Goal: Task Accomplishment & Management: Manage account settings

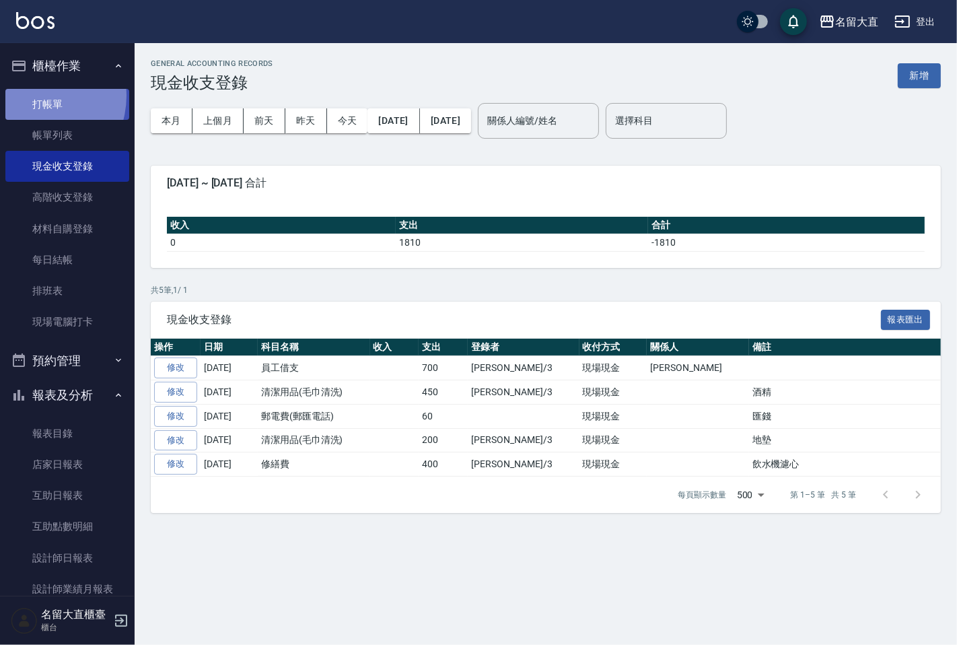
click at [32, 96] on link "打帳單" at bounding box center [67, 104] width 124 height 31
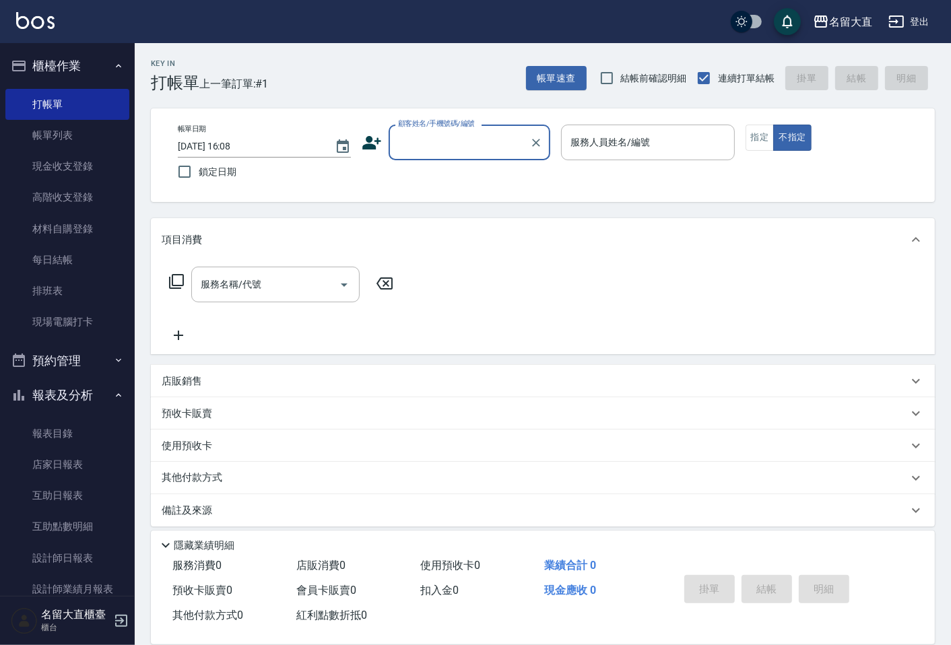
click at [415, 141] on input "顧客姓名/手機號碼/編號" at bounding box center [458, 143] width 129 height 24
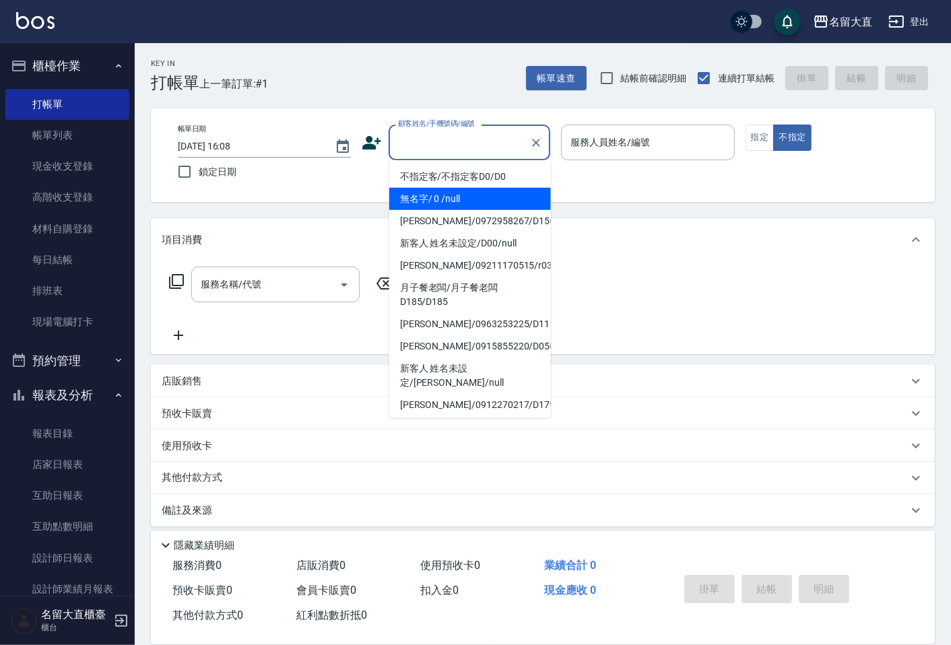
click at [416, 191] on li "無名字/ 0 /null" at bounding box center [470, 199] width 162 height 22
type input "無名字/ 0 /null"
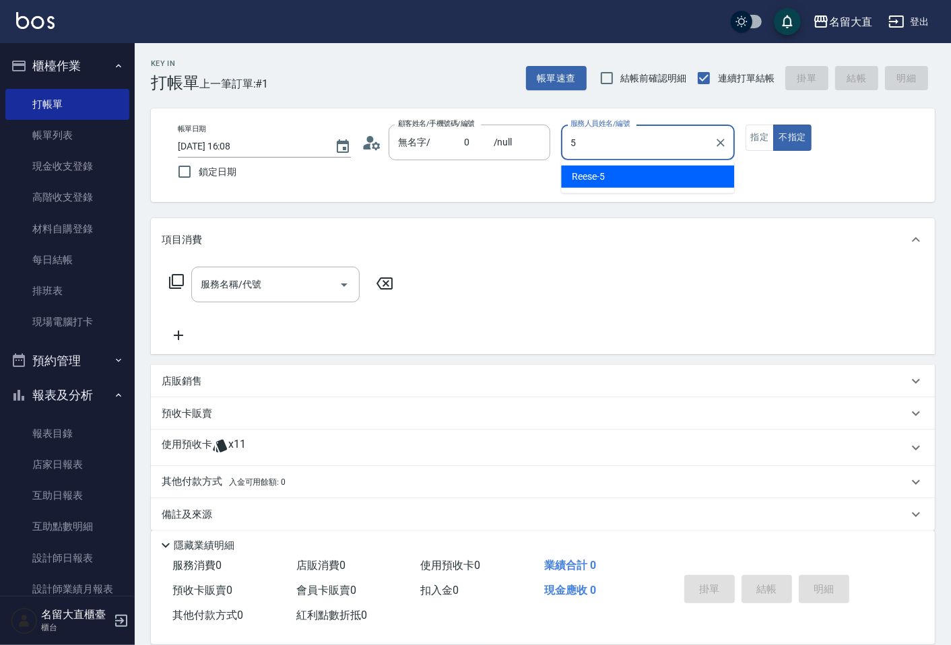
type input "Reese-5"
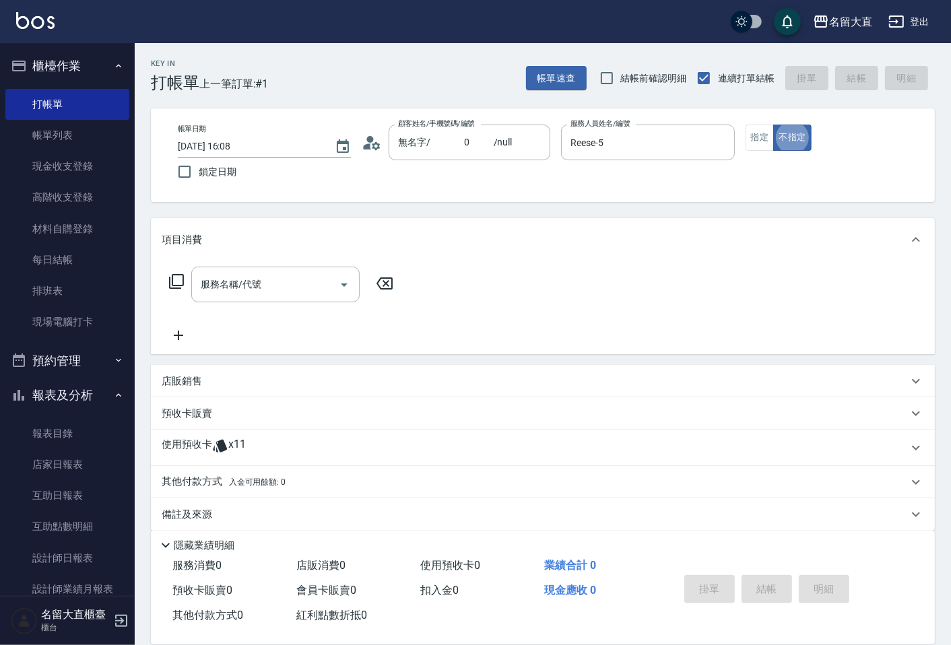
type button "false"
click at [768, 140] on button "指定" at bounding box center [759, 138] width 29 height 26
click at [171, 287] on icon at bounding box center [176, 281] width 15 height 15
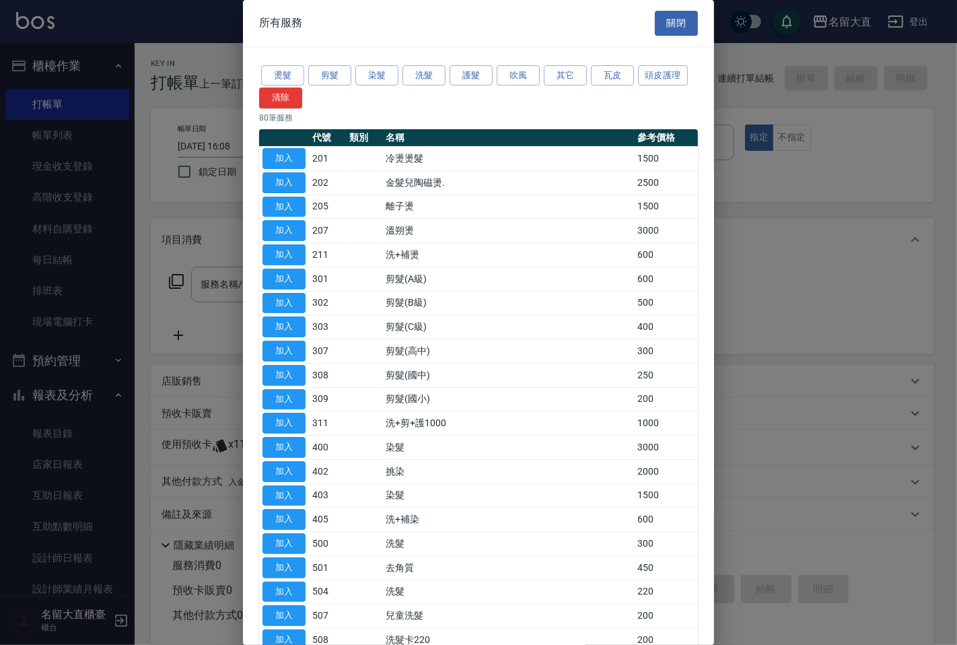
drag, startPoint x: 672, startPoint y: 77, endPoint x: 666, endPoint y: 102, distance: 25.5
click at [672, 79] on button "頭皮護理" at bounding box center [663, 75] width 50 height 21
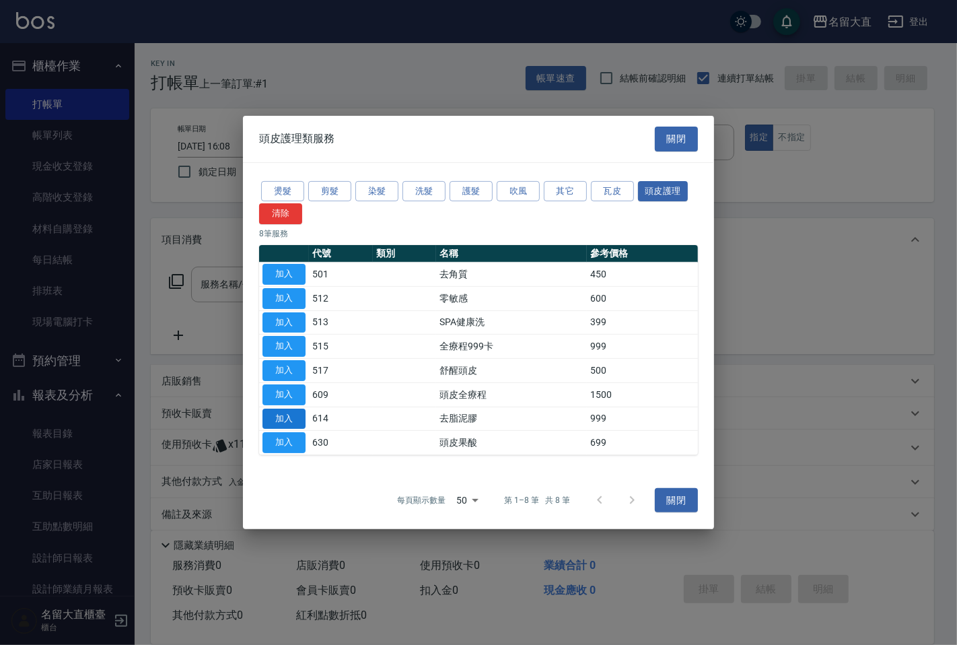
click at [304, 418] on button "加入" at bounding box center [284, 418] width 43 height 21
type input "去脂泥膠(614)"
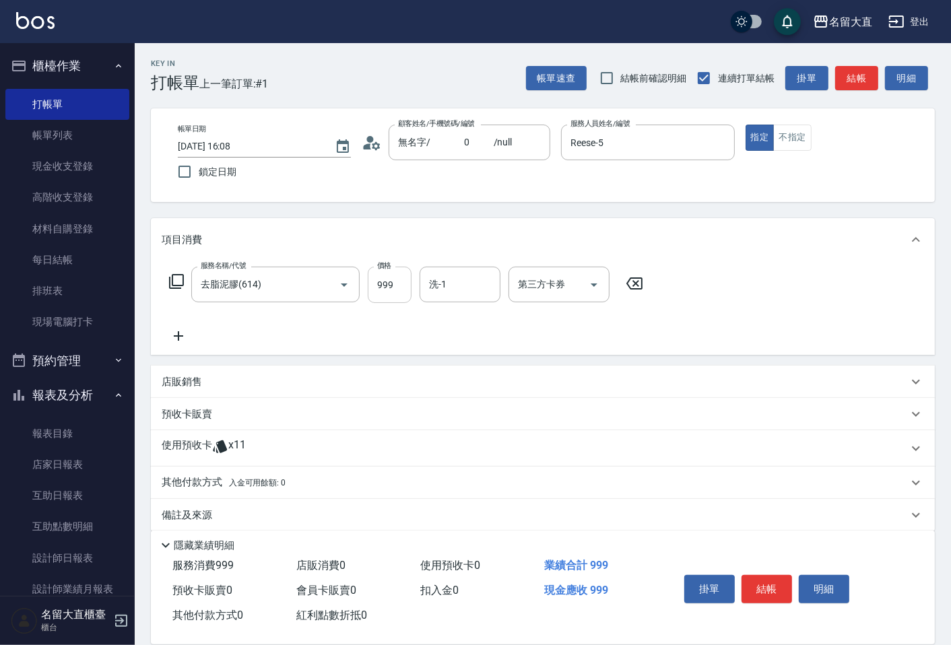
click at [386, 281] on input "999" at bounding box center [390, 285] width 44 height 36
type input "1000"
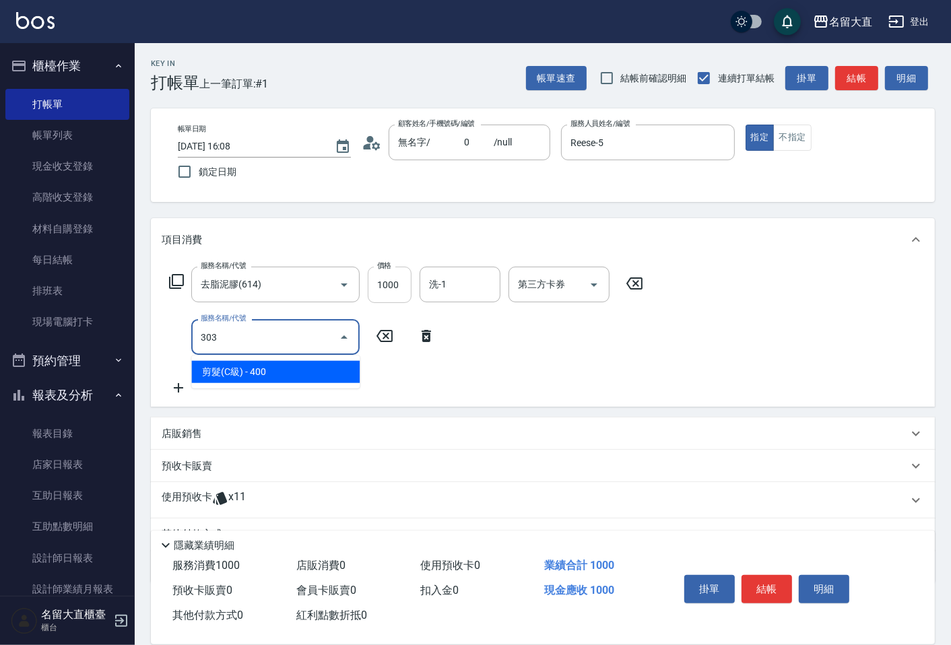
type input "剪髮(C級)(303)"
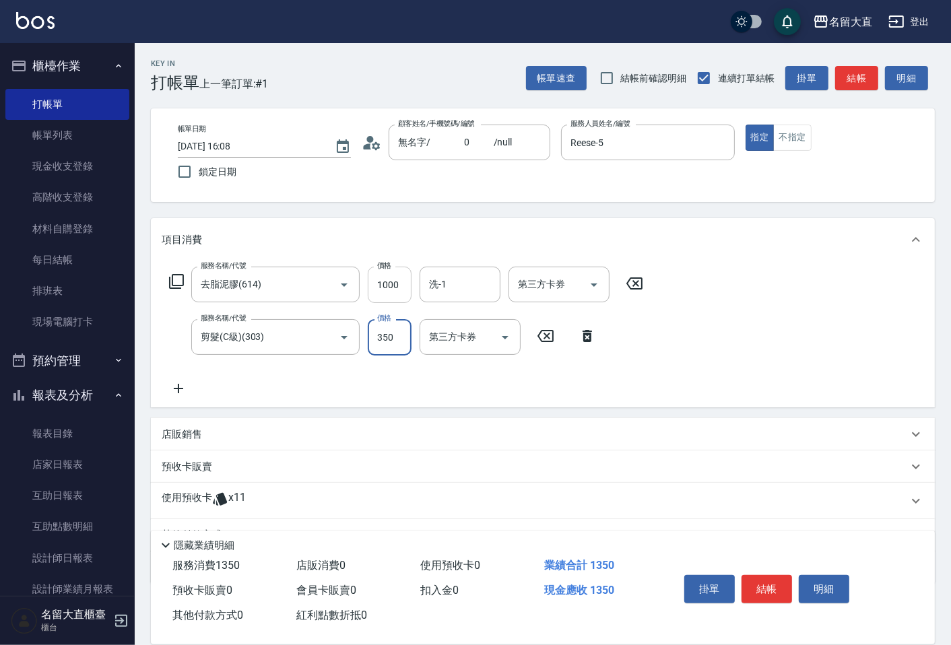
type input "350"
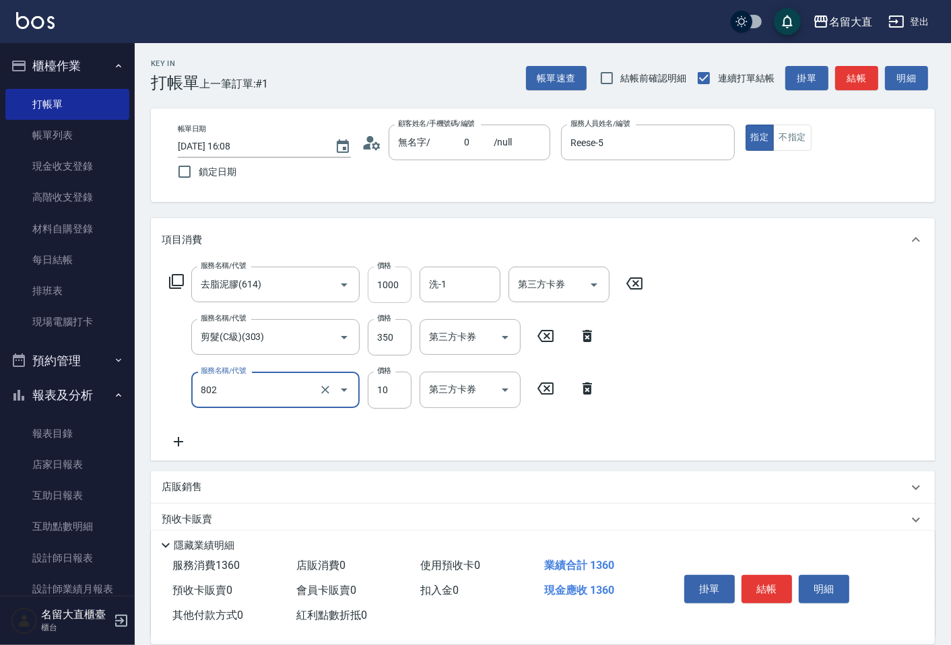
type input "潤絲(802)"
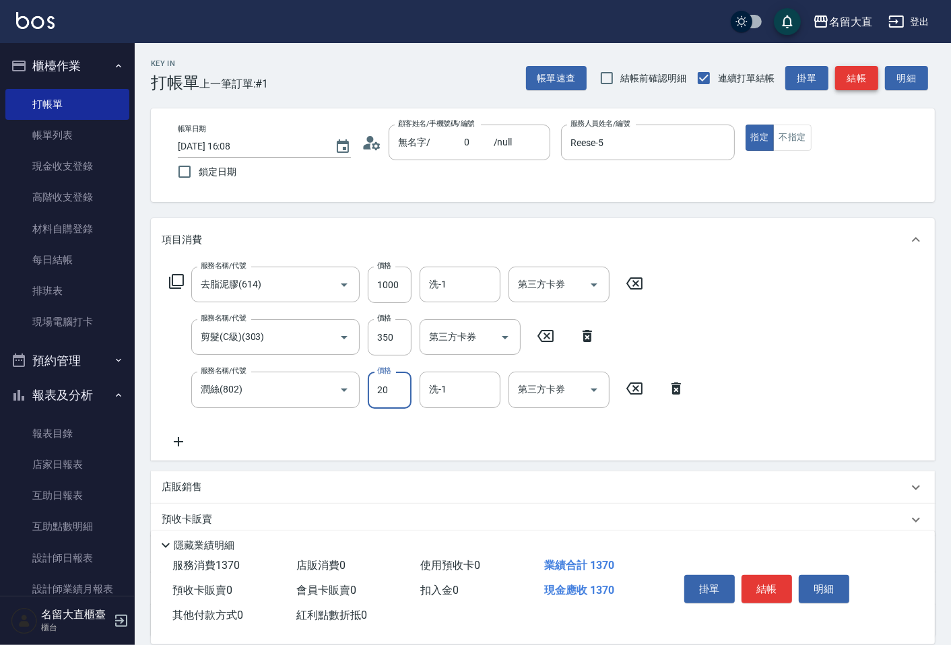
type input "20"
click at [835, 78] on button "結帳" at bounding box center [856, 78] width 43 height 25
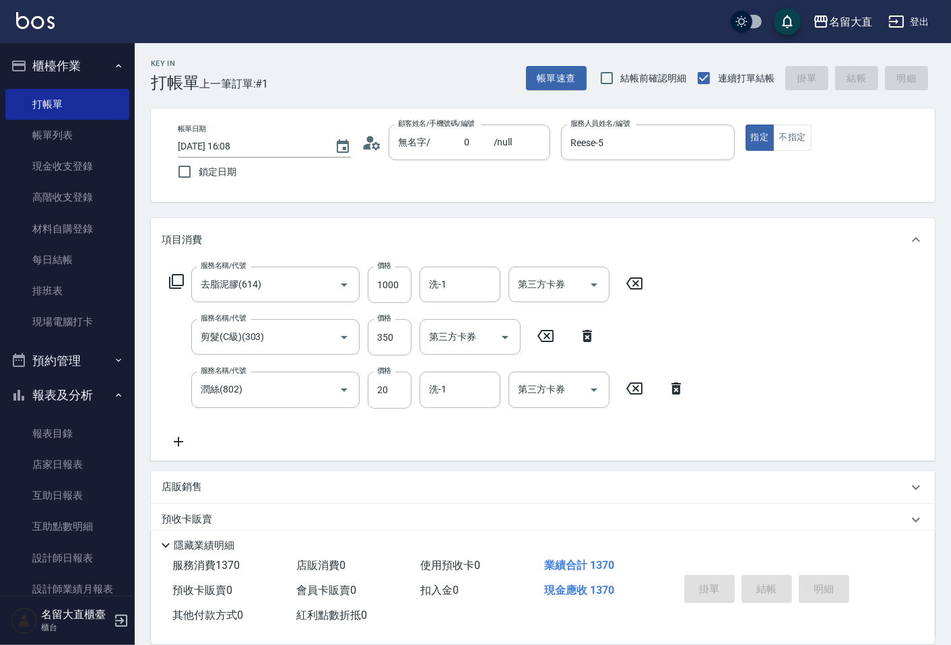
type input "[DATE] 16:09"
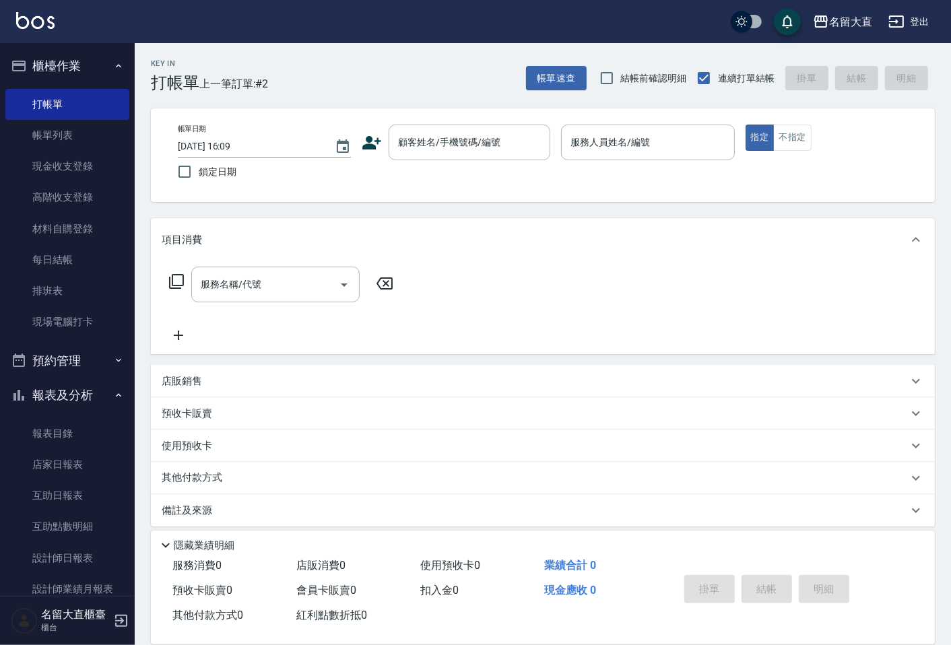
click at [833, 79] on div "帳單速查 結帳前確認明細 連續打單結帳 掛單 結帳 明細" at bounding box center [730, 78] width 409 height 28
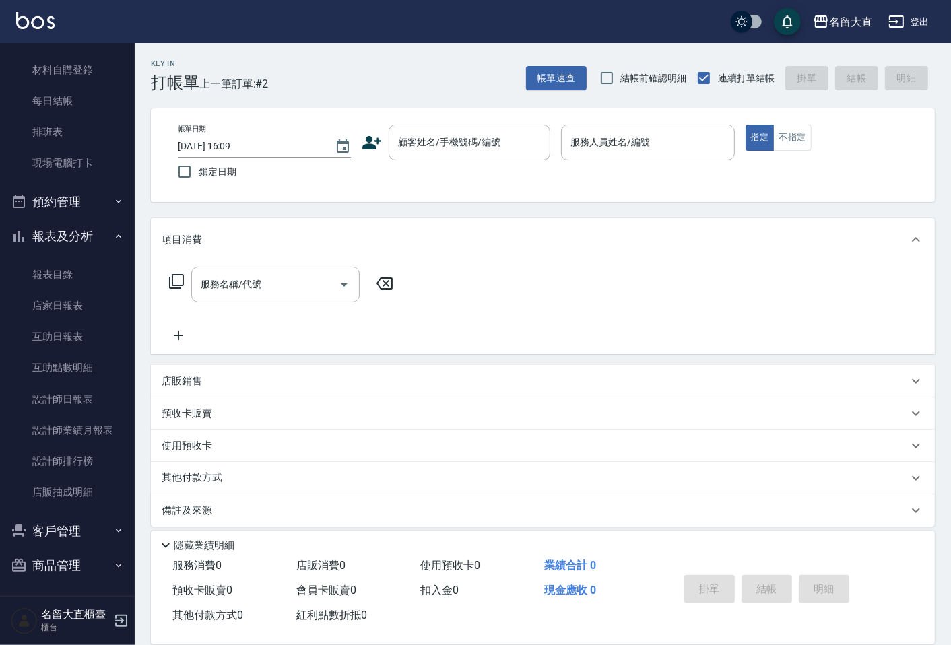
scroll to position [160, 0]
click at [66, 525] on button "客戶管理" at bounding box center [67, 529] width 124 height 35
click at [63, 572] on link "客戶列表" at bounding box center [67, 567] width 124 height 31
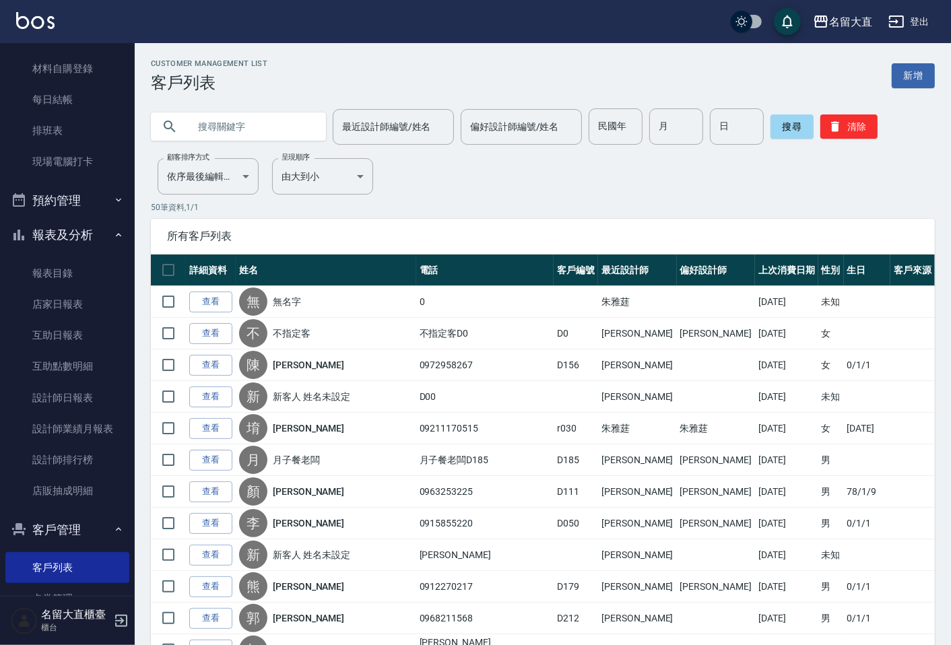
click at [234, 133] on input "text" at bounding box center [251, 126] width 127 height 36
type input "[PERSON_NAME]"
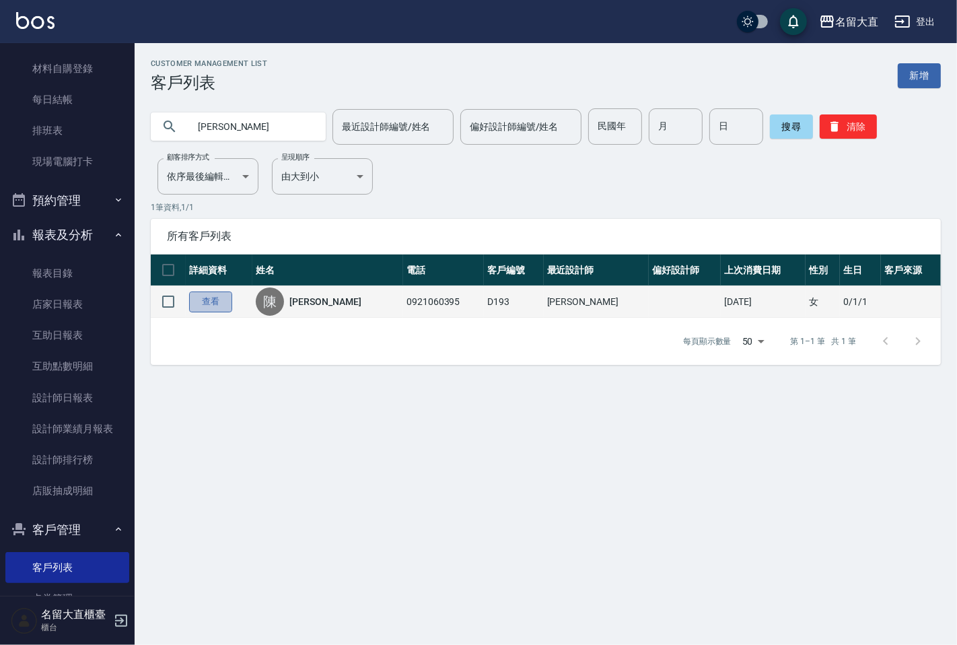
click at [195, 298] on link "查看" at bounding box center [210, 301] width 43 height 21
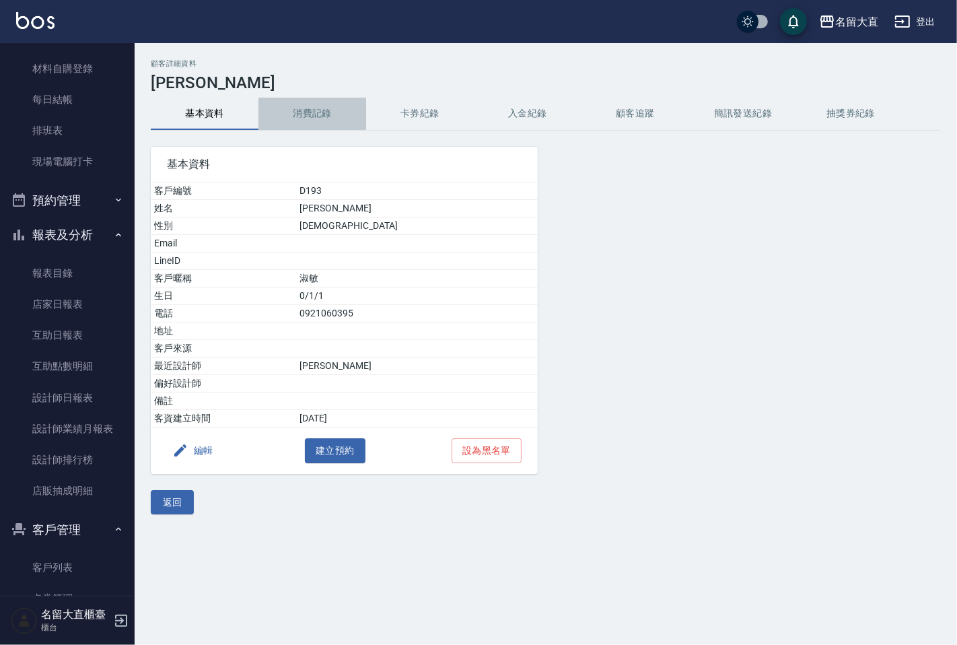
click at [314, 117] on button "消費記錄" at bounding box center [313, 114] width 108 height 32
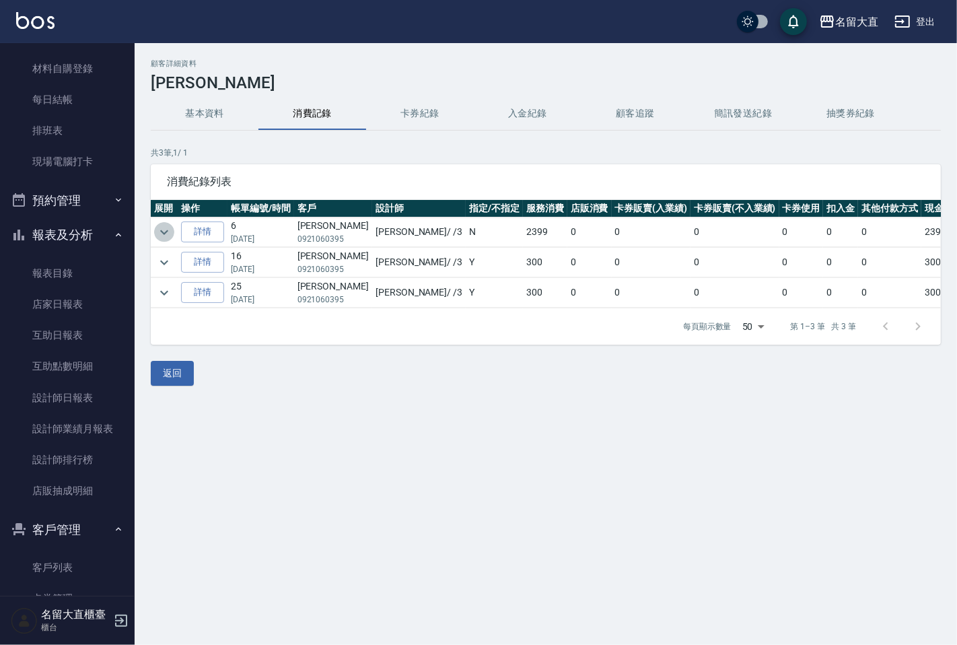
click at [164, 231] on icon "expand row" at bounding box center [164, 232] width 16 height 16
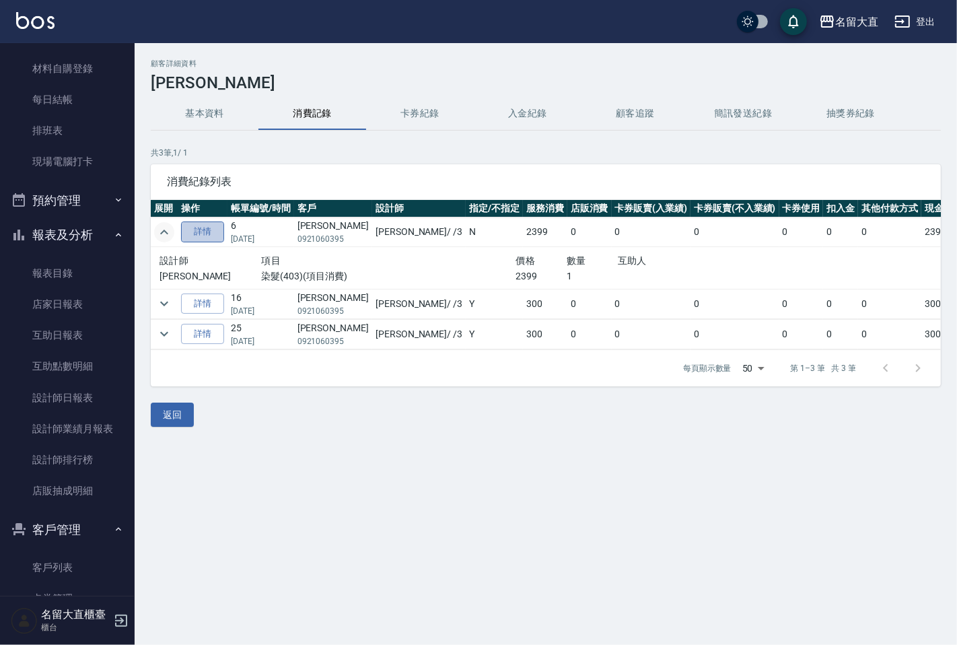
click at [195, 230] on link "詳情" at bounding box center [202, 231] width 43 height 21
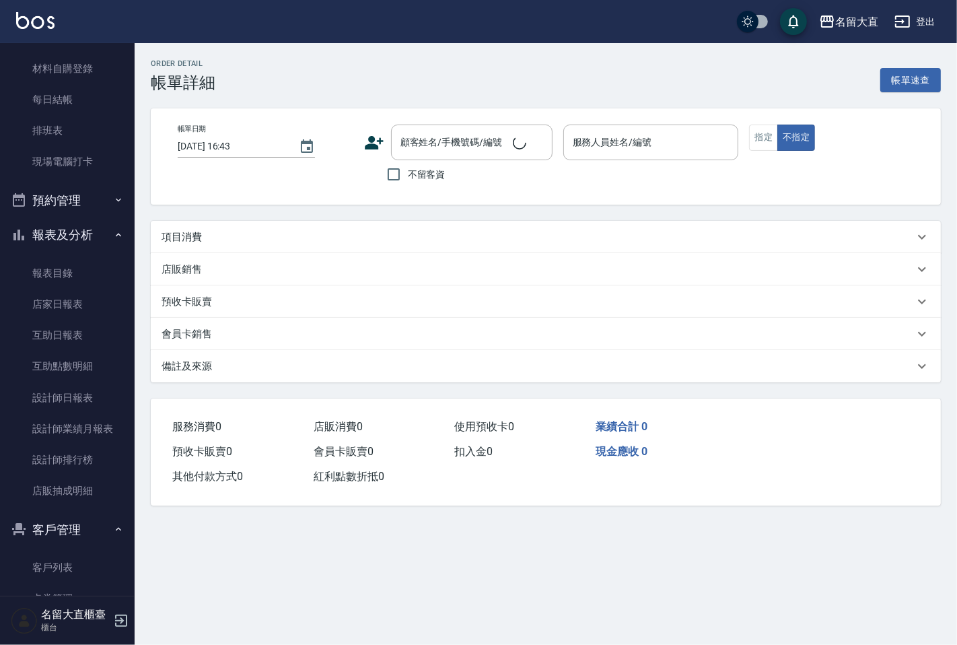
type input "[DATE] 15:18"
type input "[PERSON_NAME]3"
type input "8/71+3.0 2:1 6/9%個半 蒸350燈10+10分 等5分"
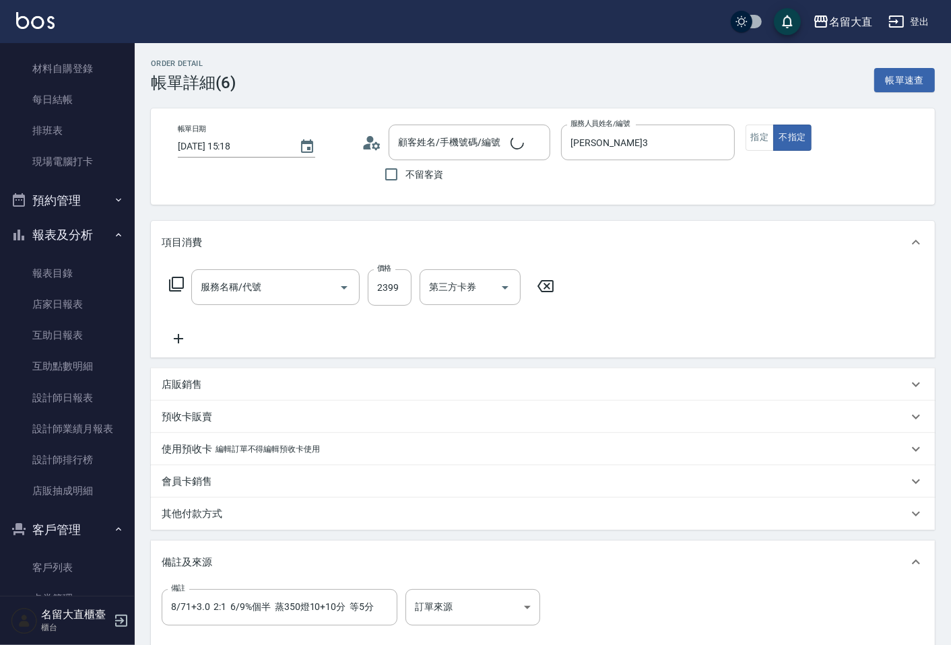
type input "染髮(403)"
type input "[PERSON_NAME]/0921060395/D193"
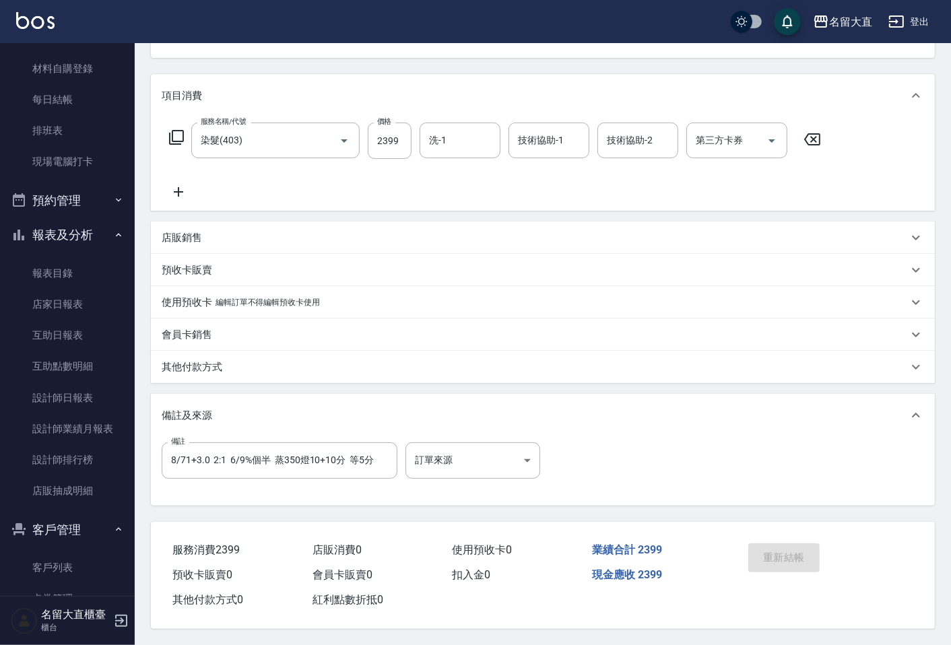
scroll to position [151, 0]
drag, startPoint x: 198, startPoint y: 322, endPoint x: 132, endPoint y: 338, distance: 67.9
click at [196, 323] on div "會員卡銷售" at bounding box center [543, 334] width 784 height 32
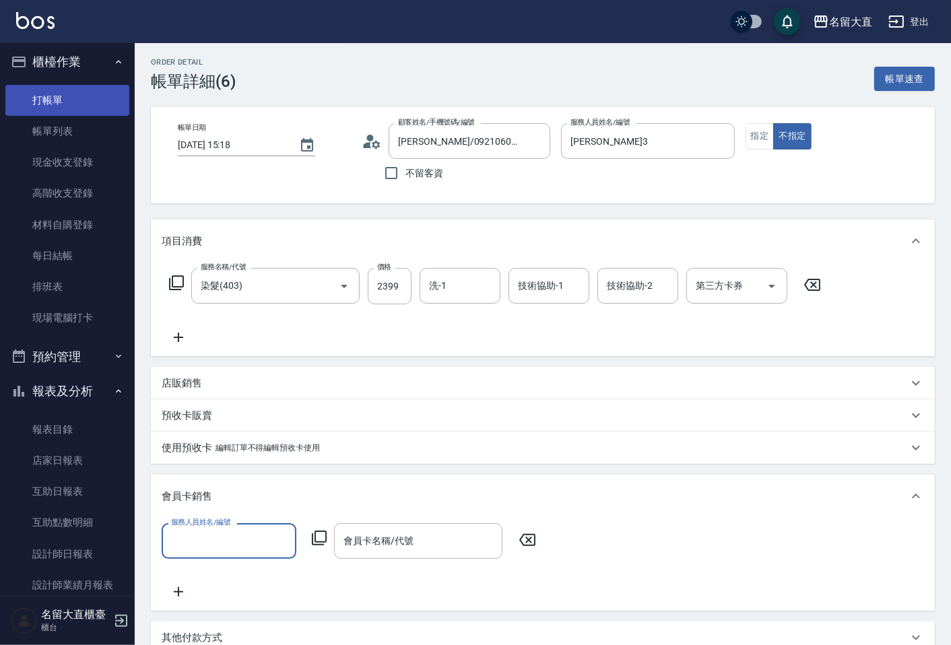
scroll to position [0, 0]
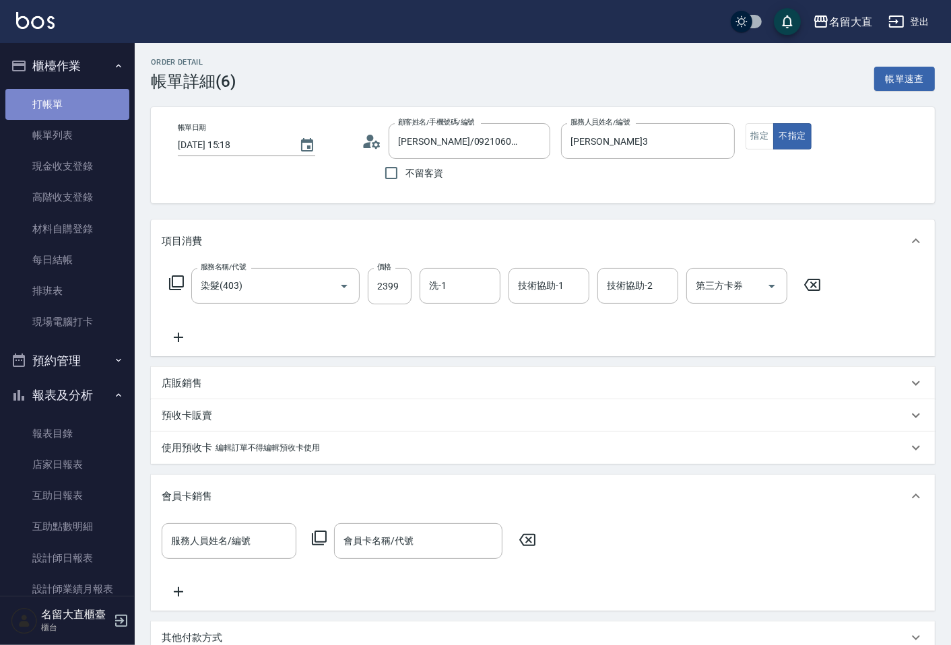
click at [102, 98] on link "打帳單" at bounding box center [67, 104] width 124 height 31
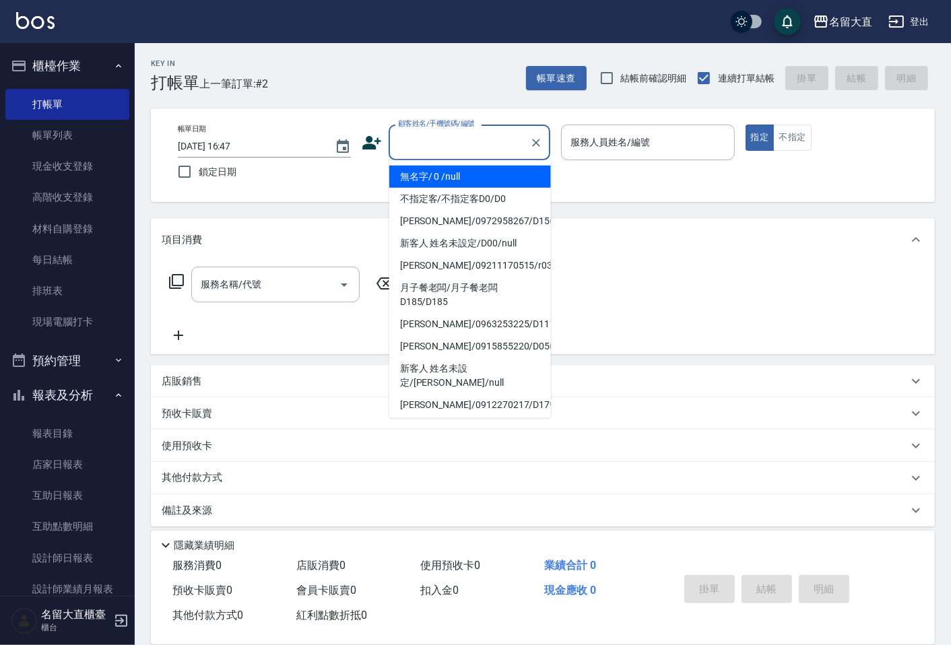
click at [427, 151] on input "顧客姓名/手機號碼/編號" at bounding box center [458, 143] width 129 height 24
click at [441, 182] on li "無名字/ 0 /null" at bounding box center [470, 177] width 162 height 22
type input "無名字/ 0 /null"
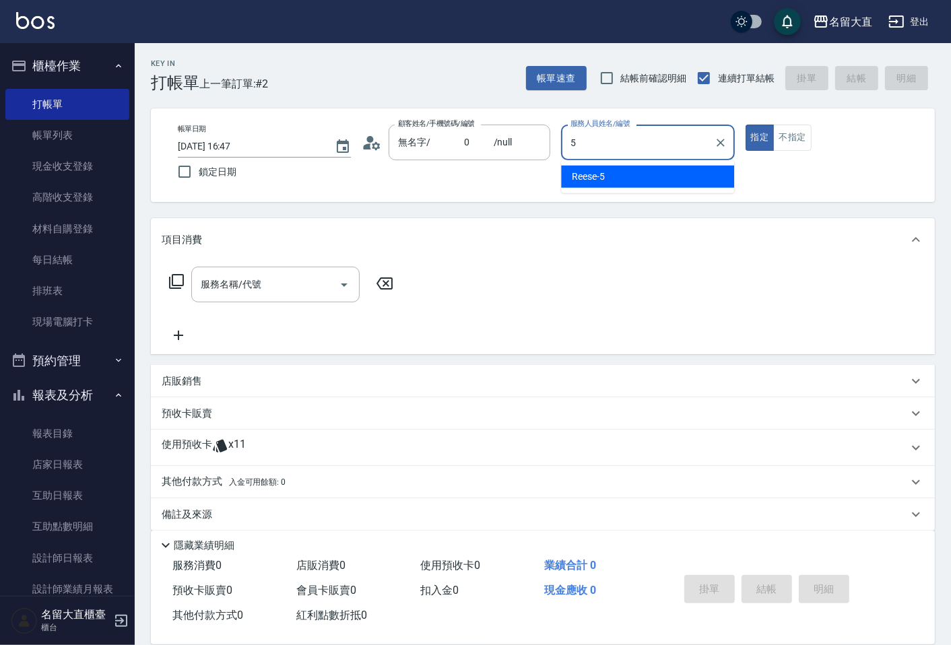
type input "Reese-5"
type button "true"
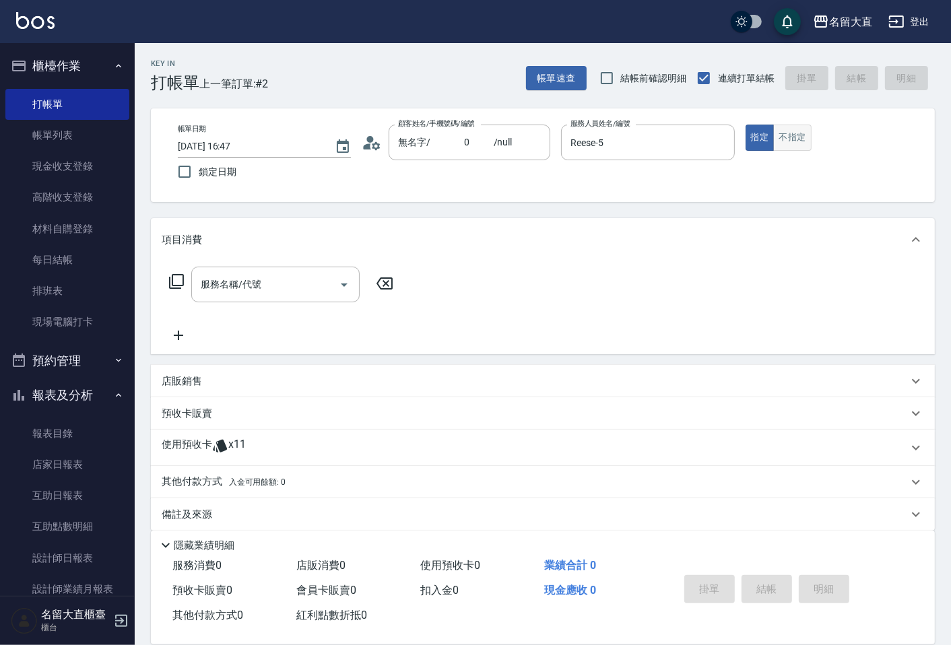
click at [780, 138] on button "不指定" at bounding box center [792, 138] width 38 height 26
click at [333, 265] on div "服務名稱/代號 服務名稱/代號" at bounding box center [543, 307] width 784 height 93
click at [335, 267] on div at bounding box center [343, 285] width 20 height 36
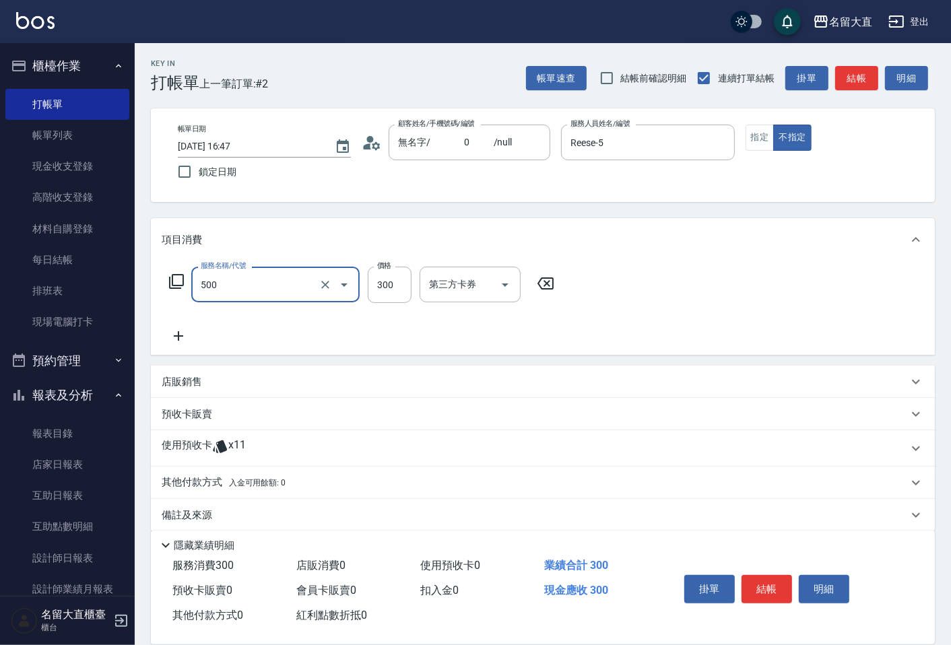
type input "洗髮(500)"
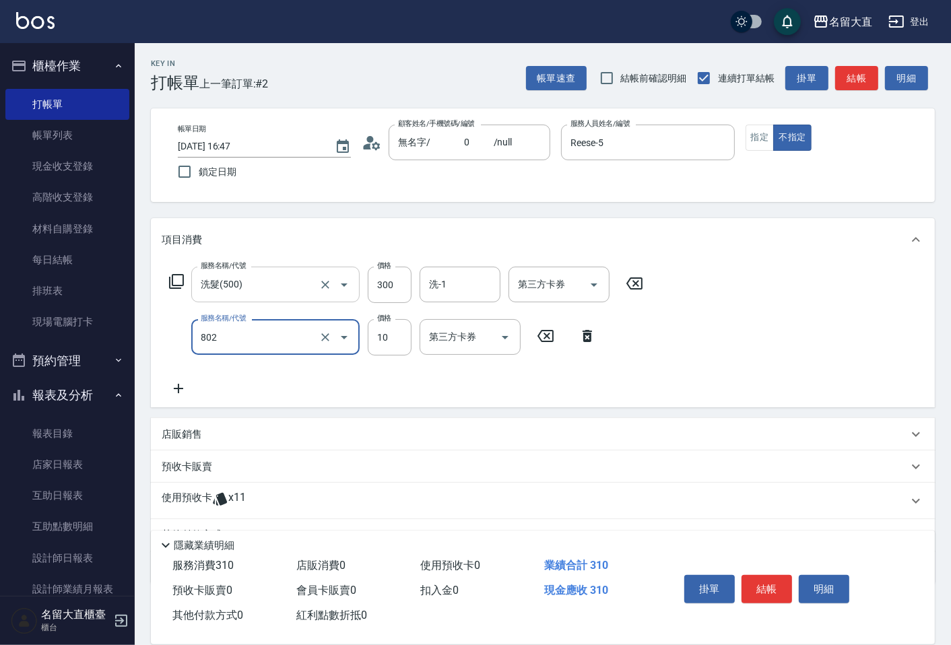
type input "潤絲(802)"
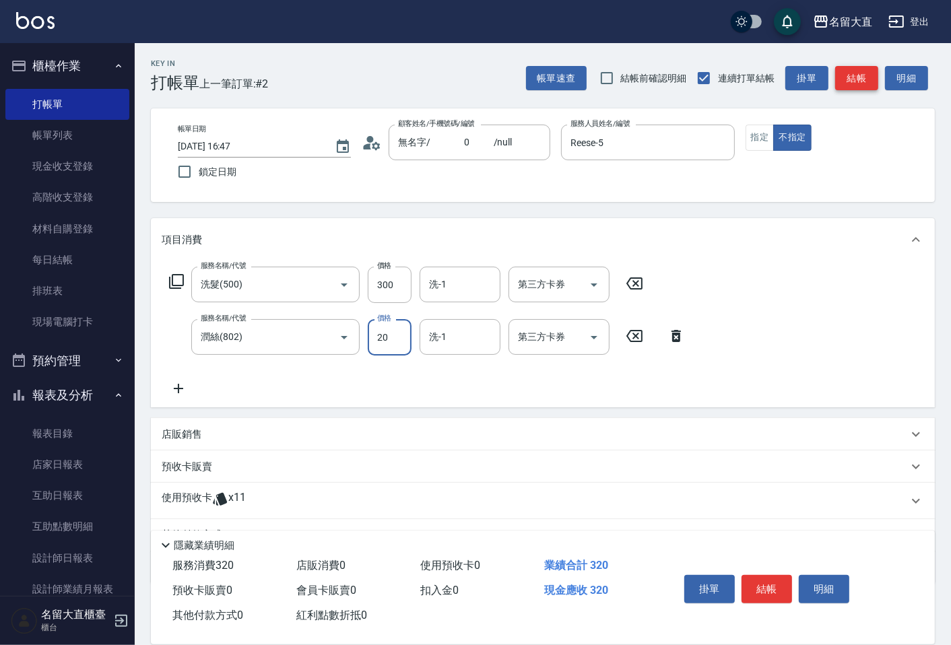
type input "20"
click at [842, 75] on button "結帳" at bounding box center [856, 78] width 43 height 25
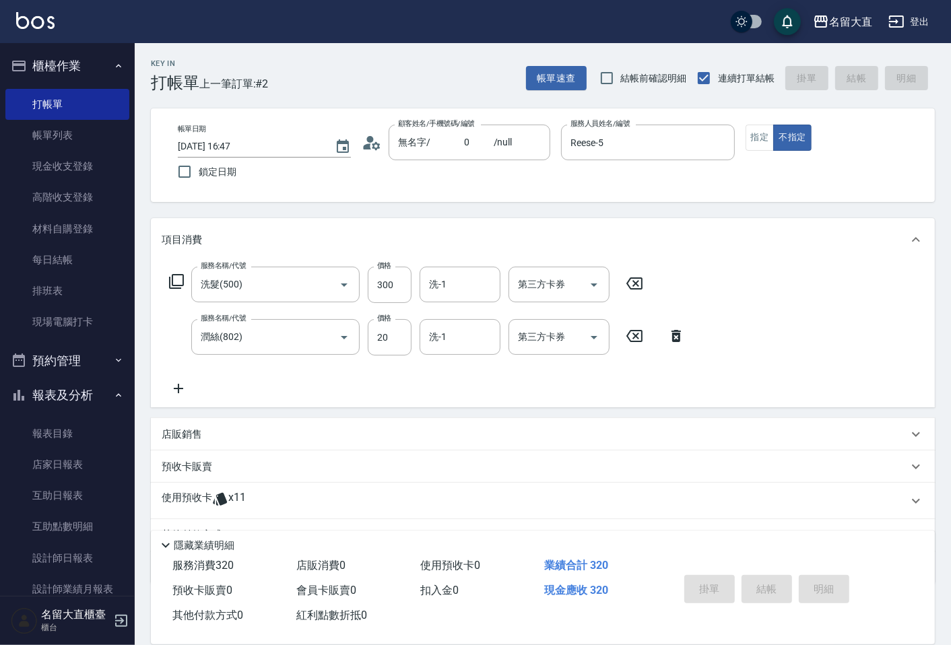
type input "[DATE] 16:48"
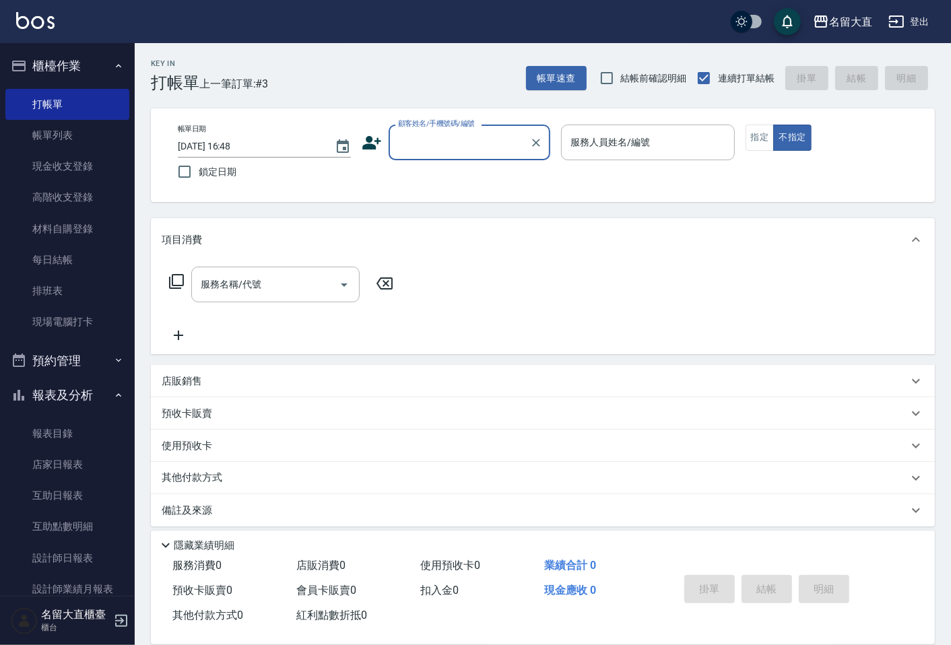
click at [828, 58] on div "Key In 打帳單 上一筆訂單:#3 帳單速查 結帳前確認明細 連續打單結帳 掛單 結帳 明細" at bounding box center [535, 67] width 800 height 49
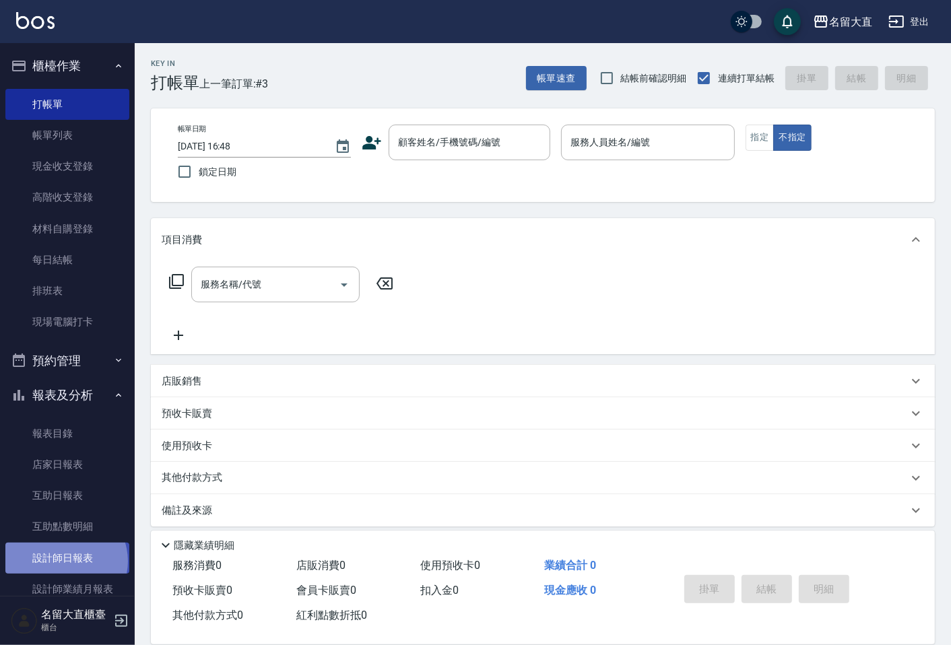
click at [64, 561] on link "設計師日報表" at bounding box center [67, 558] width 124 height 31
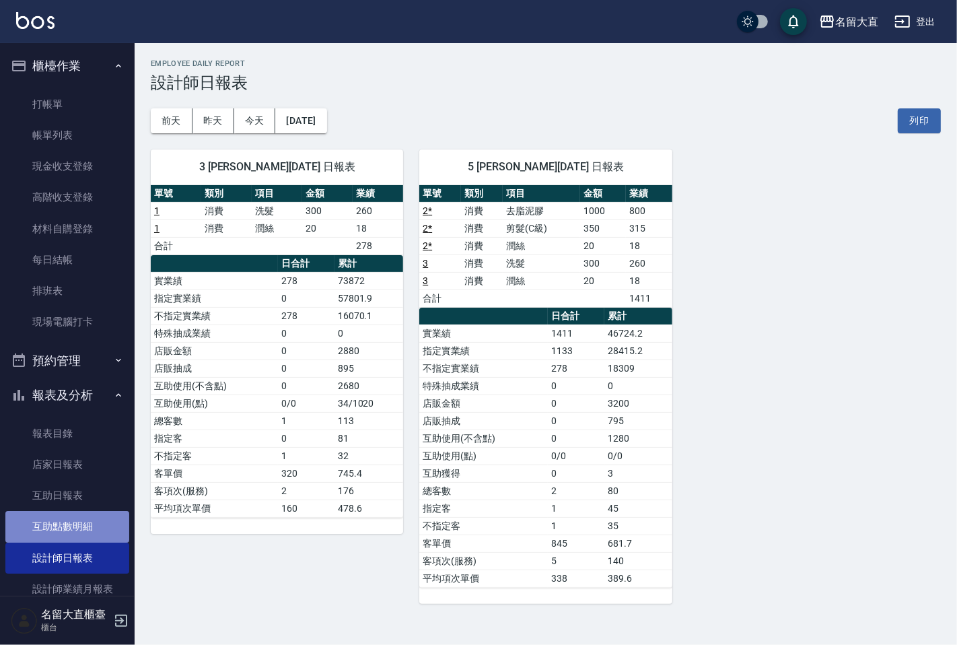
click at [81, 516] on link "互助點數明細" at bounding box center [67, 526] width 124 height 31
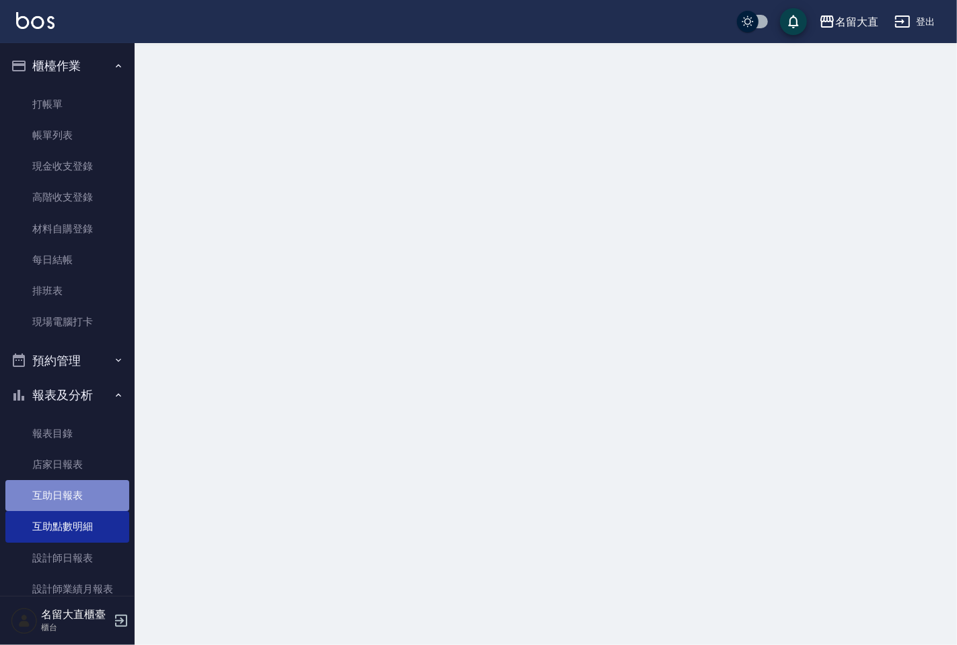
click at [83, 498] on link "互助日報表" at bounding box center [67, 495] width 124 height 31
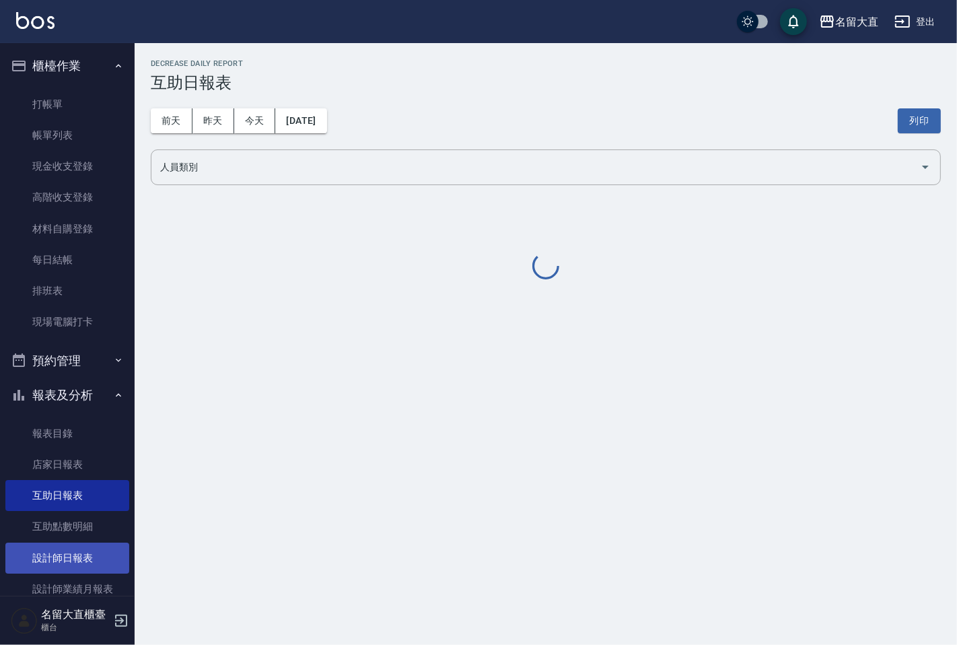
click at [88, 539] on link "互助點數明細" at bounding box center [67, 526] width 124 height 31
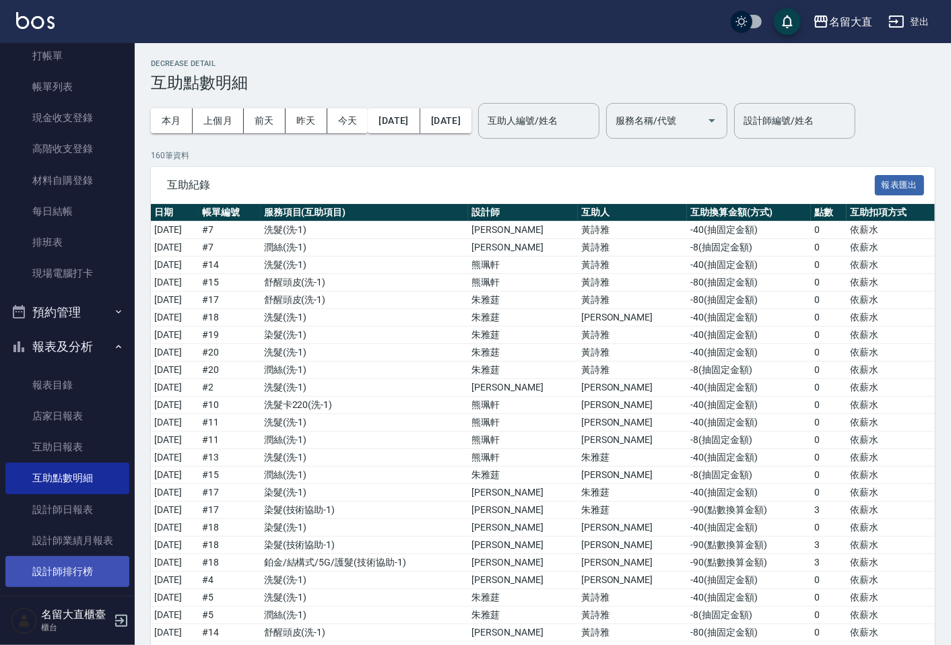
scroll to position [75, 0]
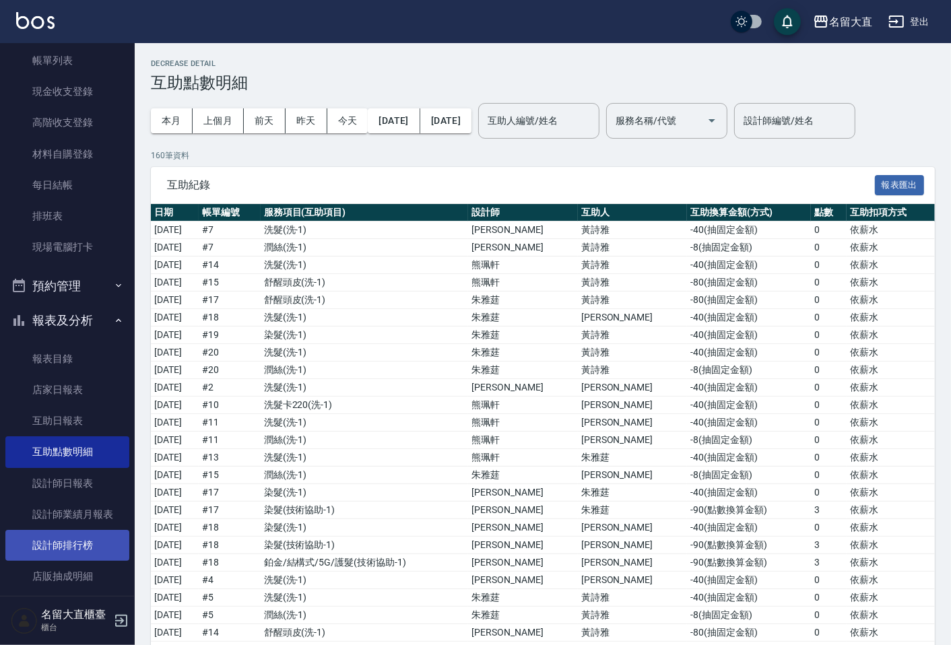
click at [102, 540] on link "設計師排行榜" at bounding box center [67, 545] width 124 height 31
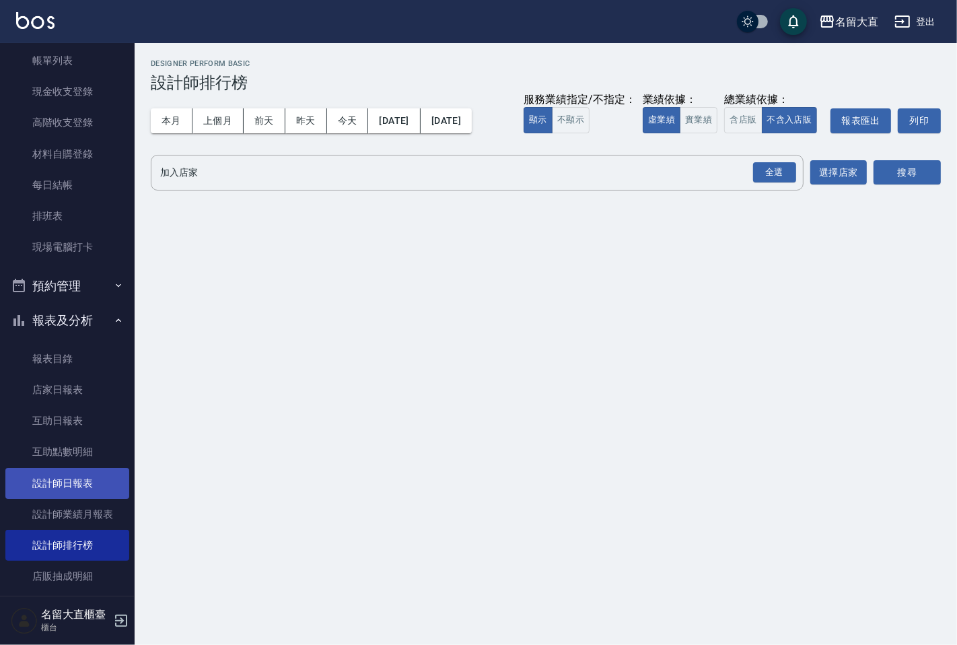
click at [73, 476] on link "設計師日報表" at bounding box center [67, 483] width 124 height 31
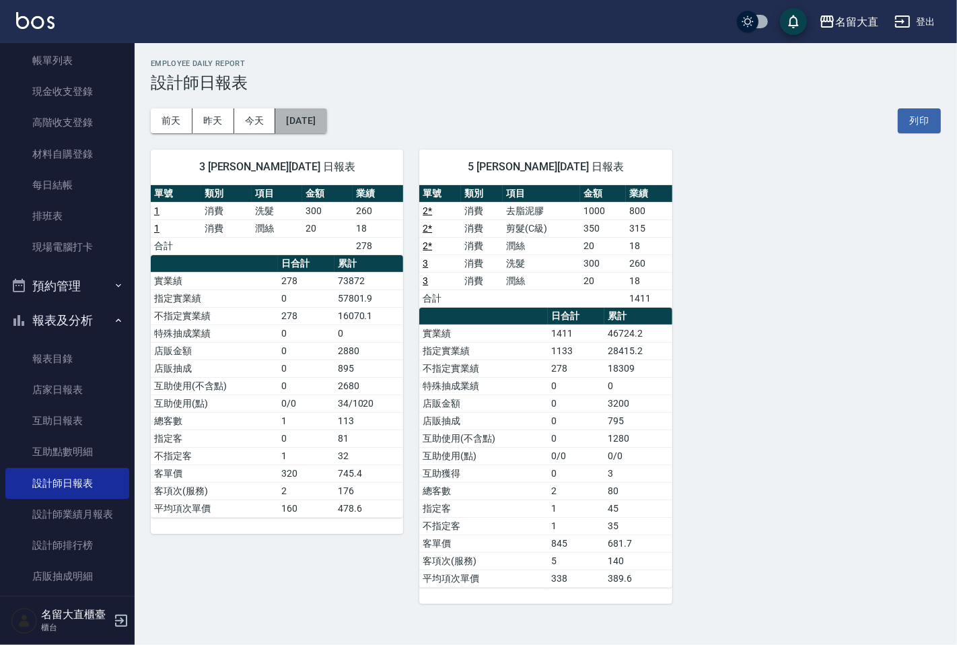
click at [327, 123] on button "[DATE]" at bounding box center [300, 120] width 51 height 25
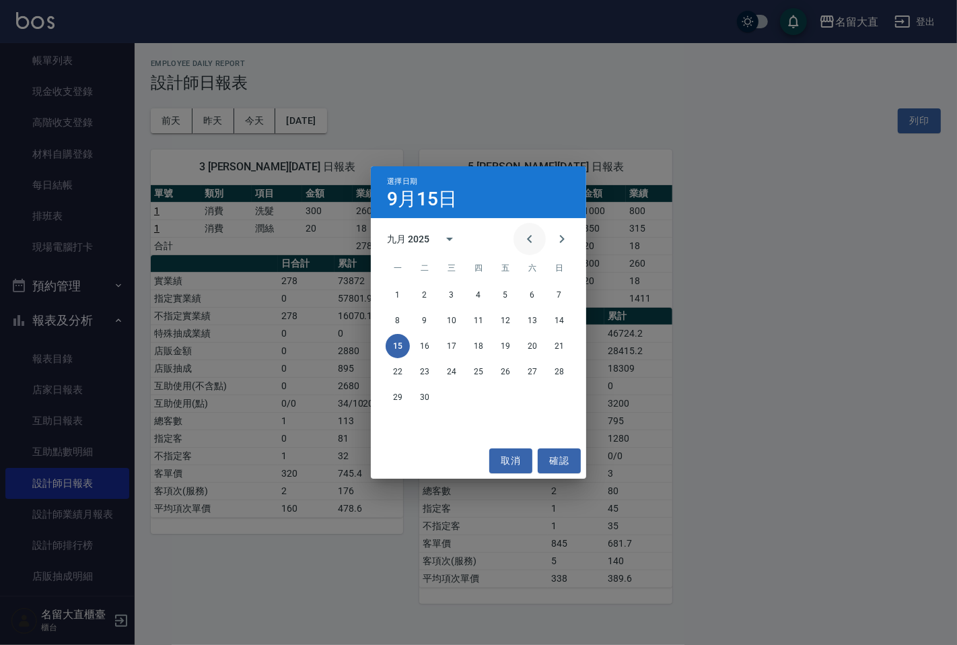
click at [526, 236] on icon "Previous month" at bounding box center [530, 239] width 16 height 16
click at [513, 352] on button "15" at bounding box center [505, 346] width 24 height 24
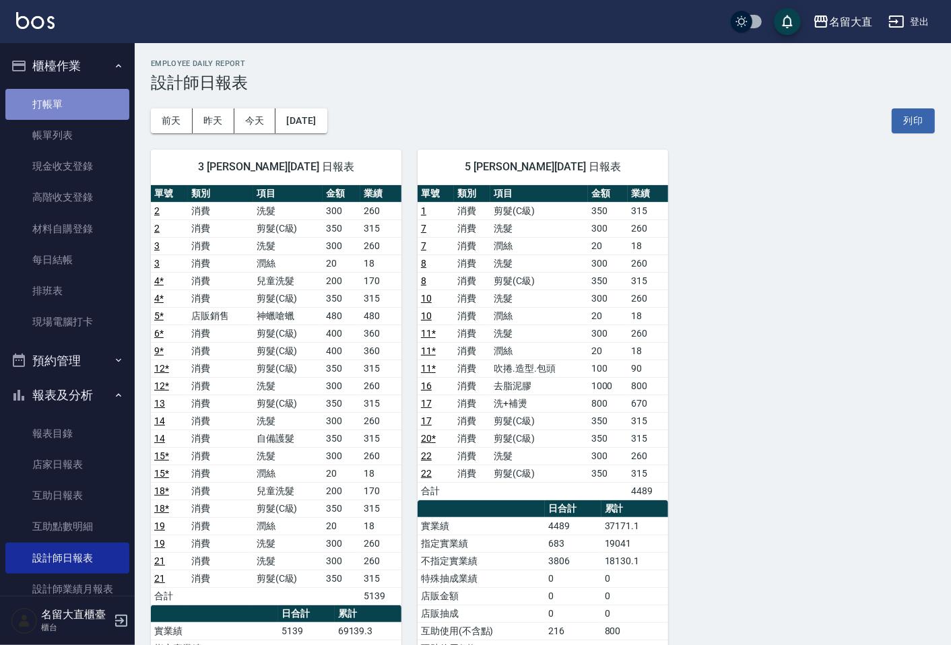
click at [76, 114] on link "打帳單" at bounding box center [67, 104] width 124 height 31
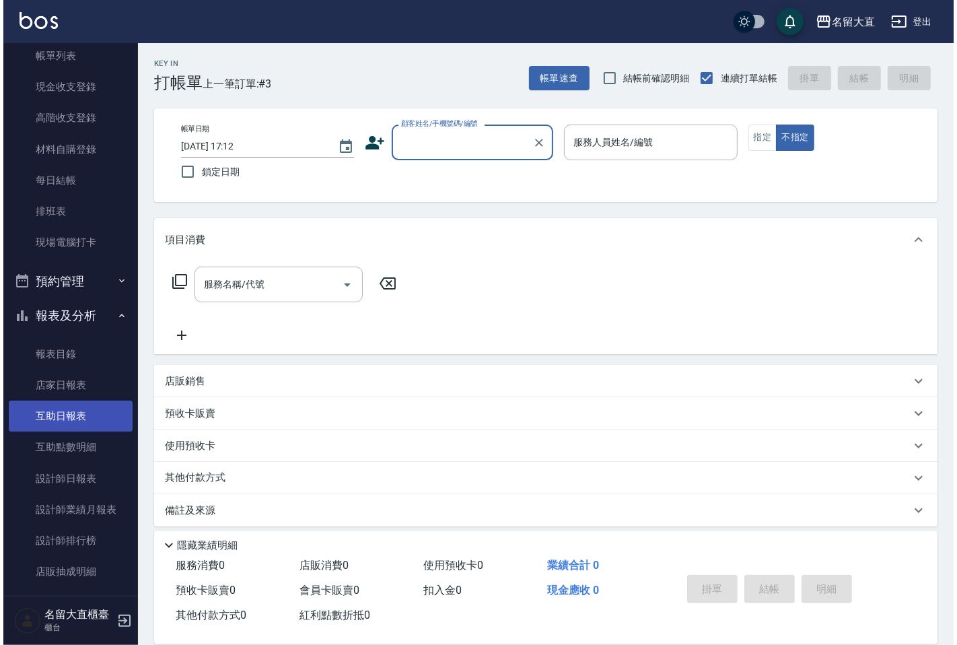
scroll to position [149, 0]
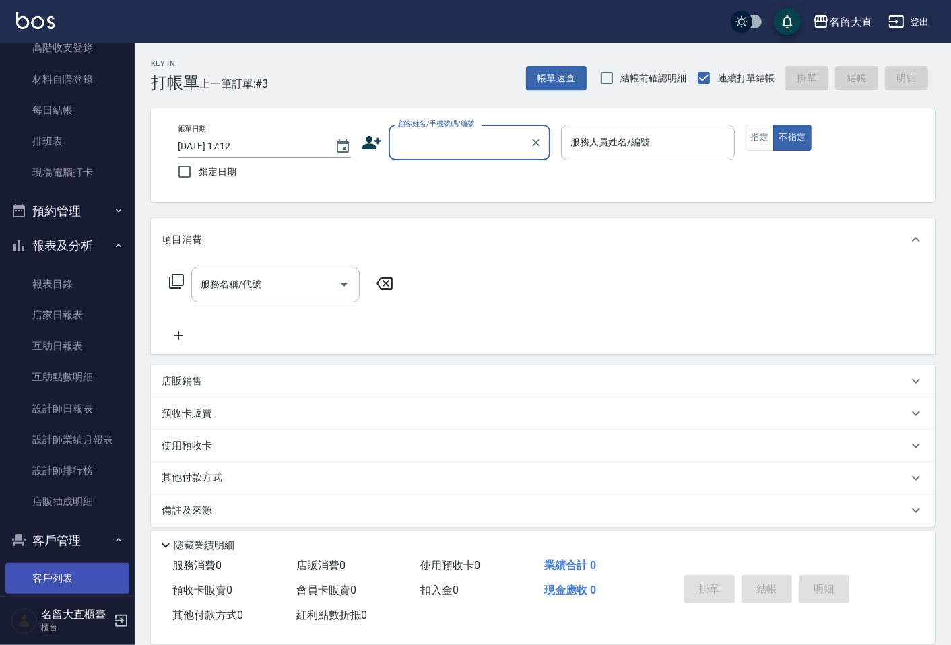
click at [55, 577] on link "客戶列表" at bounding box center [67, 578] width 124 height 31
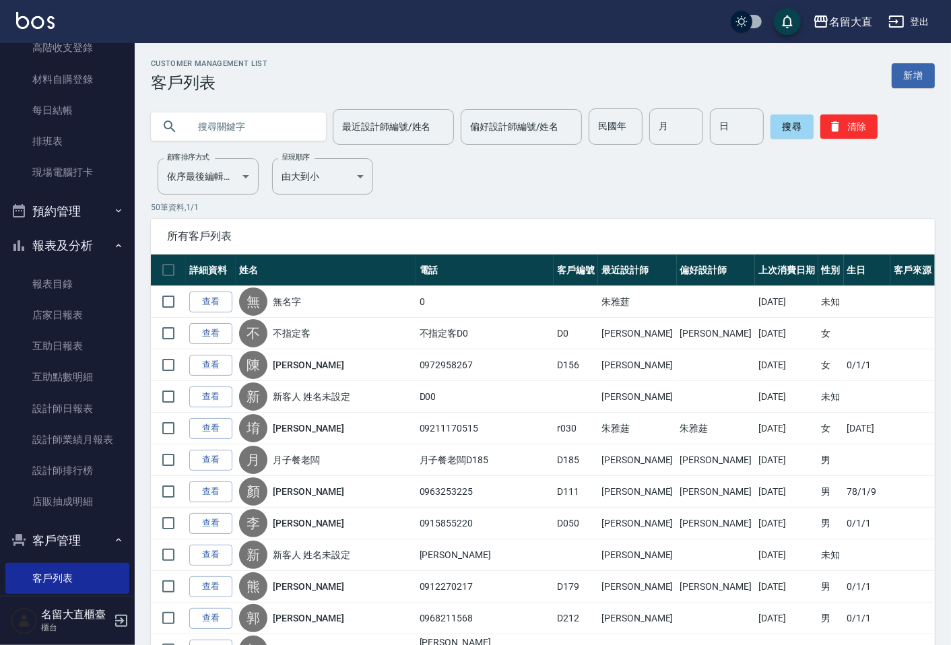
click at [250, 128] on input "text" at bounding box center [251, 126] width 127 height 36
type input "淑敏"
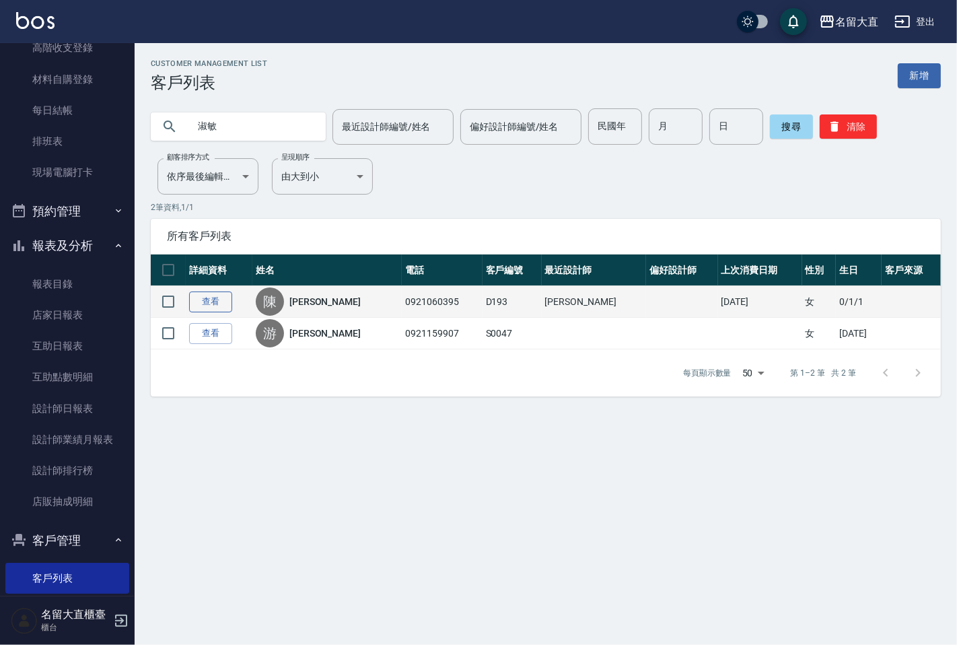
click at [202, 298] on link "查看" at bounding box center [210, 301] width 43 height 21
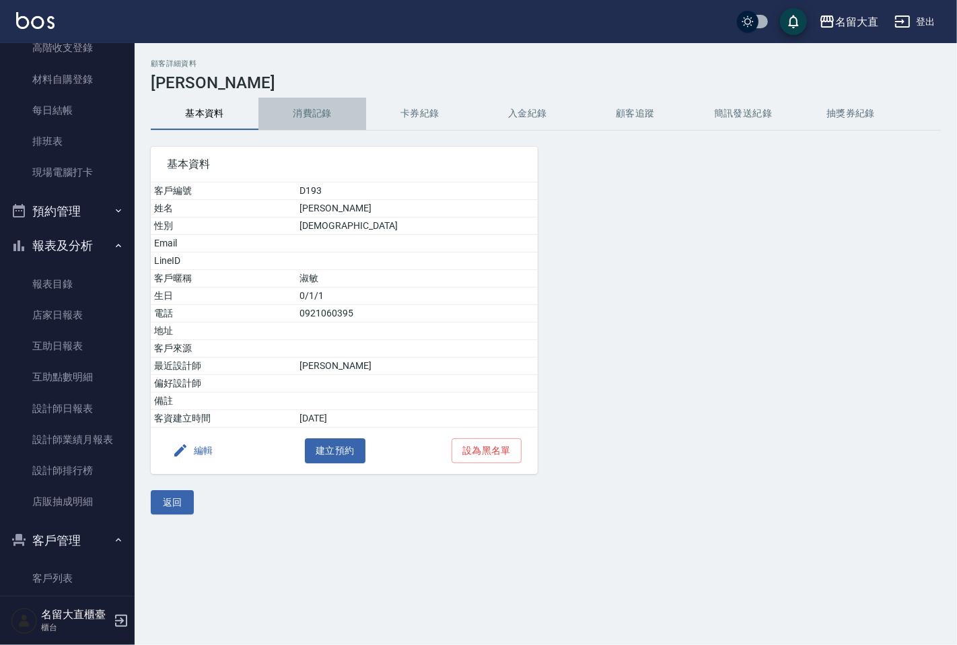
click at [298, 111] on button "消費記錄" at bounding box center [313, 114] width 108 height 32
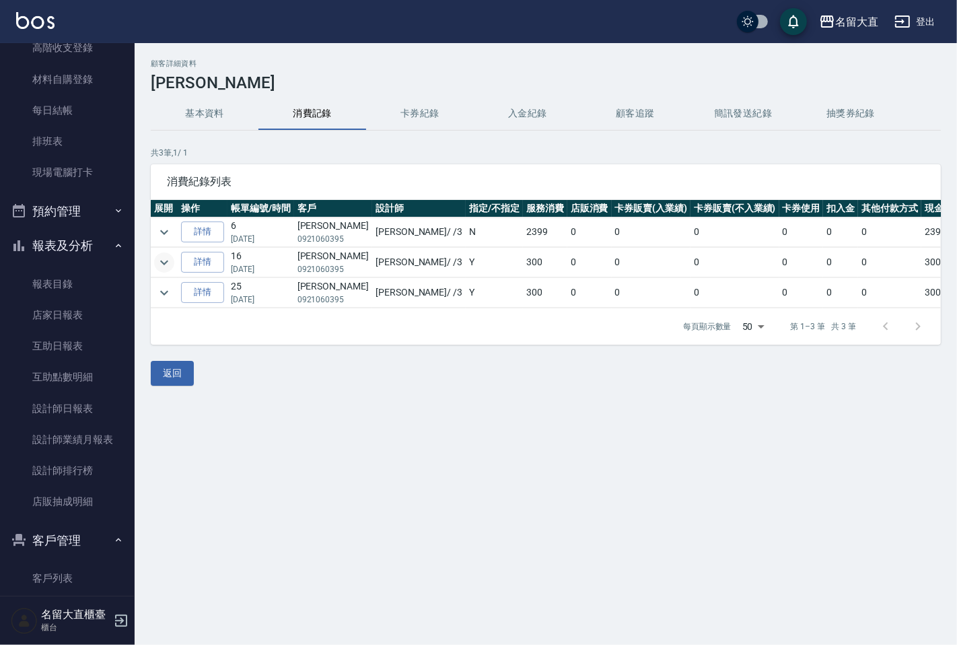
click at [165, 265] on icon "expand row" at bounding box center [164, 262] width 16 height 16
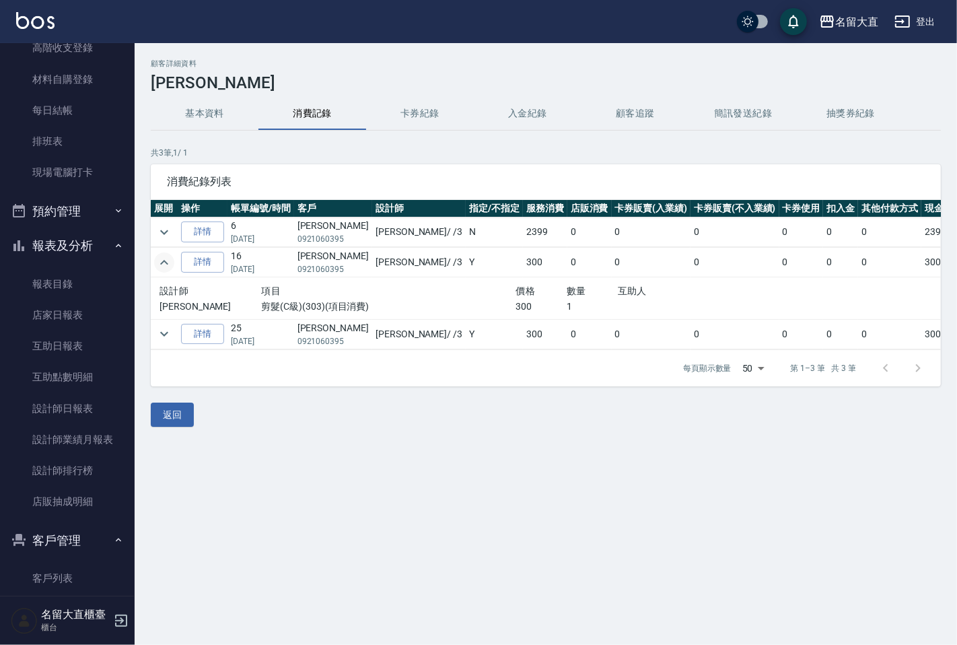
click at [165, 265] on icon "expand row" at bounding box center [164, 262] width 16 height 16
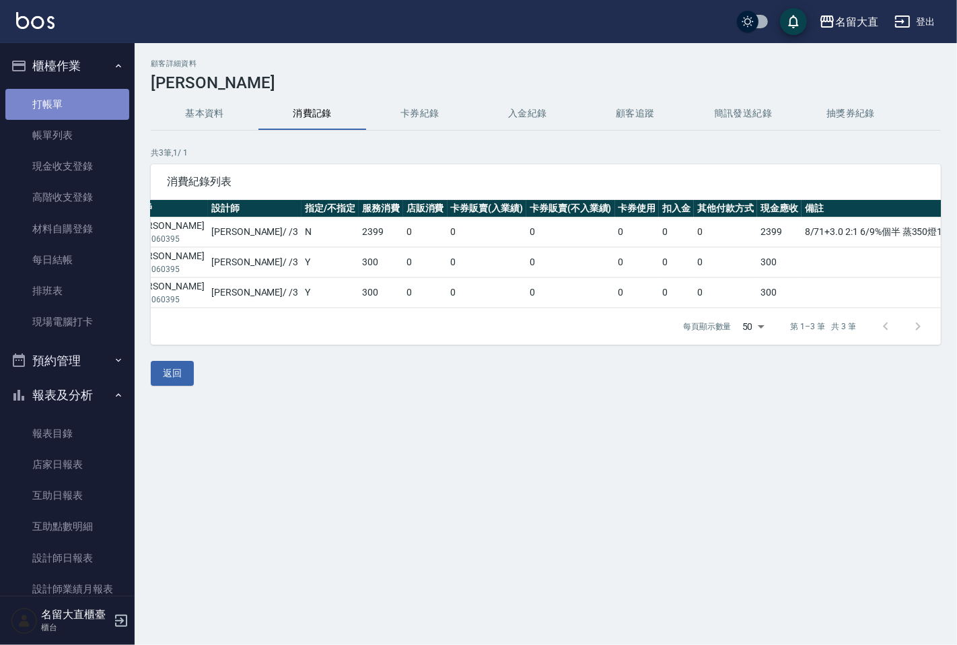
drag, startPoint x: 92, startPoint y: 91, endPoint x: 119, endPoint y: 110, distance: 32.9
click at [94, 91] on link "打帳單" at bounding box center [67, 104] width 124 height 31
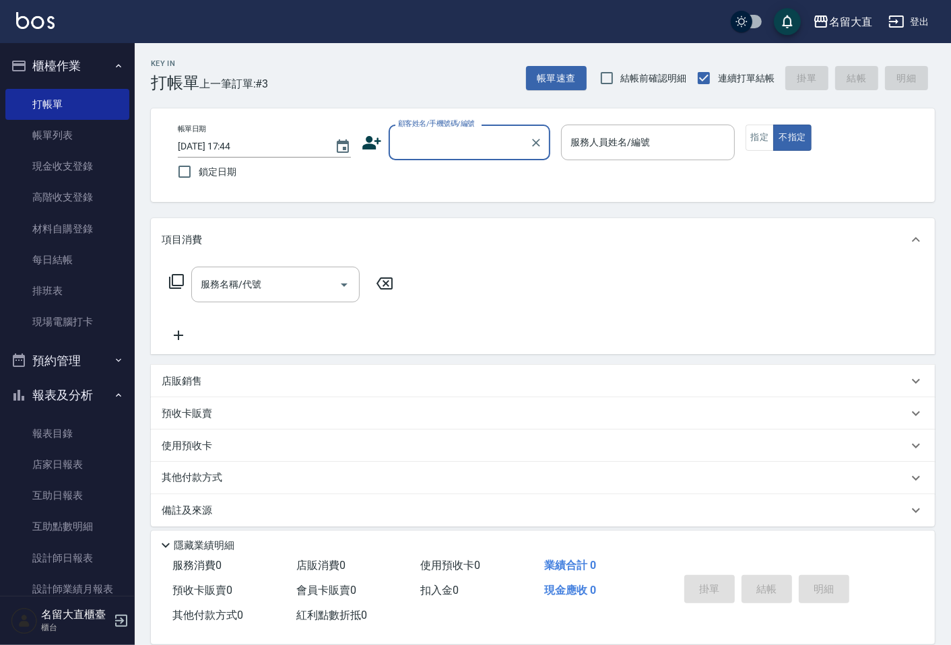
click at [429, 150] on input "顧客姓名/手機號碼/編號" at bounding box center [458, 143] width 129 height 24
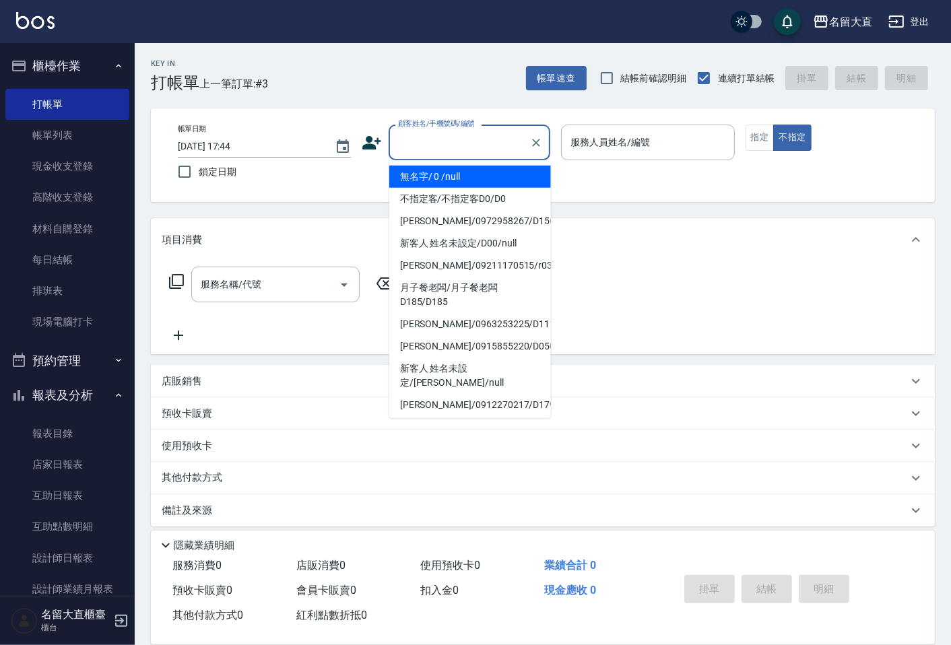
click at [446, 172] on li "無名字/ 0 /null" at bounding box center [470, 177] width 162 height 22
type input "無名字/ 0 /null"
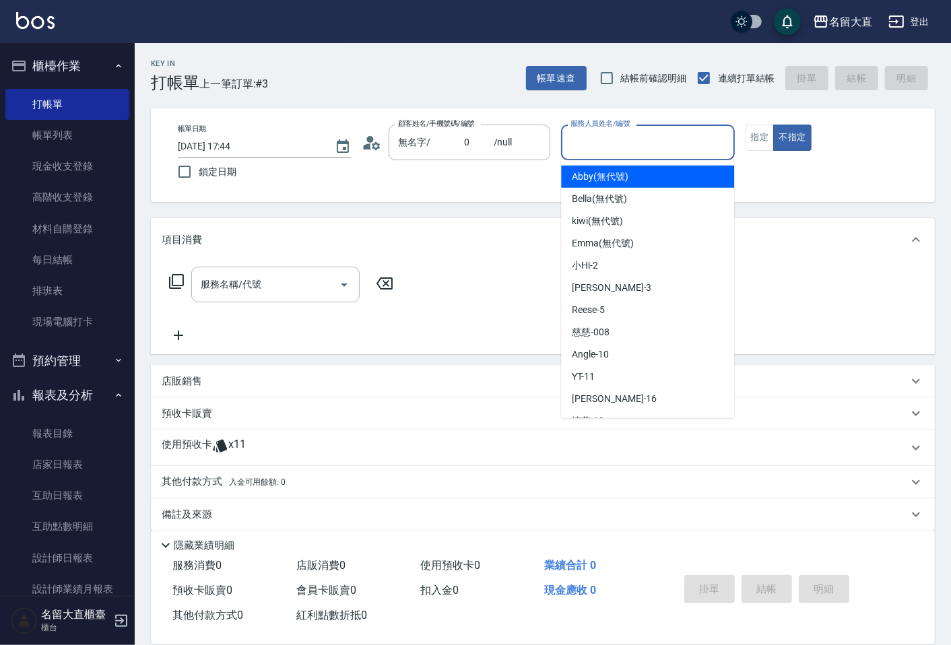
click at [567, 133] on input "服務人員姓名/編號" at bounding box center [647, 143] width 161 height 24
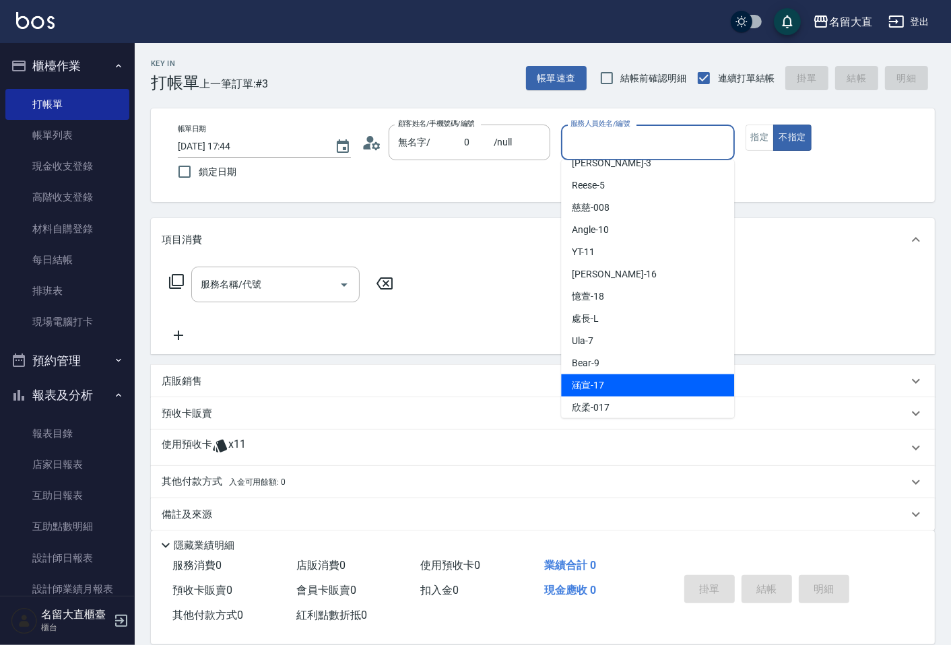
scroll to position [149, 0]
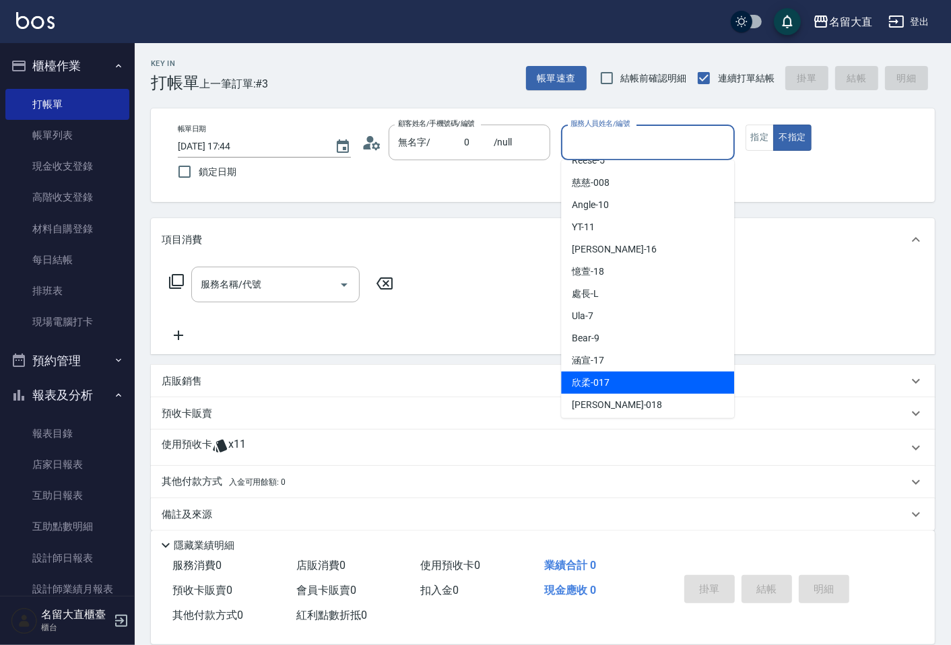
click at [627, 379] on div "欣柔 -017" at bounding box center [647, 383] width 173 height 22
type input "欣柔-017"
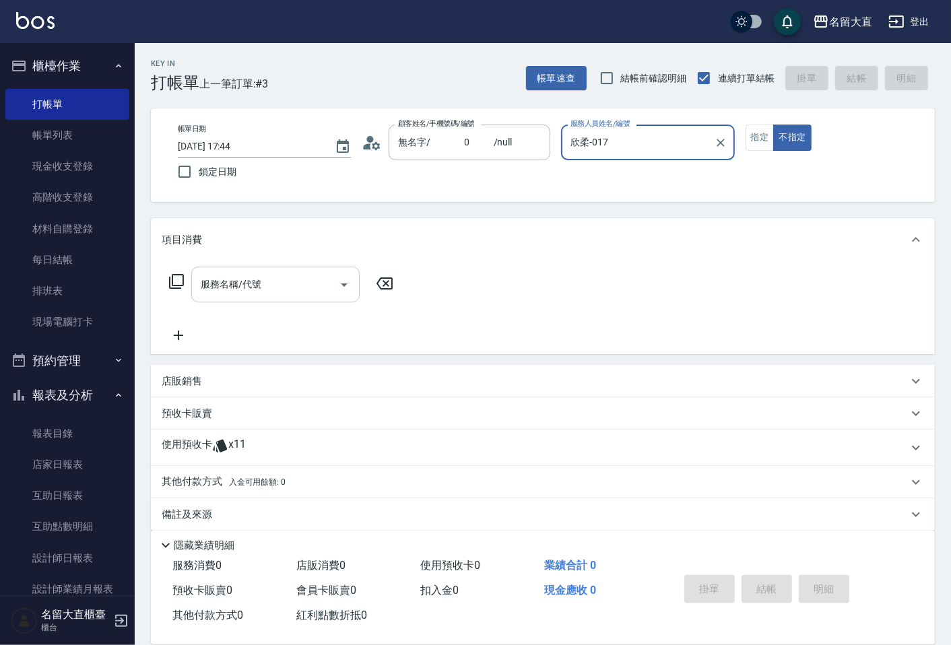
click at [303, 290] on input "服務名稱/代號" at bounding box center [265, 285] width 136 height 24
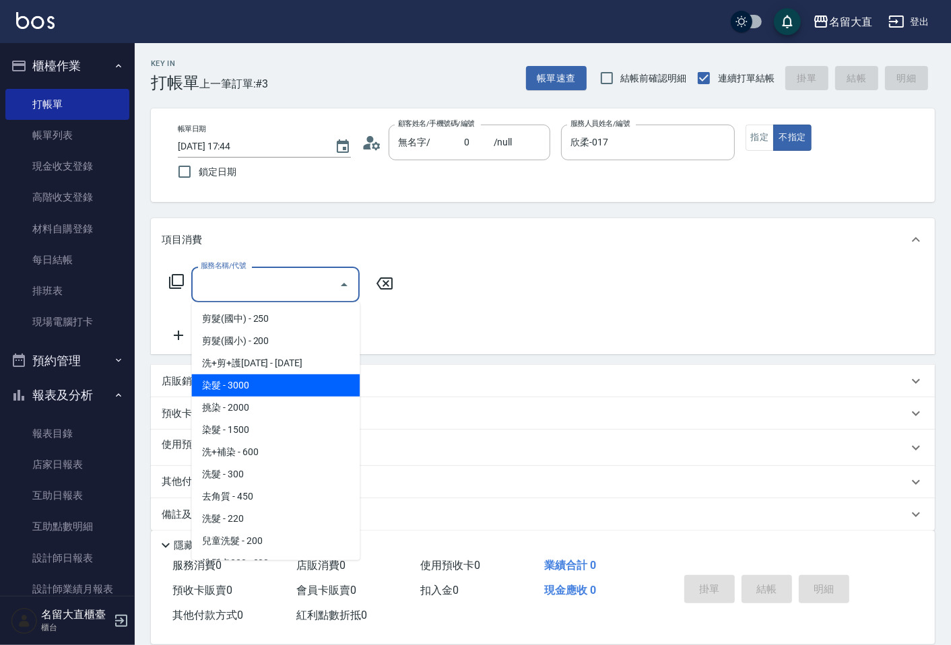
scroll to position [224, 0]
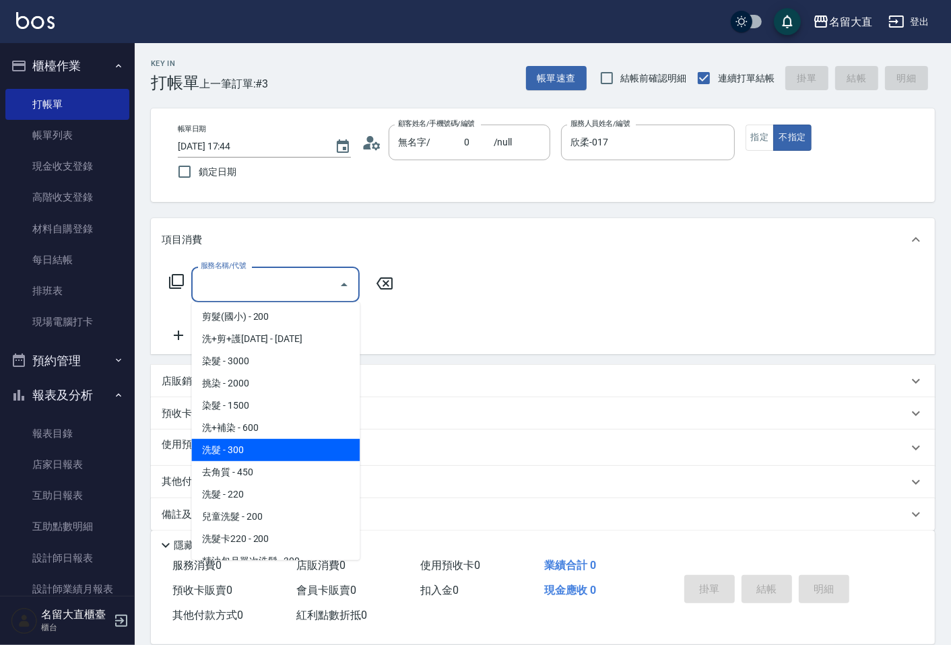
click at [250, 447] on span "洗髮 - 300" at bounding box center [275, 450] width 168 height 22
type input "洗髮(500)"
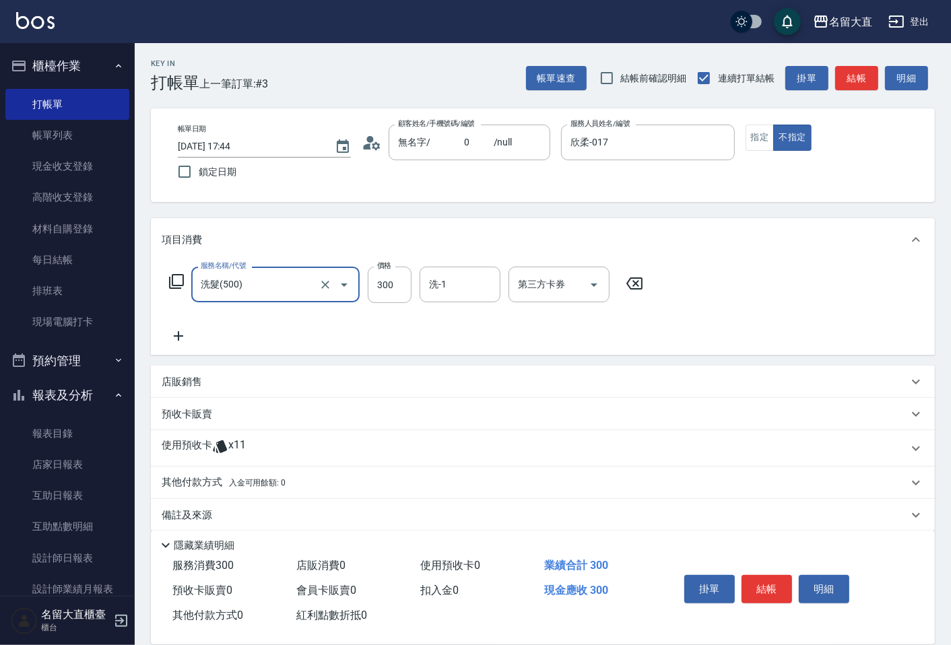
click at [176, 341] on icon at bounding box center [179, 336] width 34 height 16
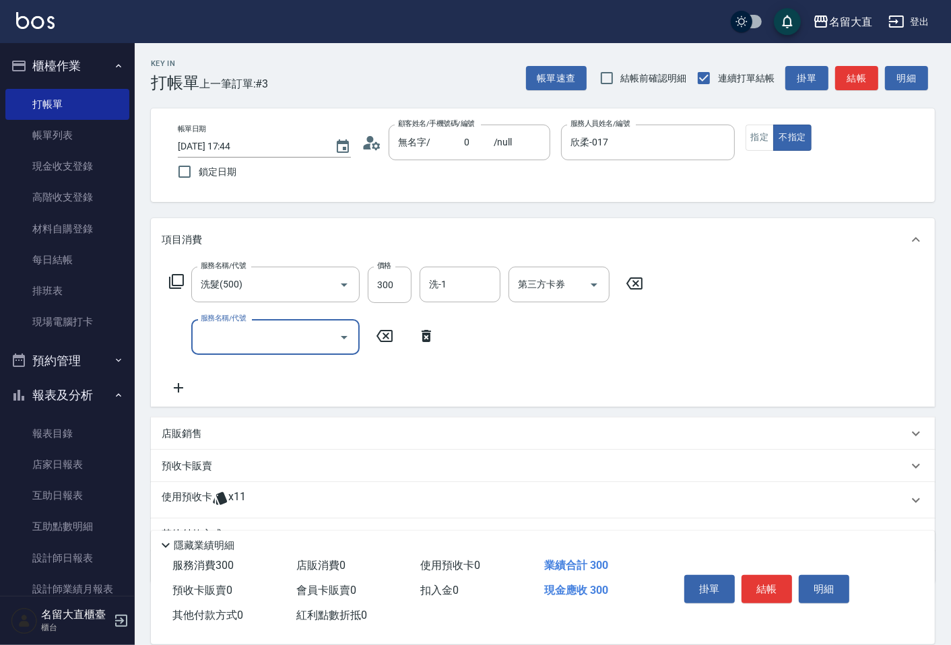
click at [204, 343] on input "服務名稱/代號" at bounding box center [265, 337] width 136 height 24
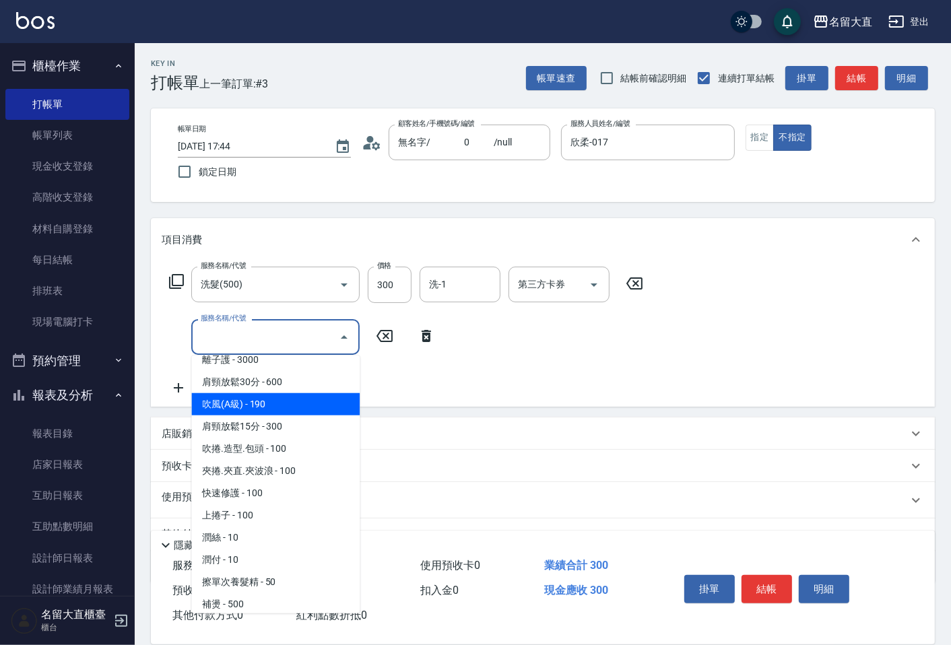
scroll to position [1122, 0]
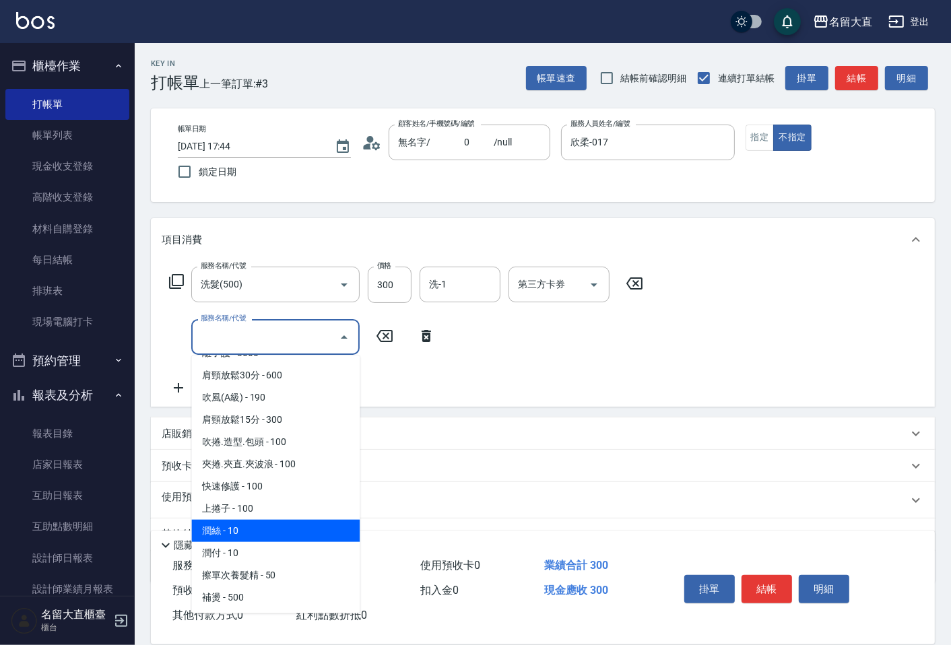
click at [267, 520] on span "潤絲 - 10" at bounding box center [275, 531] width 168 height 22
type input "潤絲(802)"
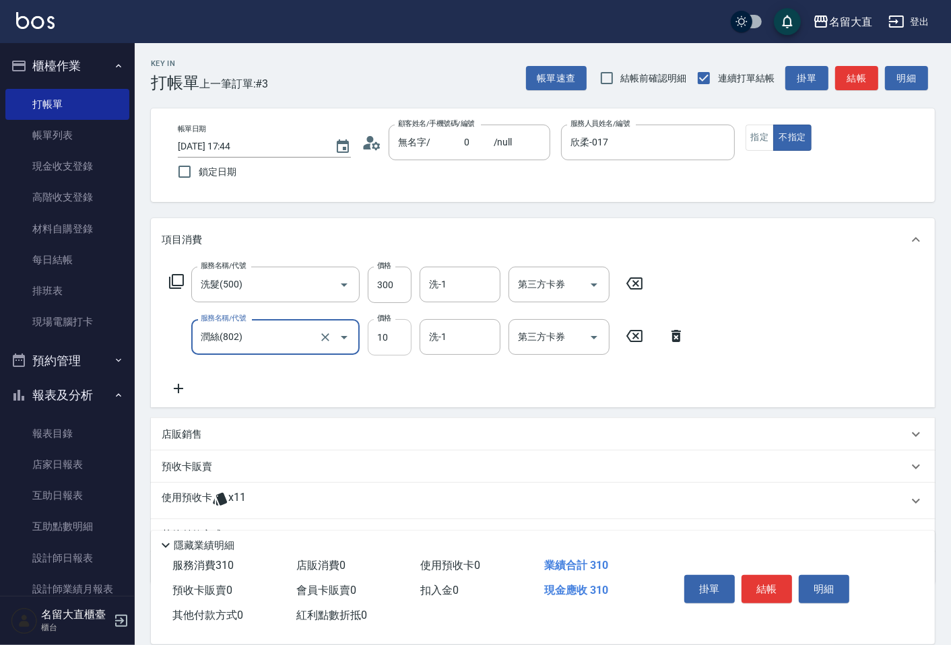
click at [386, 346] on input "10" at bounding box center [390, 337] width 44 height 36
type input "20"
click at [747, 580] on button "結帳" at bounding box center [766, 589] width 50 height 28
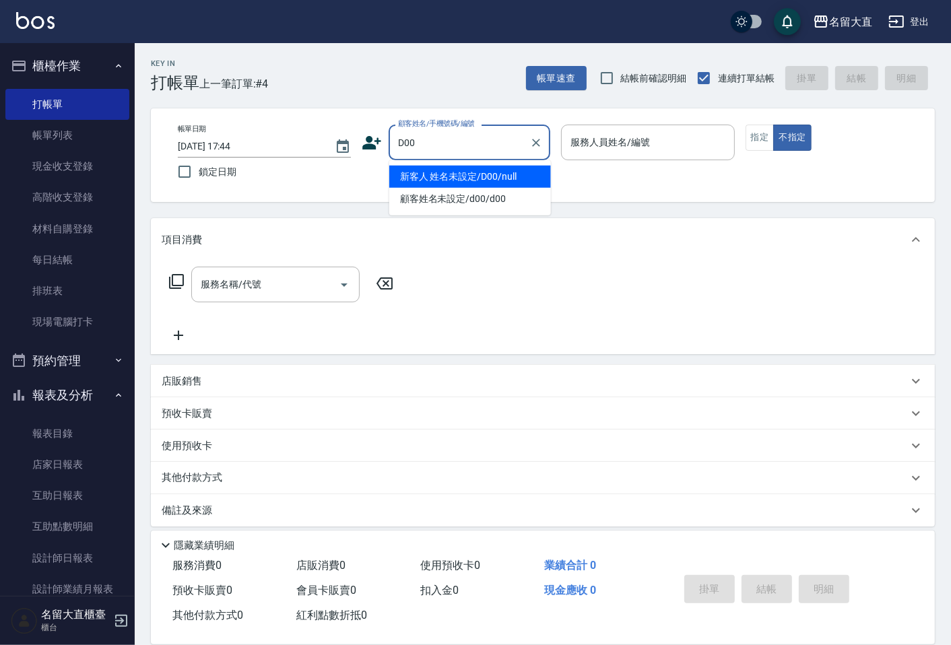
type input "新客人 姓名未設定/D00/null"
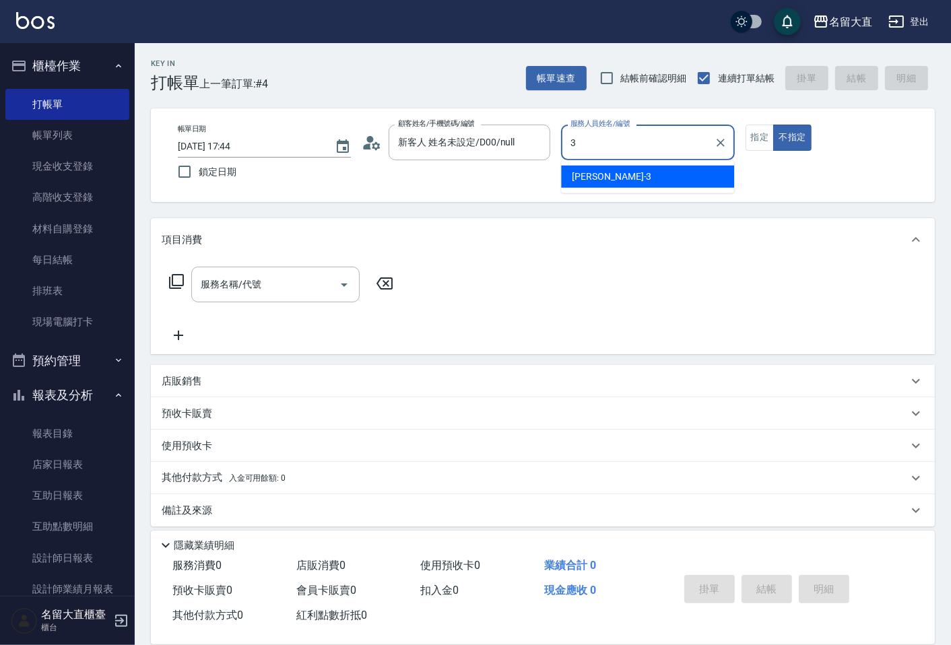
type input "[PERSON_NAME]3"
type button "false"
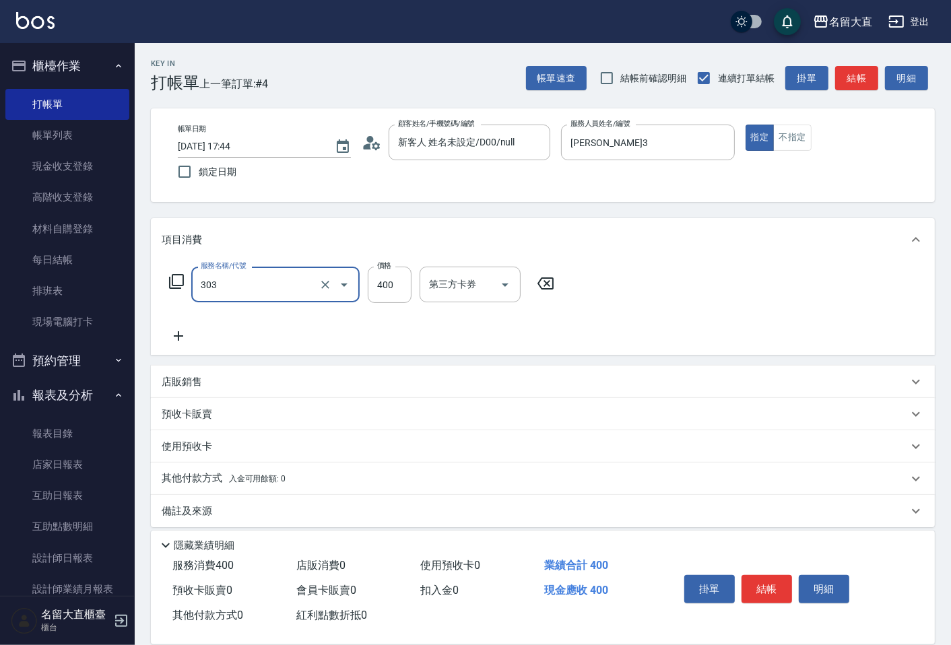
type input "剪髮(C級)(303)"
drag, startPoint x: 730, startPoint y: 570, endPoint x: 852, endPoint y: 77, distance: 507.8
click at [852, 77] on button "結帳" at bounding box center [856, 78] width 43 height 25
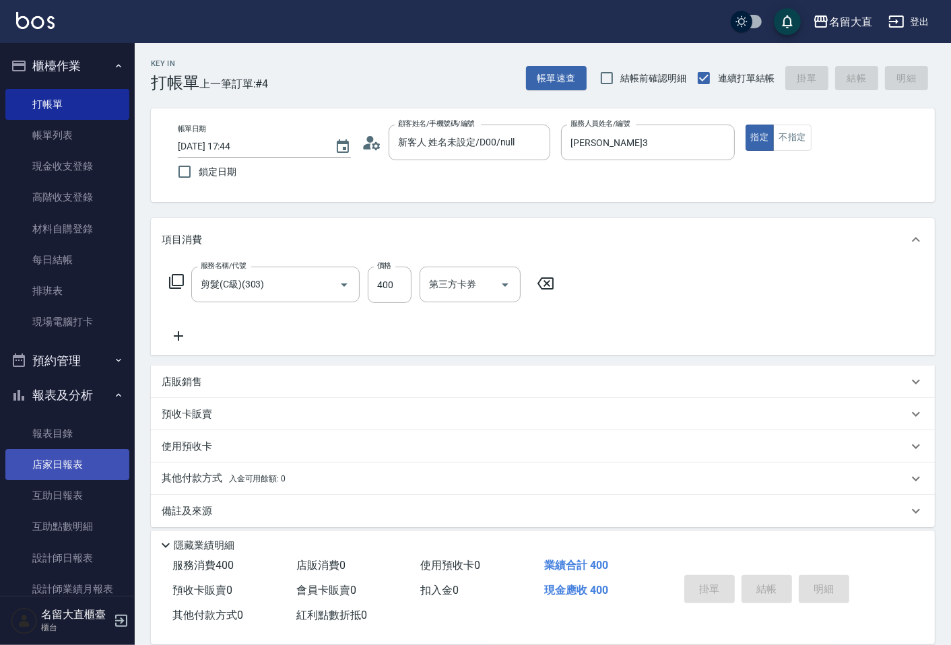
type input "[DATE] 18:07"
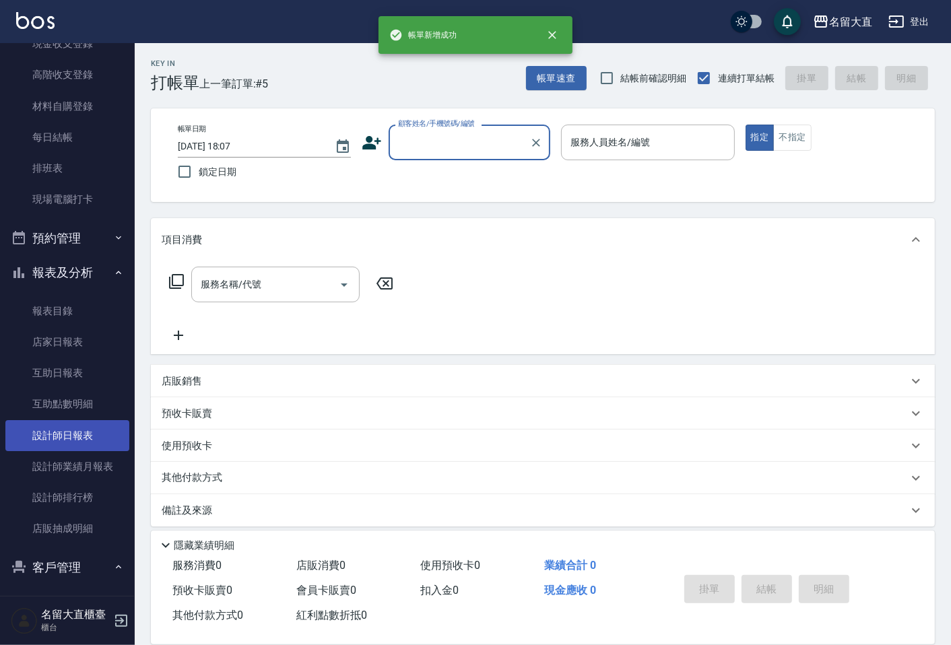
scroll to position [149, 0]
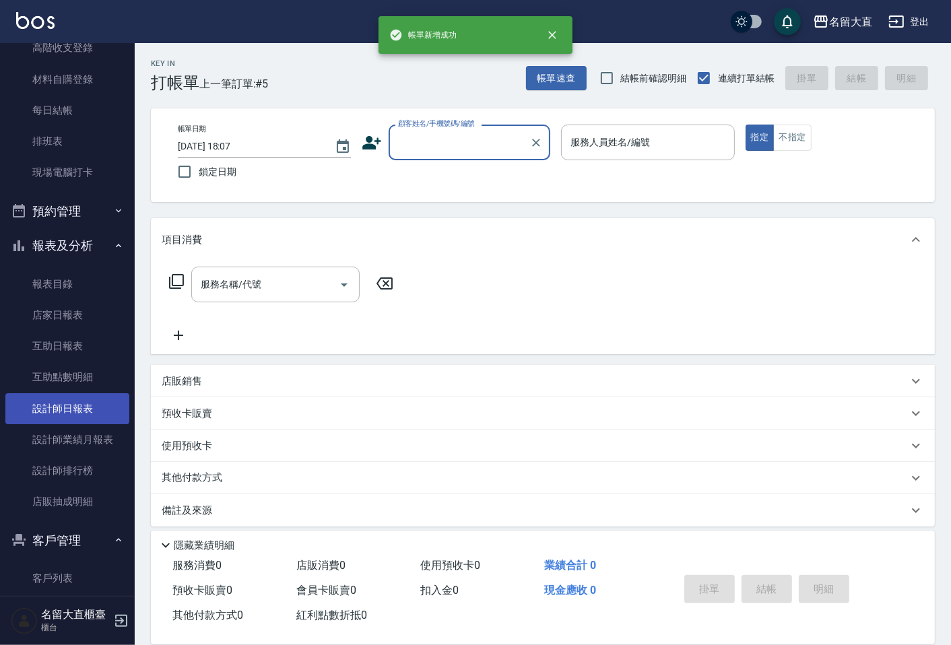
click at [62, 412] on link "設計師日報表" at bounding box center [67, 408] width 124 height 31
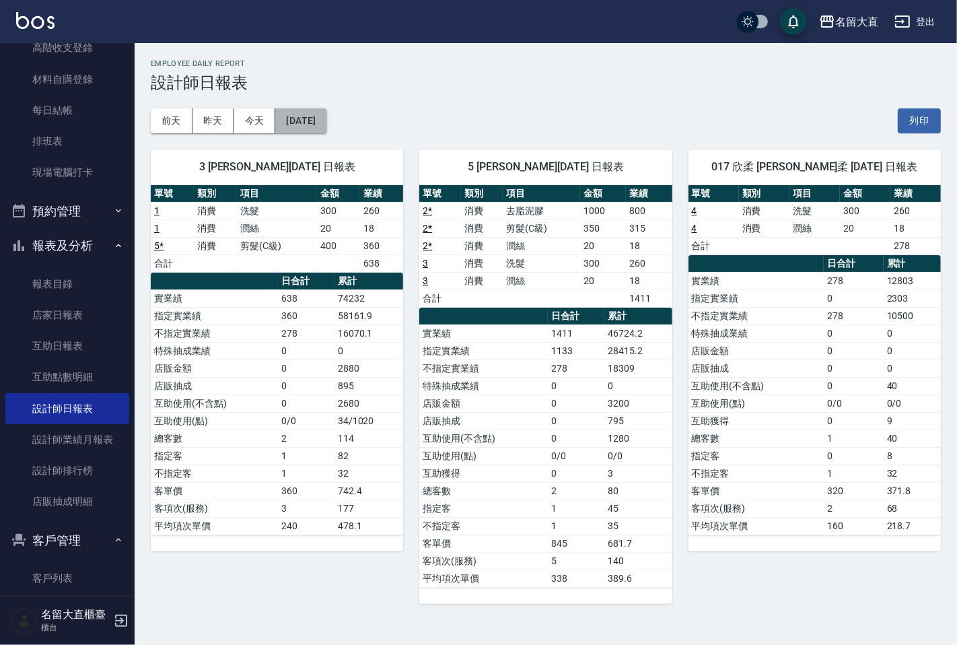
click at [310, 115] on button "[DATE]" at bounding box center [300, 120] width 51 height 25
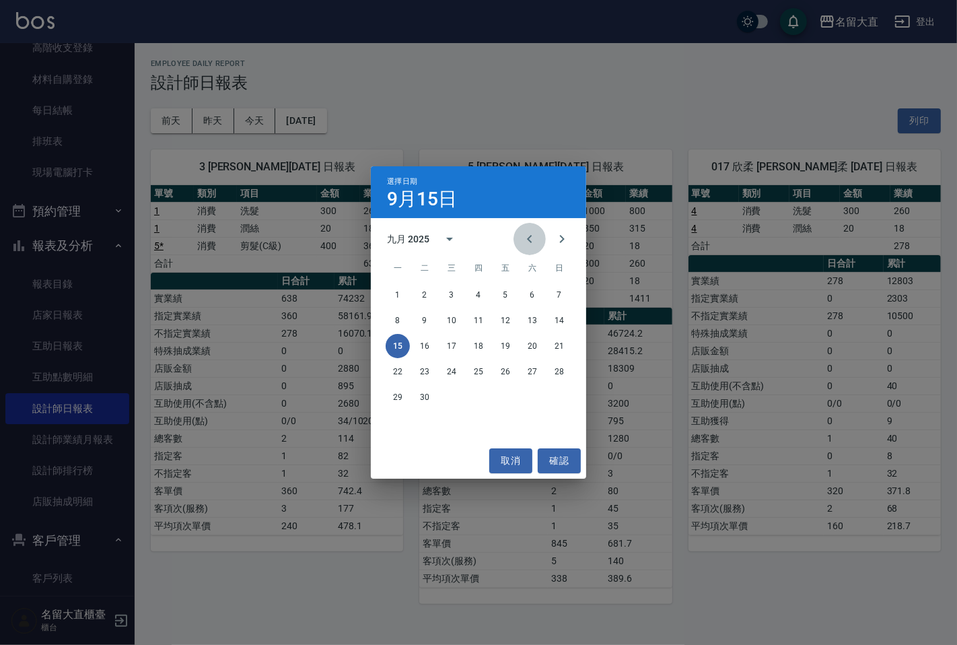
click at [529, 238] on icon "Previous month" at bounding box center [529, 239] width 5 height 8
click at [500, 337] on button "15" at bounding box center [505, 346] width 24 height 24
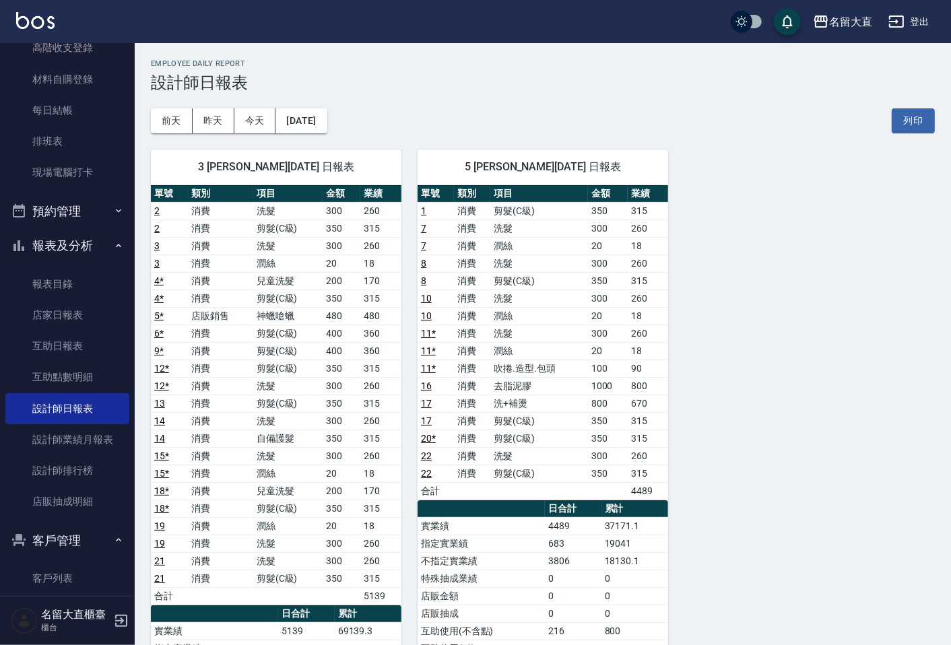
click at [300, 106] on div "[DATE] [DATE] [DATE] [DATE] 列印" at bounding box center [543, 120] width 784 height 57
drag, startPoint x: 331, startPoint y: 116, endPoint x: 320, endPoint y: 100, distance: 19.1
click at [320, 100] on div "[DATE] [DATE] [DATE] [DATE] 列印" at bounding box center [543, 120] width 784 height 57
click at [327, 130] on button "[DATE]" at bounding box center [300, 120] width 51 height 25
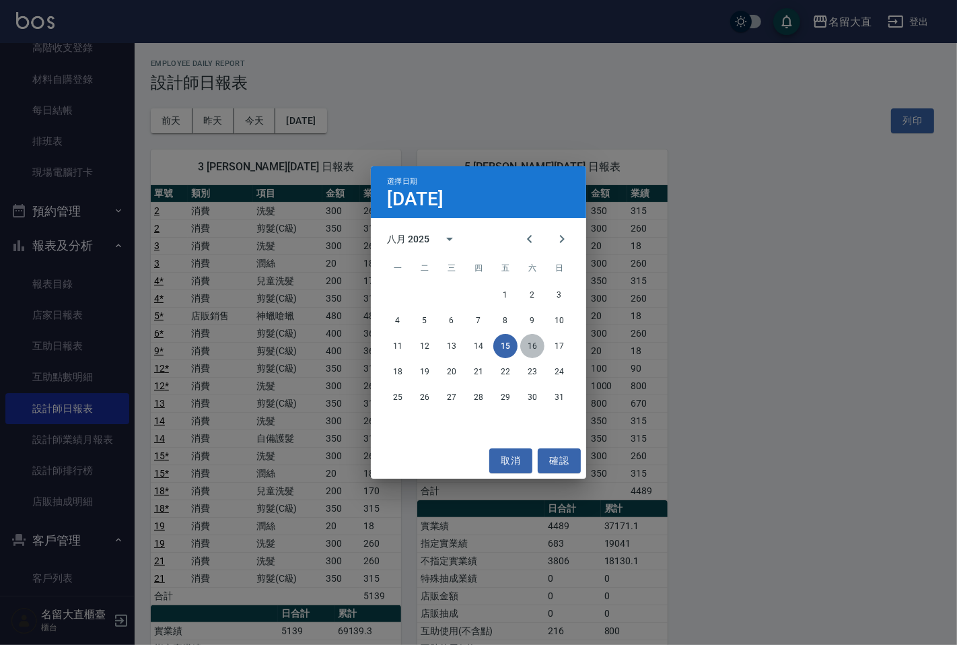
click at [535, 344] on button "16" at bounding box center [532, 346] width 24 height 24
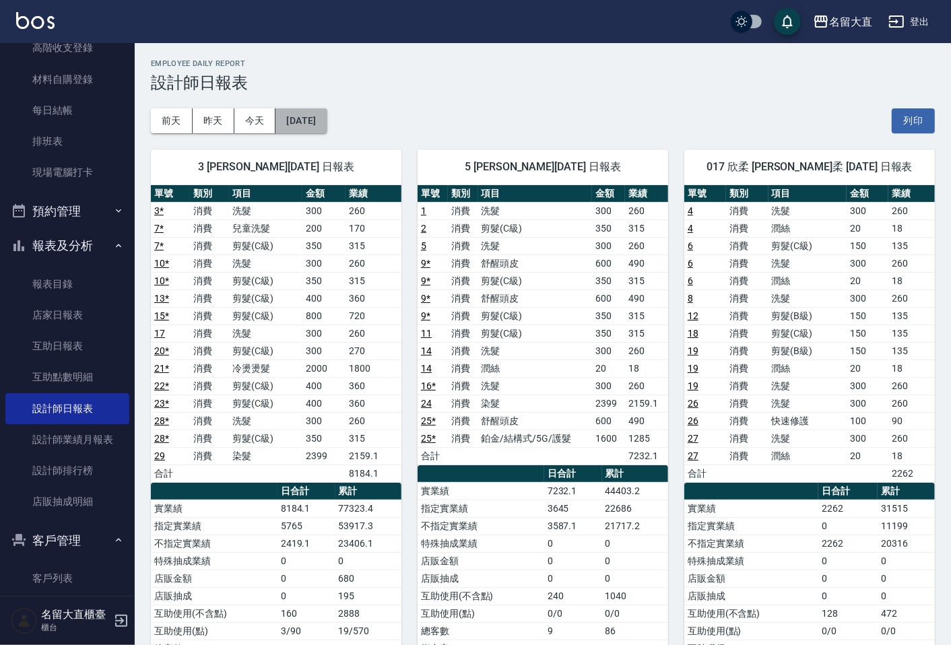
click at [308, 118] on button "[DATE]" at bounding box center [300, 120] width 51 height 25
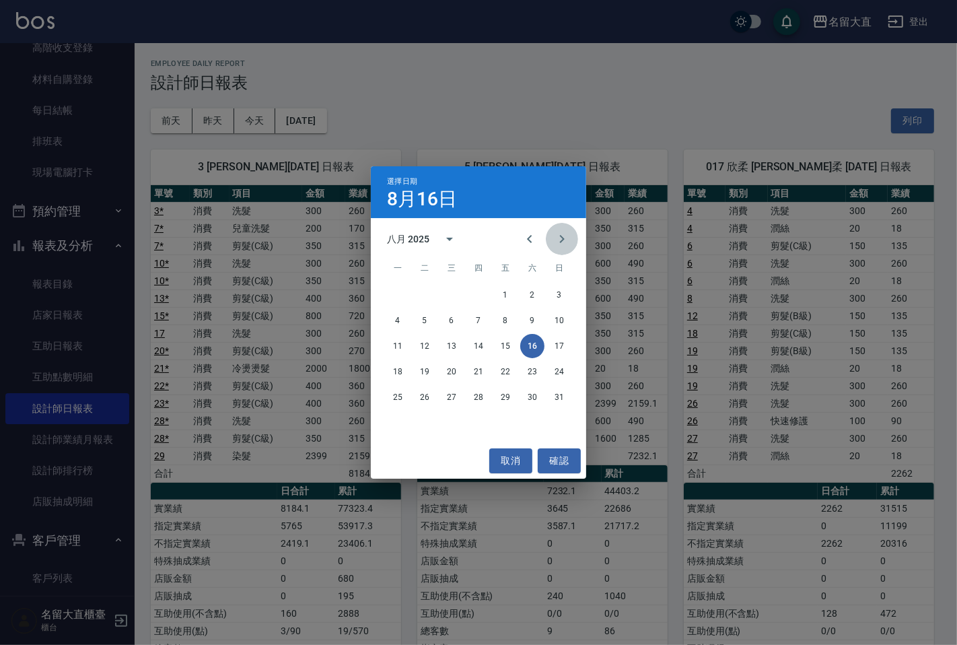
click at [555, 236] on icon "Next month" at bounding box center [562, 239] width 16 height 16
click at [392, 339] on button "15" at bounding box center [398, 346] width 24 height 24
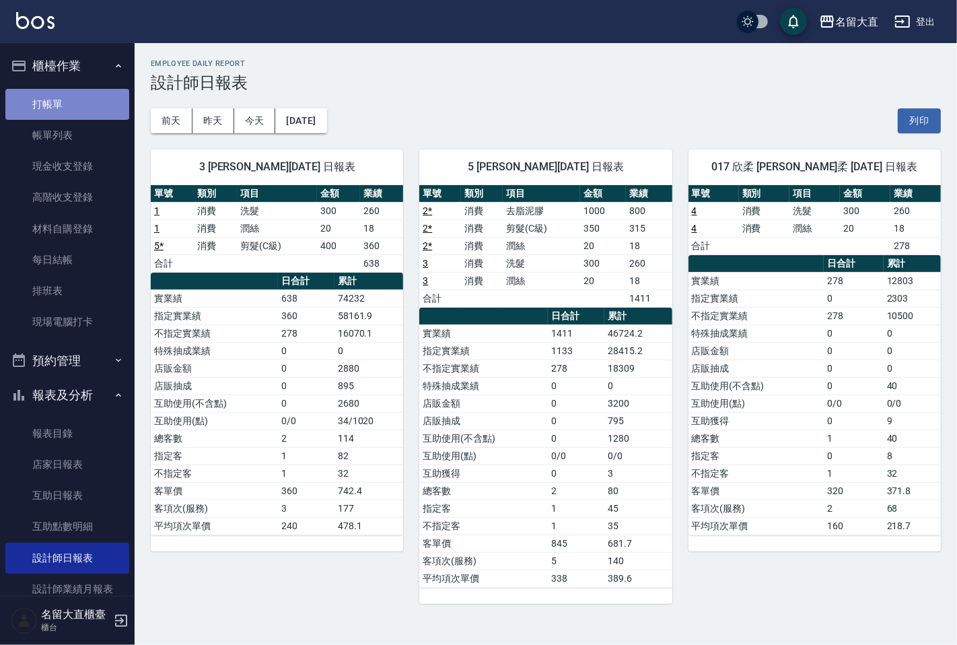
click at [73, 101] on link "打帳單" at bounding box center [67, 104] width 124 height 31
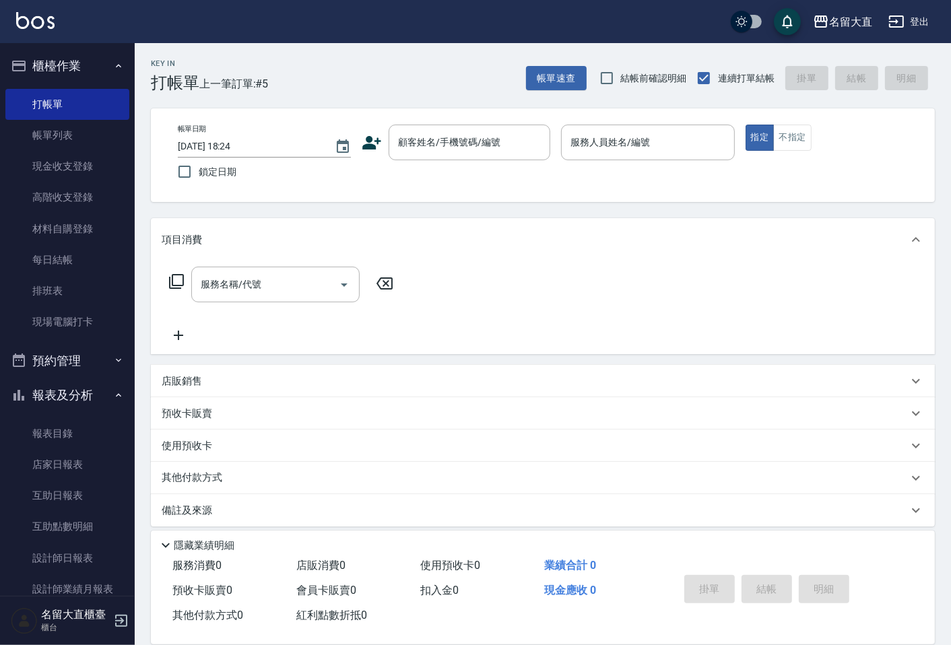
drag, startPoint x: 364, startPoint y: 131, endPoint x: 425, endPoint y: 147, distance: 64.0
click at [386, 137] on div "顧客姓名/手機號碼/編號 顧客姓名/手機號碼/編號" at bounding box center [456, 143] width 188 height 36
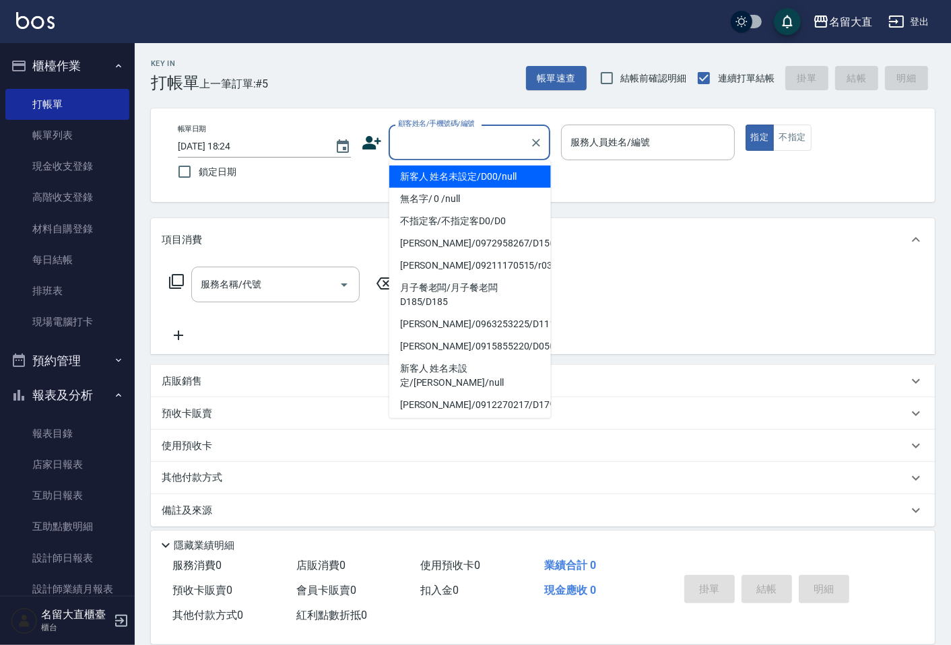
click at [447, 149] on input "顧客姓名/手機號碼/編號" at bounding box center [458, 143] width 129 height 24
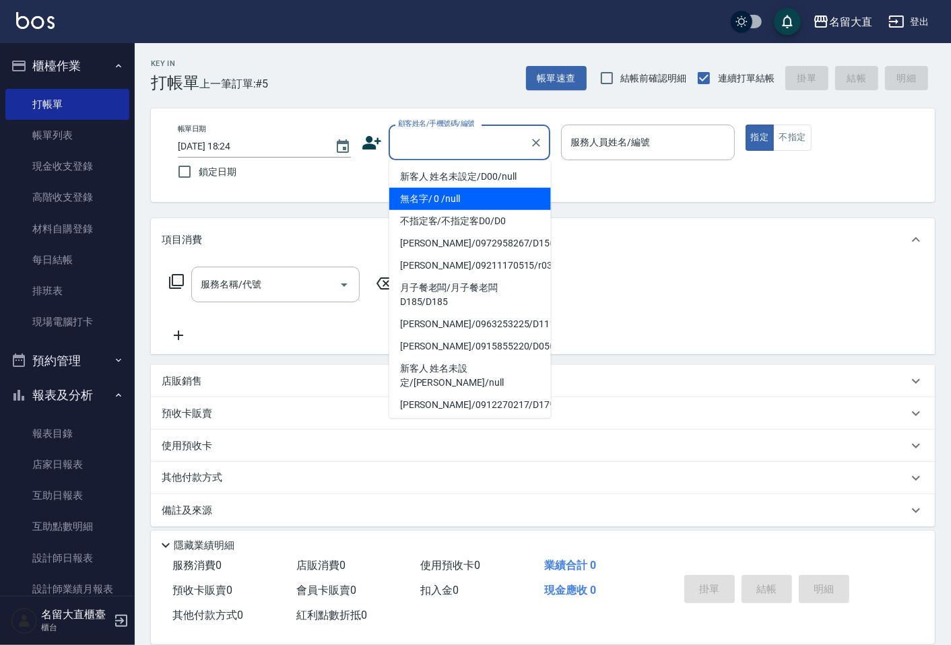
click at [461, 197] on li "無名字/ 0 /null" at bounding box center [470, 199] width 162 height 22
type input "無名字/ 0 /null"
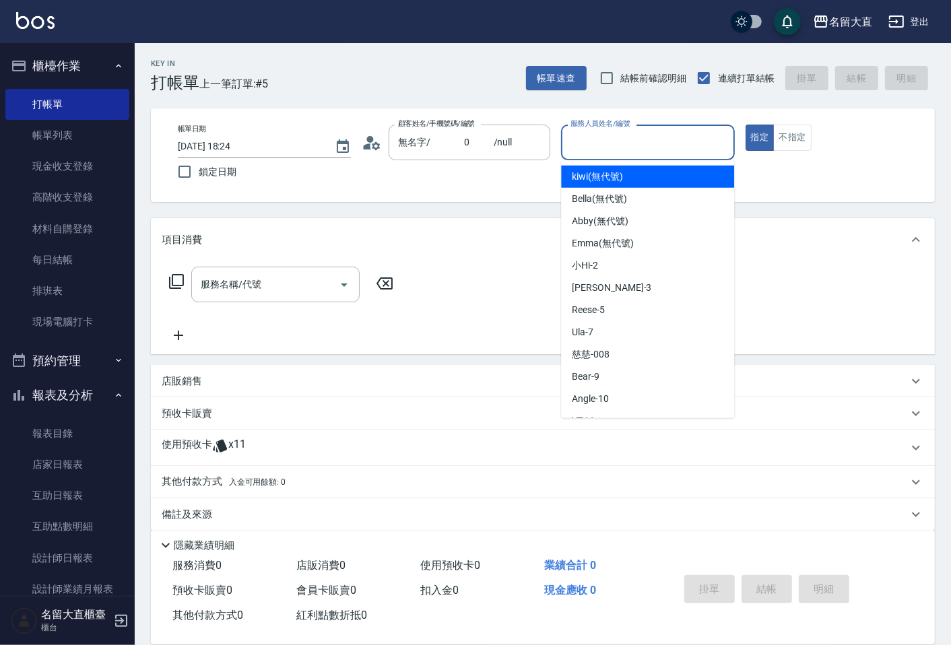
click at [615, 143] on input "服務人員姓名/編號" at bounding box center [647, 143] width 161 height 24
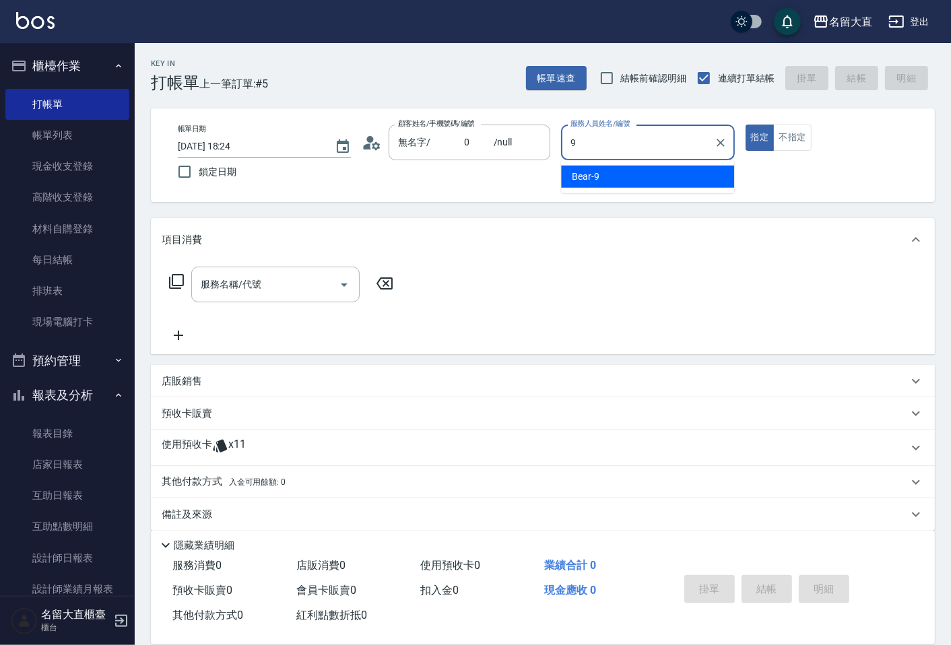
type input "Bear-9"
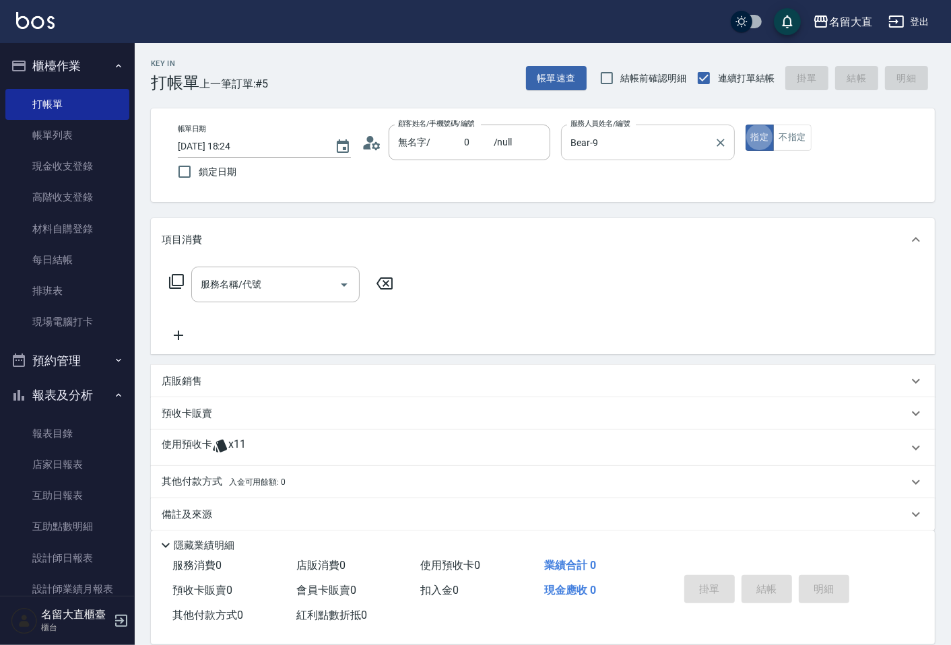
type button "true"
click at [177, 280] on icon at bounding box center [176, 281] width 16 height 16
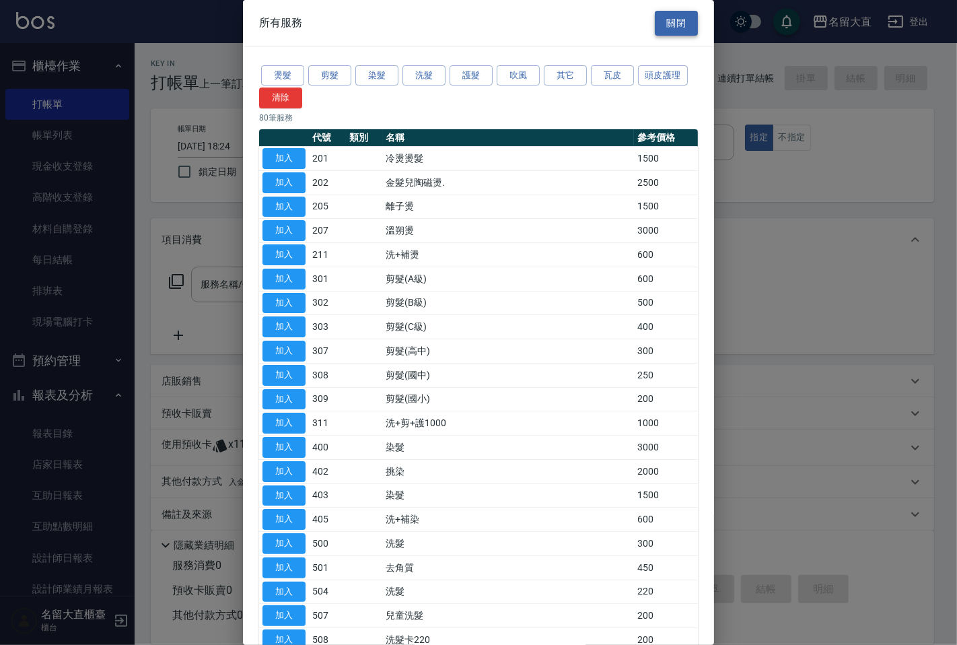
click at [677, 22] on button "關閉" at bounding box center [676, 23] width 43 height 25
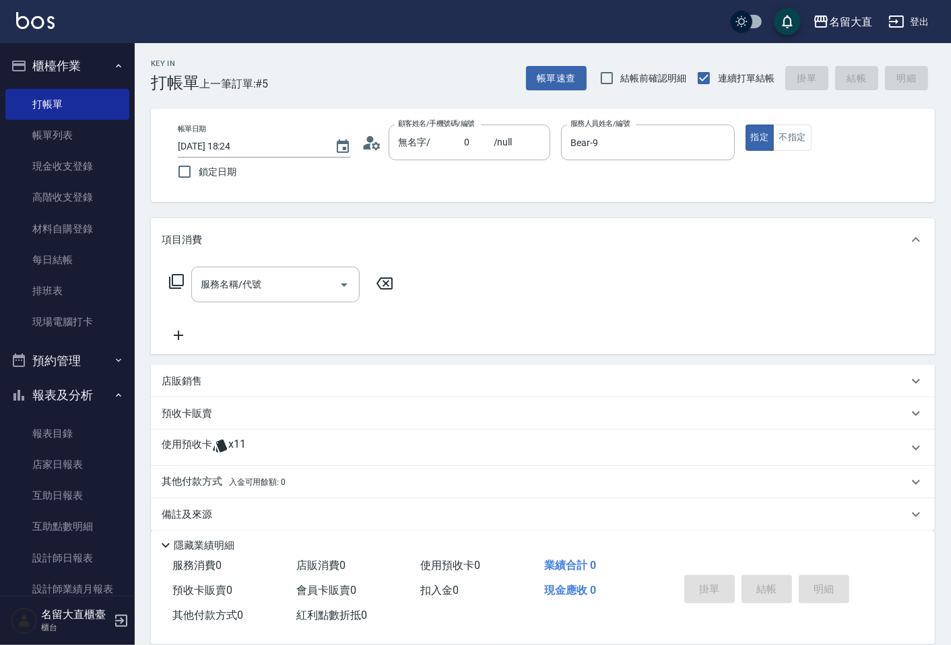
click at [177, 278] on icon at bounding box center [176, 281] width 16 height 16
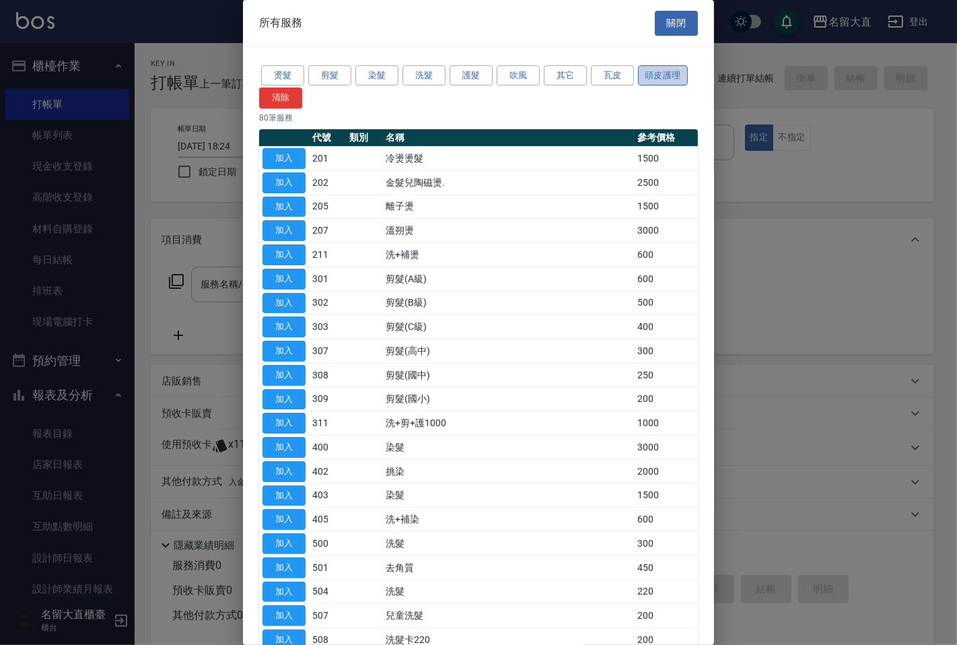
click at [668, 69] on button "頭皮護理" at bounding box center [663, 75] width 50 height 21
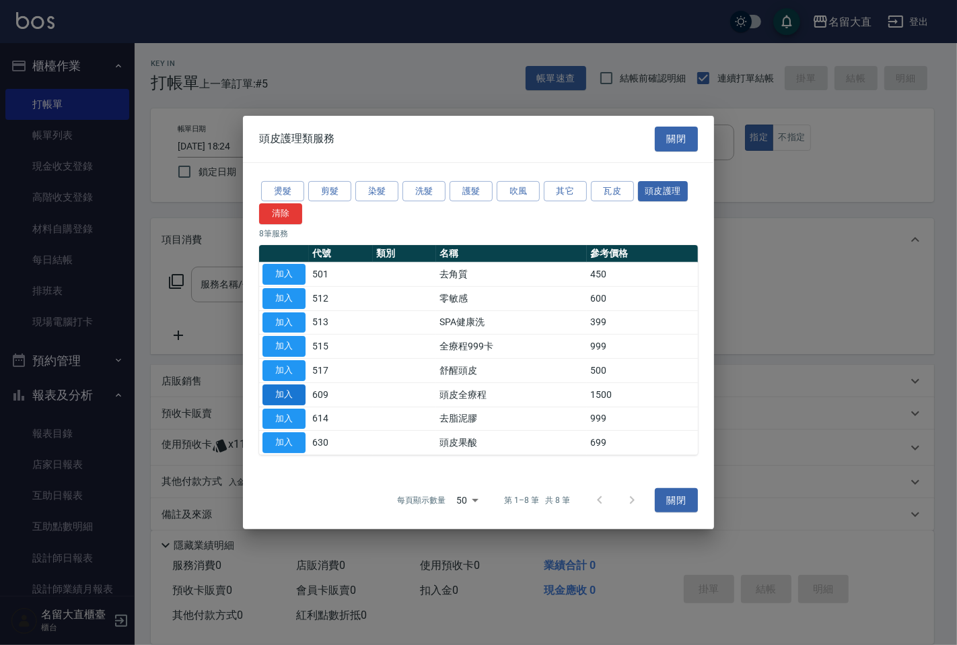
click at [284, 394] on button "加入" at bounding box center [284, 394] width 43 height 21
type input "頭皮全療程(609)"
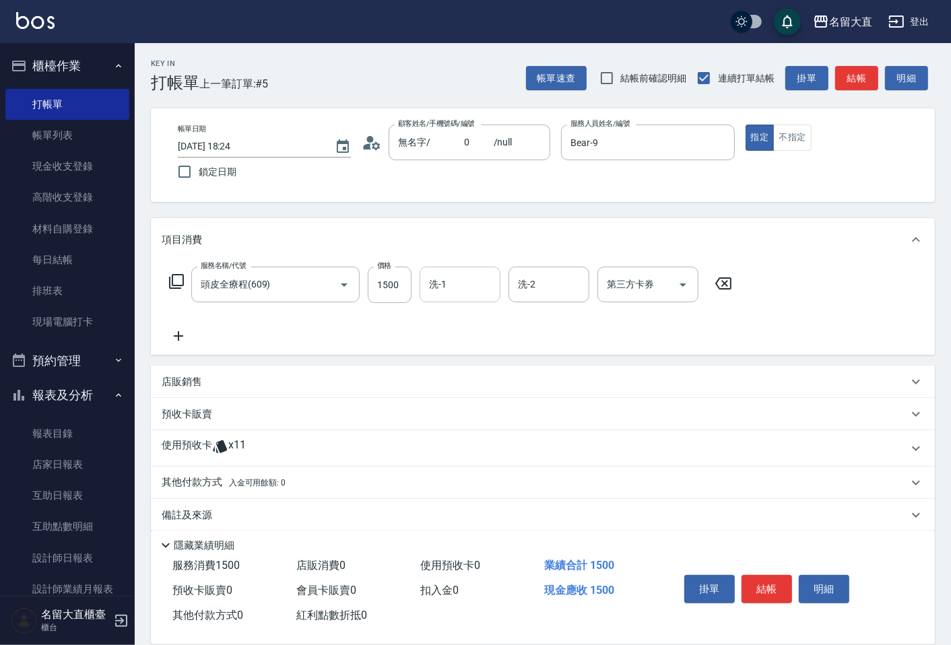
click at [456, 280] on input "洗-1" at bounding box center [459, 285] width 69 height 24
type input "20"
drag, startPoint x: 800, startPoint y: 131, endPoint x: 839, endPoint y: 96, distance: 52.9
click at [800, 130] on button "不指定" at bounding box center [792, 138] width 38 height 26
click at [859, 67] on button "結帳" at bounding box center [856, 78] width 43 height 25
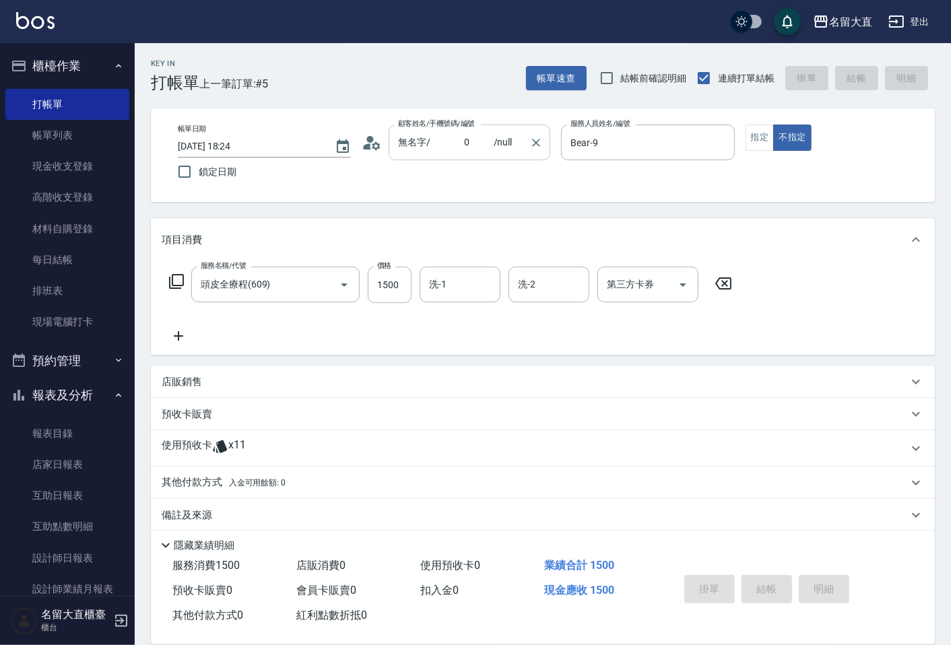
type input "[DATE] 18:28"
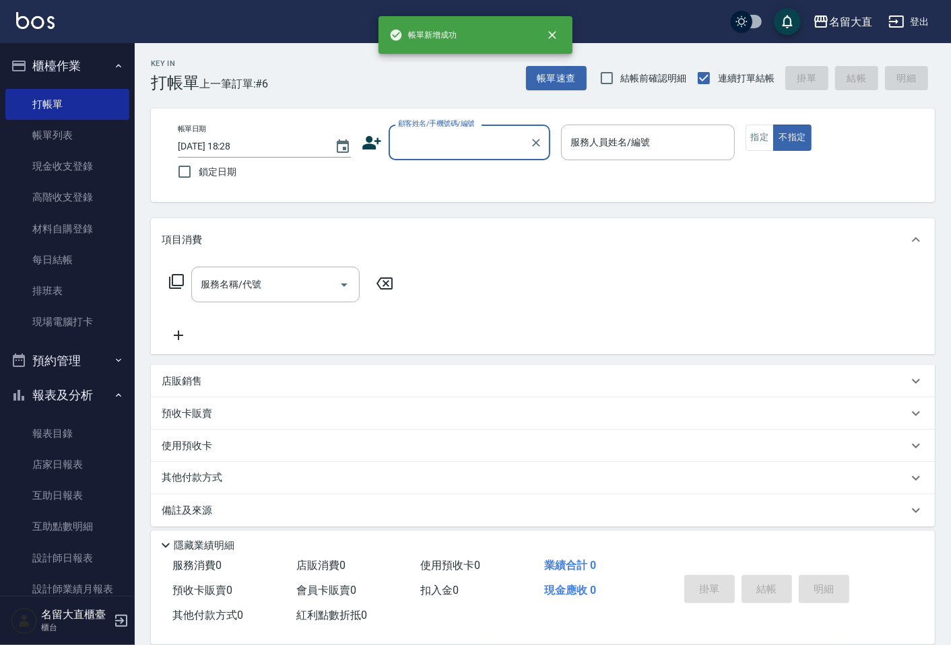
click at [409, 147] on input "顧客姓名/手機號碼/編號" at bounding box center [458, 143] width 129 height 24
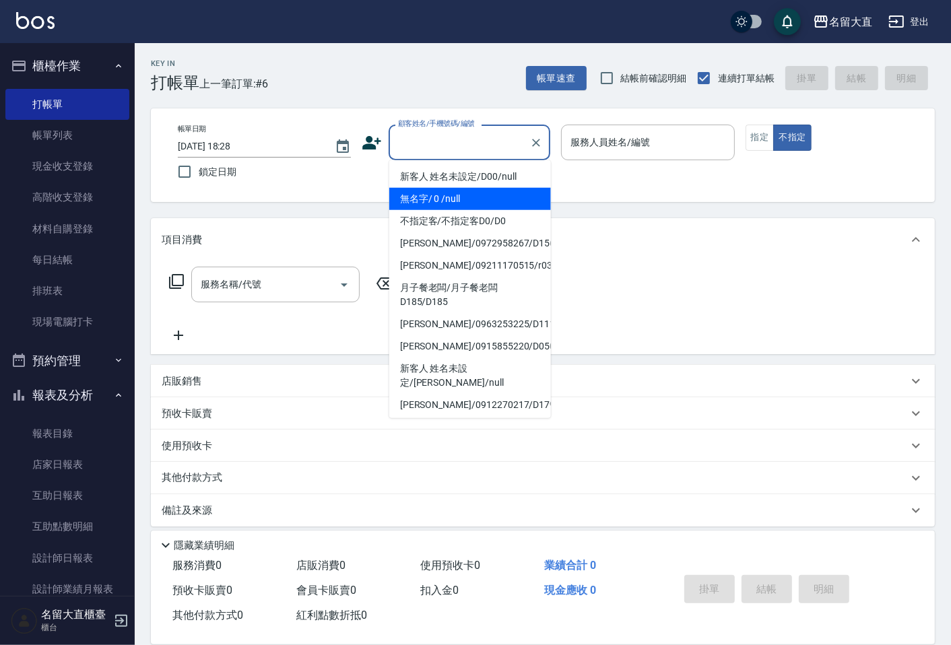
click at [413, 199] on li "無名字/ 0 /null" at bounding box center [470, 199] width 162 height 22
type input "無名字/ 0 /null"
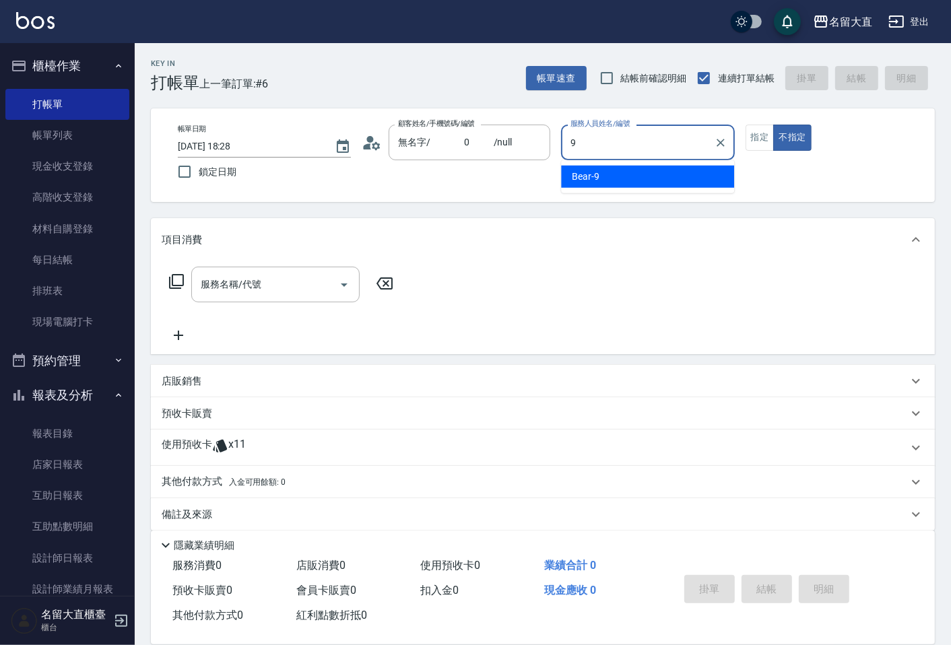
type input "Bear-9"
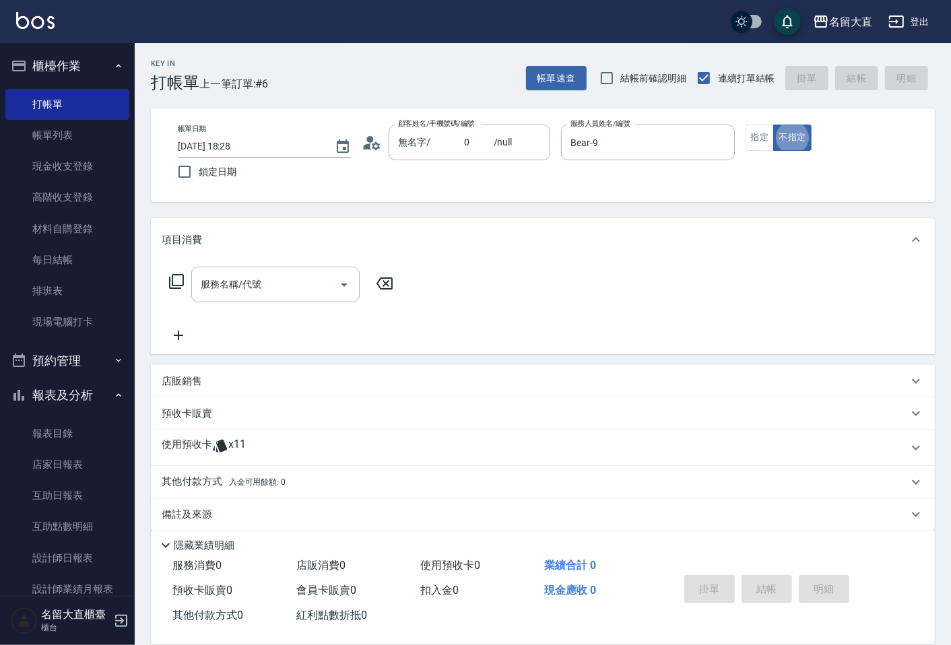
type button "false"
click at [170, 283] on icon at bounding box center [176, 281] width 16 height 16
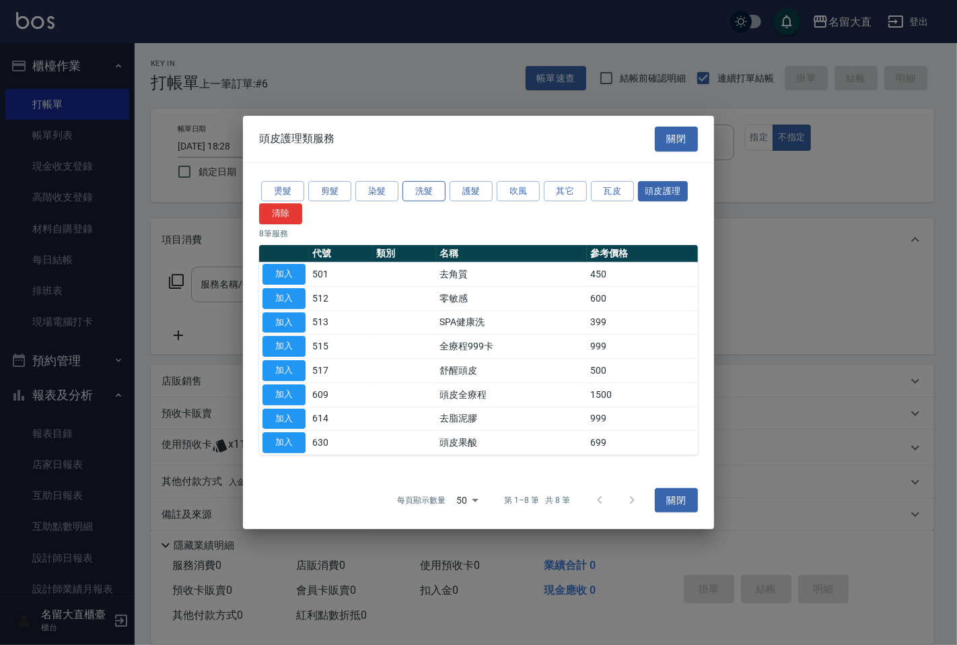
drag, startPoint x: 432, startPoint y: 184, endPoint x: 424, endPoint y: 187, distance: 8.5
click at [427, 185] on button "洗髮" at bounding box center [424, 190] width 43 height 21
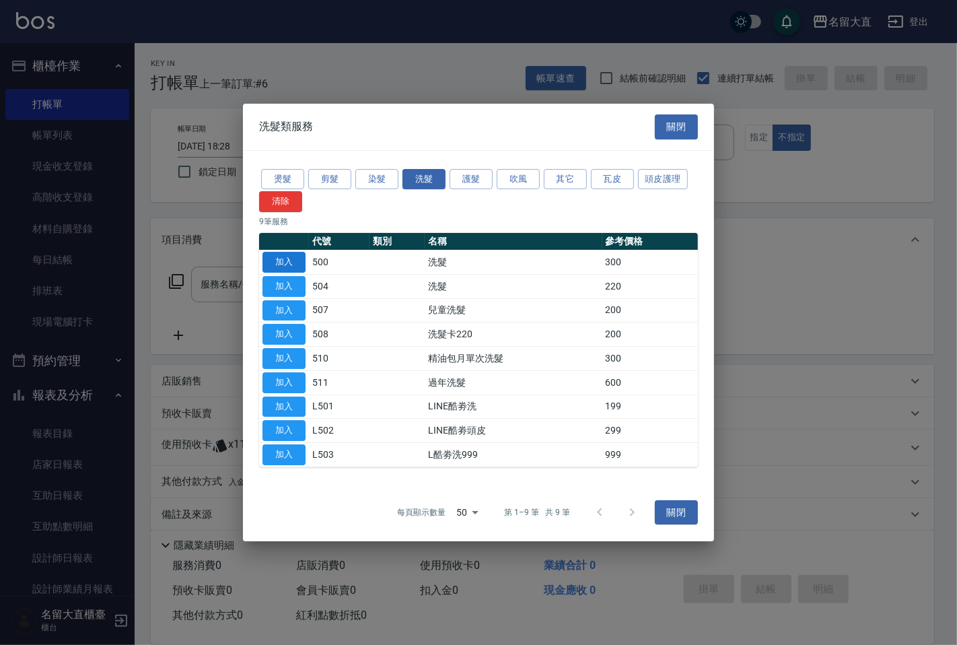
click at [273, 259] on button "加入" at bounding box center [284, 262] width 43 height 21
type input "洗髮(500)"
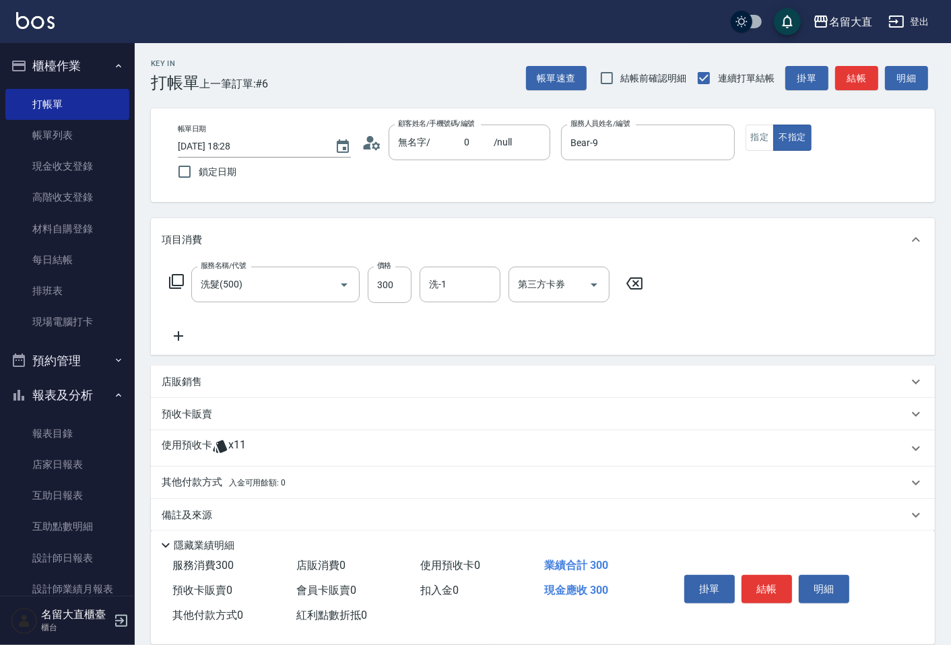
click at [169, 280] on icon at bounding box center [176, 281] width 15 height 15
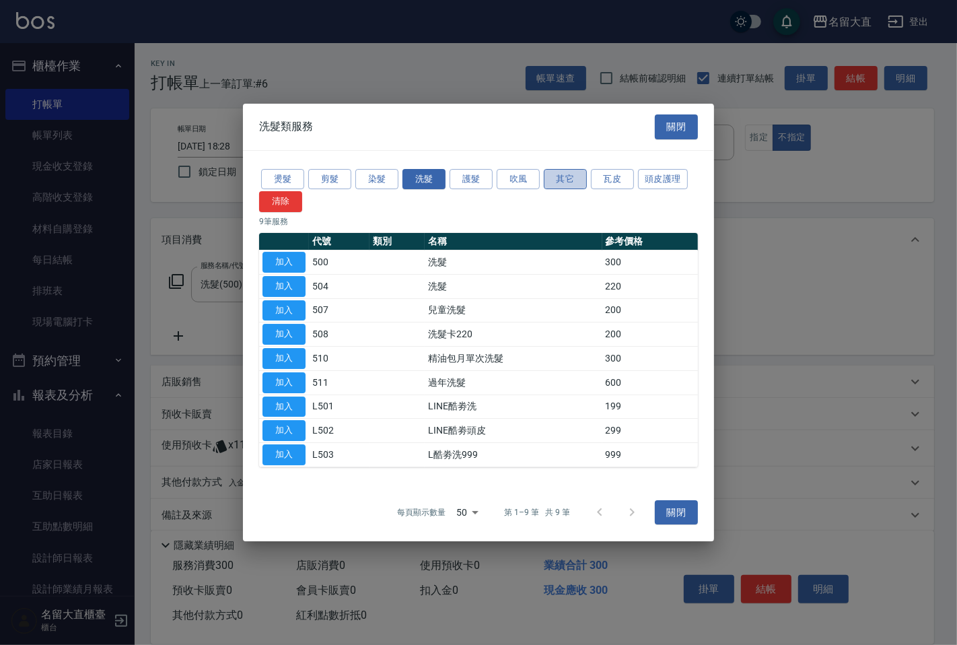
click at [571, 175] on button "其它" at bounding box center [565, 179] width 43 height 21
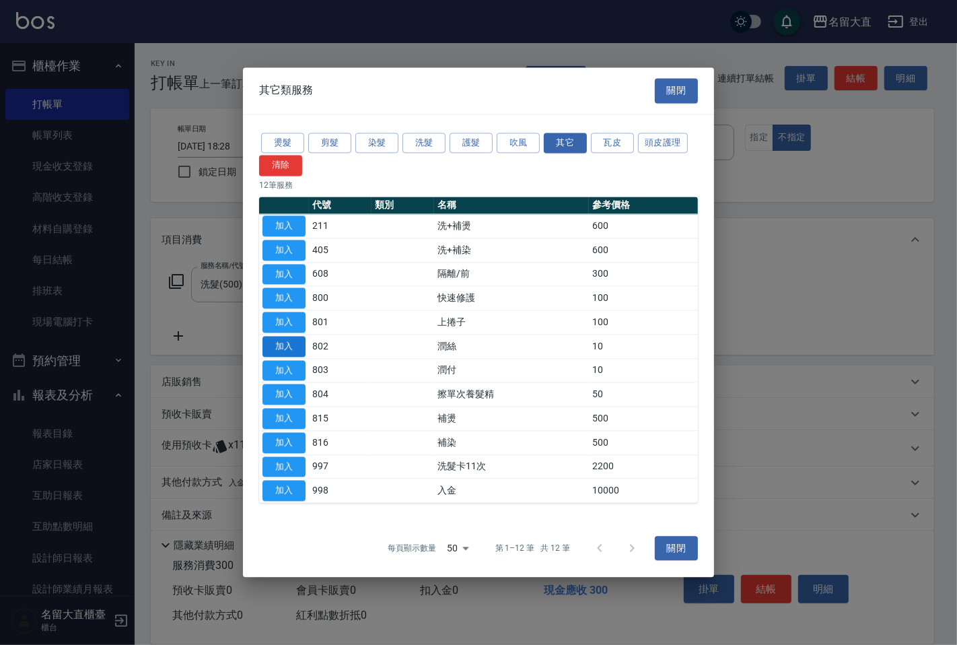
click at [279, 345] on button "加入" at bounding box center [284, 346] width 43 height 21
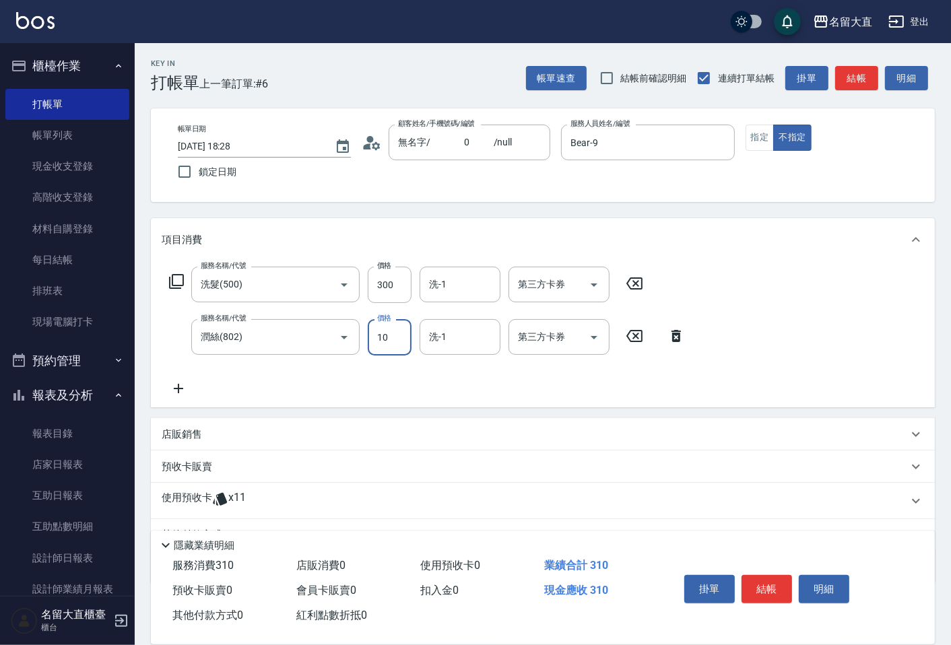
click at [391, 323] on input "10" at bounding box center [390, 337] width 44 height 36
type input "20"
click at [471, 254] on div "項目消費" at bounding box center [543, 239] width 784 height 43
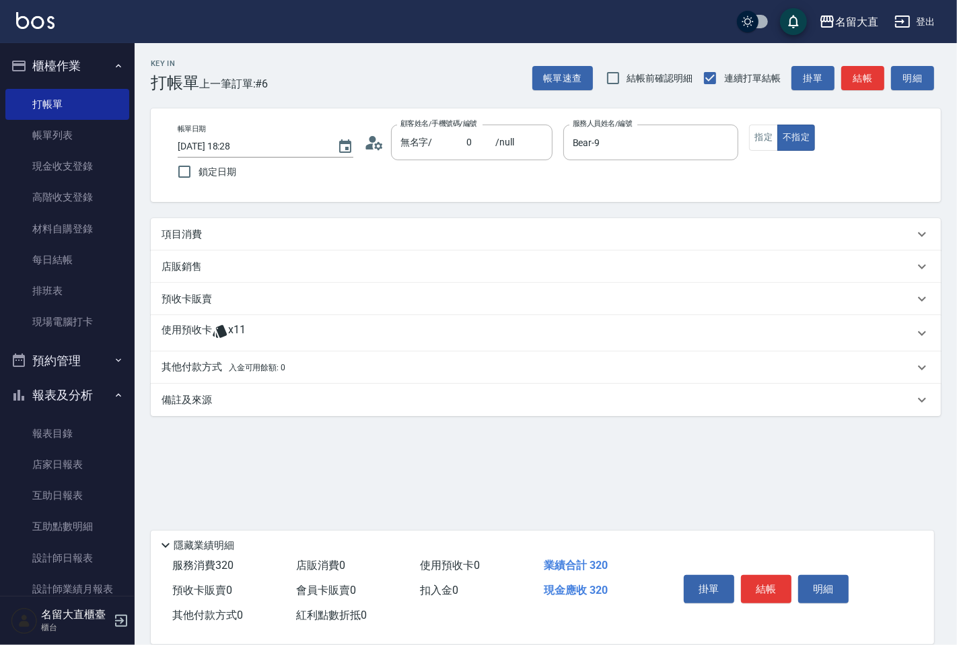
click at [452, 278] on div "店販銷售" at bounding box center [546, 266] width 790 height 32
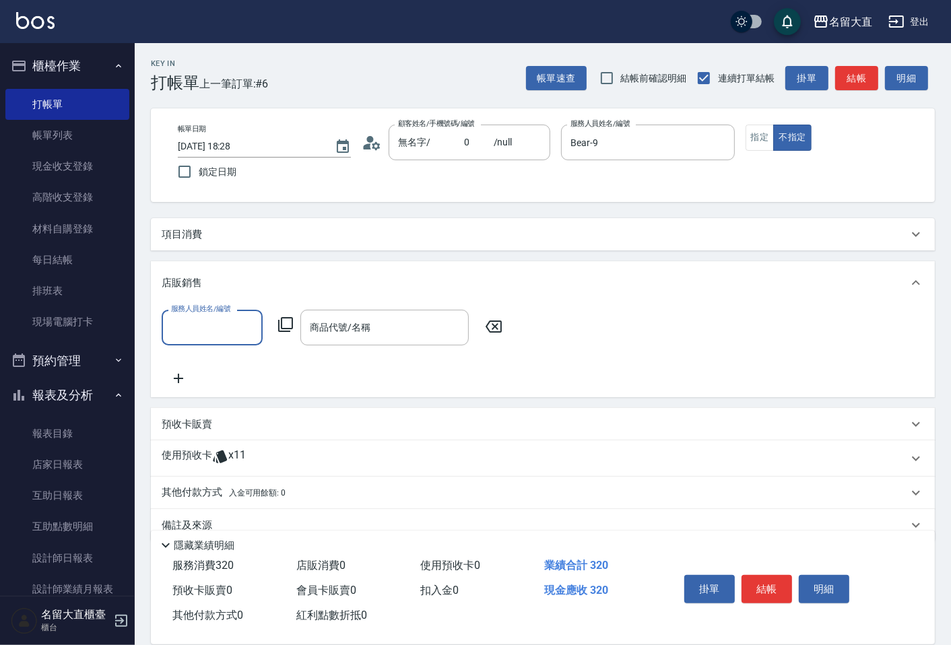
click at [471, 222] on div "項目消費" at bounding box center [543, 234] width 784 height 32
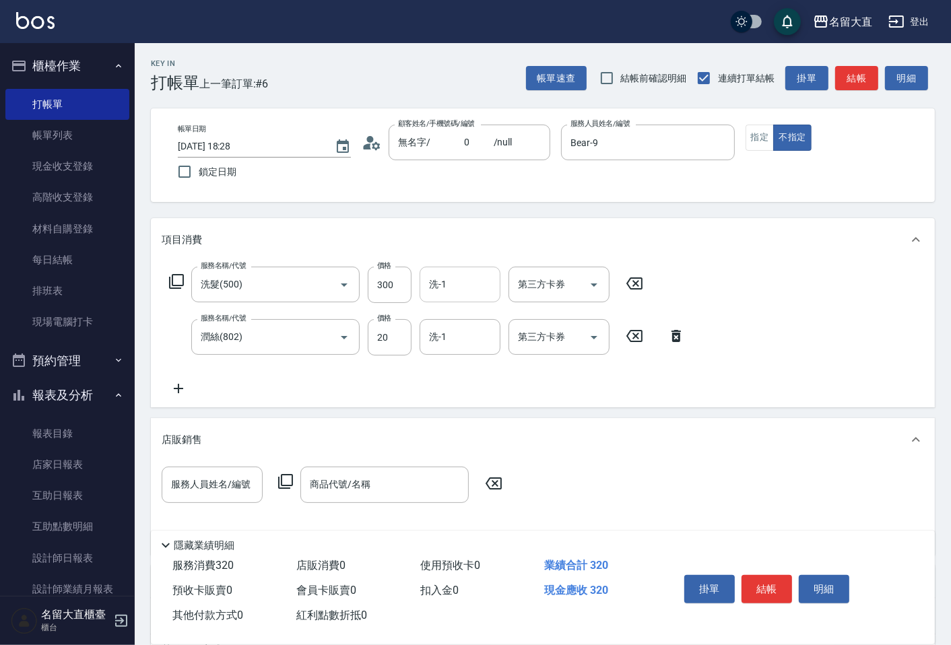
click at [452, 277] on input "洗-1" at bounding box center [459, 285] width 69 height 24
click at [467, 308] on div "詩雅 -20" at bounding box center [459, 319] width 81 height 22
click at [446, 347] on div "洗-1" at bounding box center [459, 337] width 81 height 36
type input "詩雅-20"
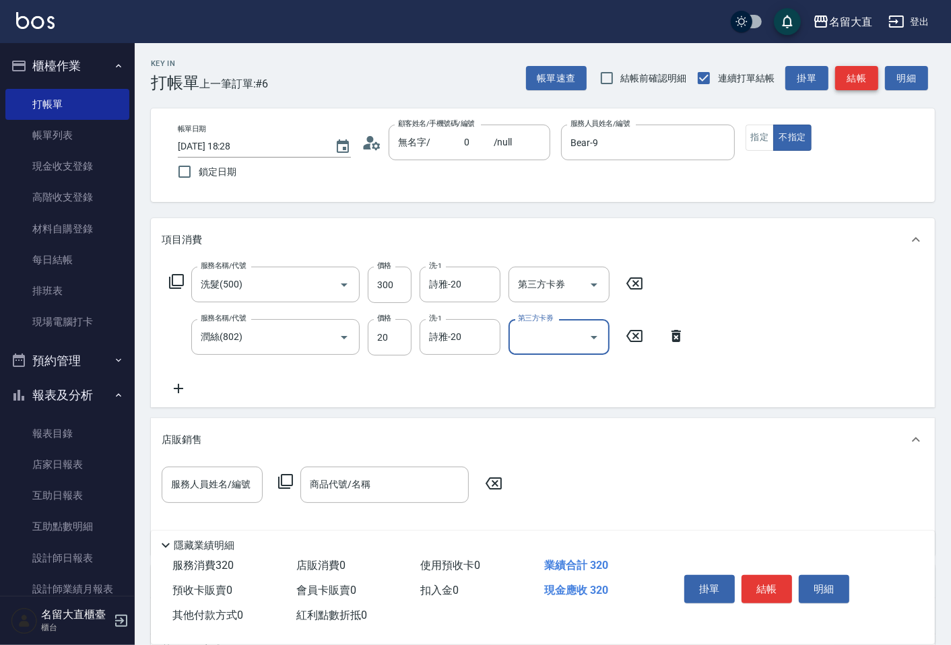
click at [862, 83] on button "結帳" at bounding box center [856, 78] width 43 height 25
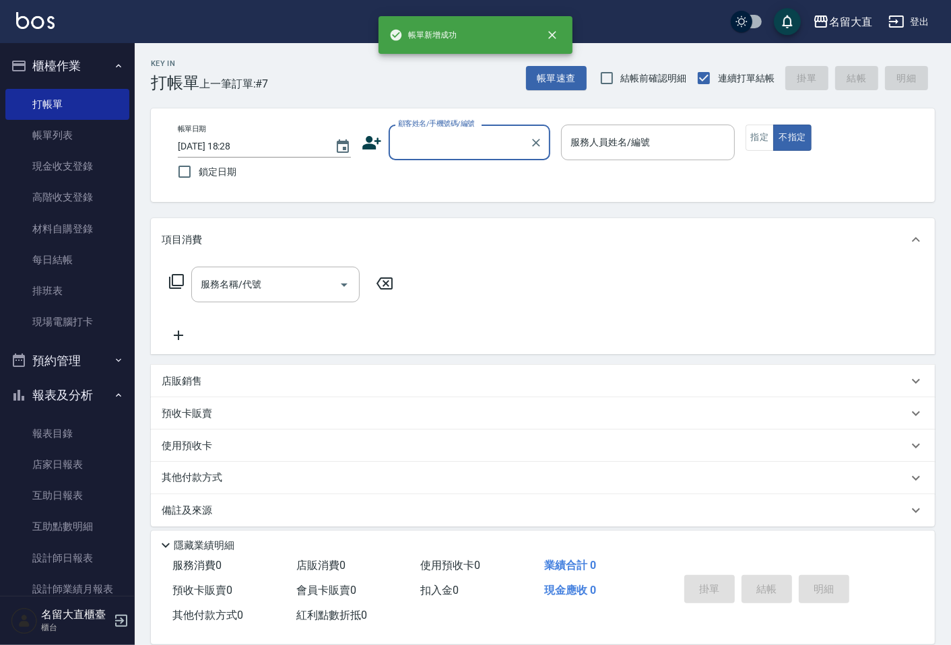
click at [439, 151] on input "顧客姓名/手機號碼/編號" at bounding box center [458, 143] width 129 height 24
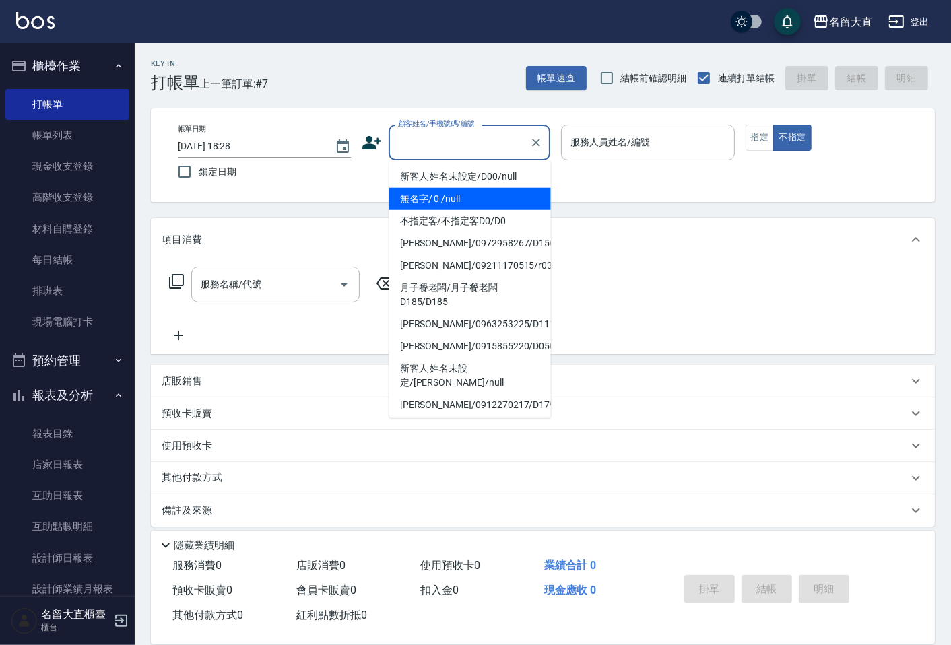
click at [419, 197] on li "無名字/ 0 /null" at bounding box center [470, 199] width 162 height 22
type input "無名字/ 0 /null"
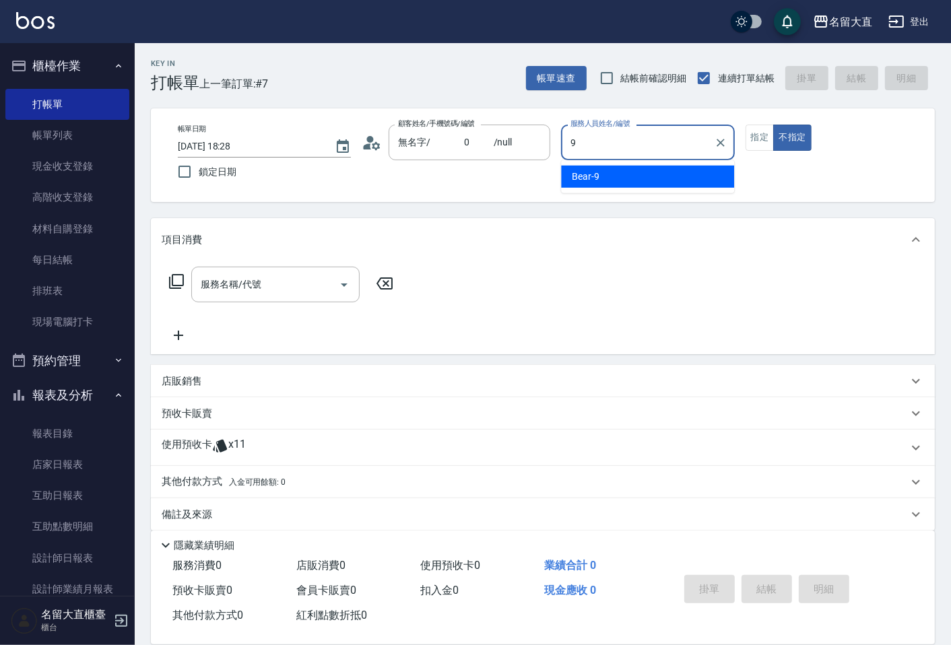
type input "Bear-9"
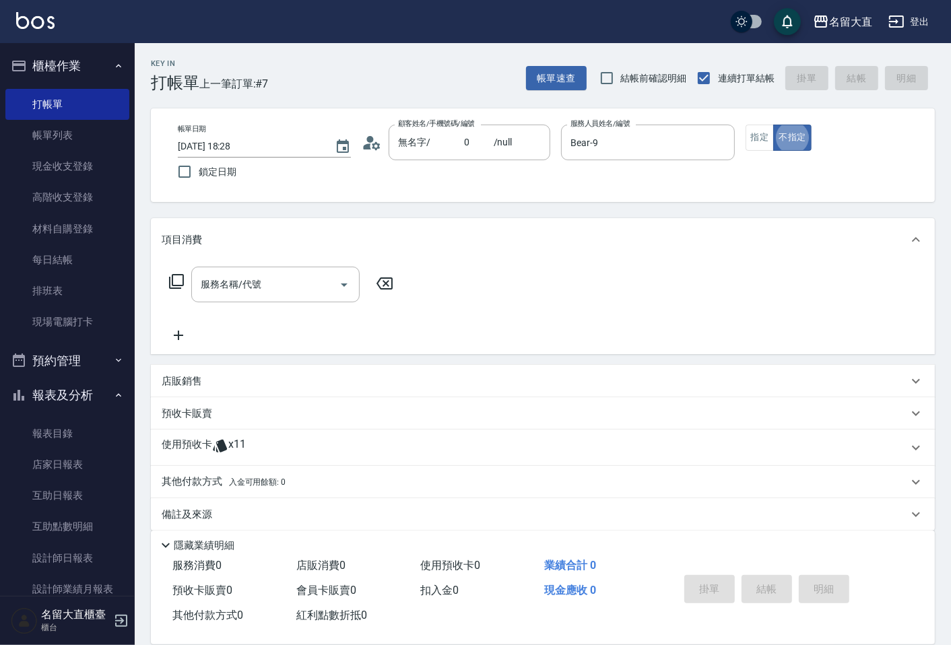
scroll to position [12, 0]
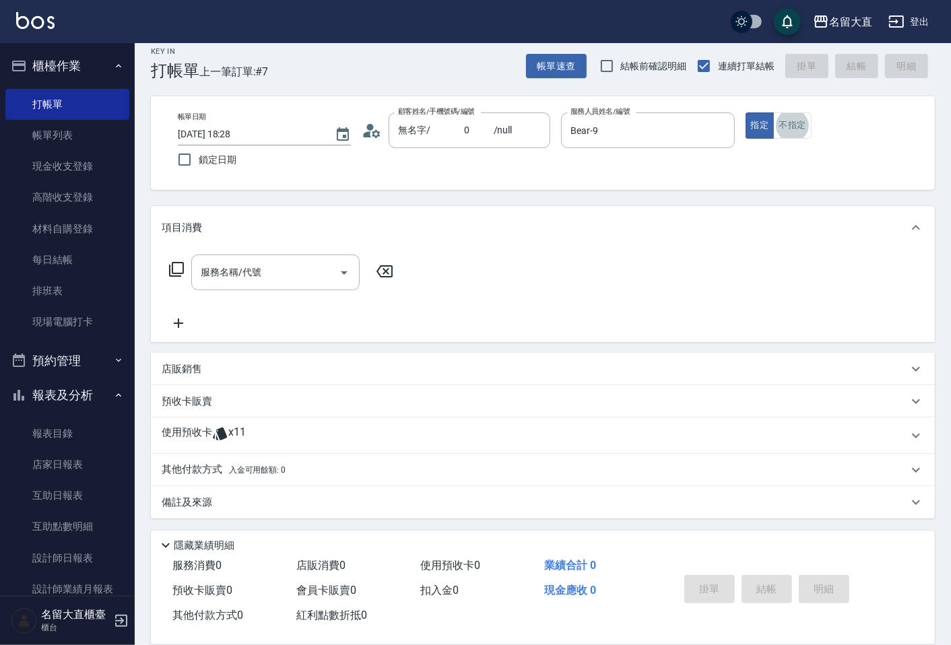
click at [172, 266] on icon at bounding box center [176, 269] width 15 height 15
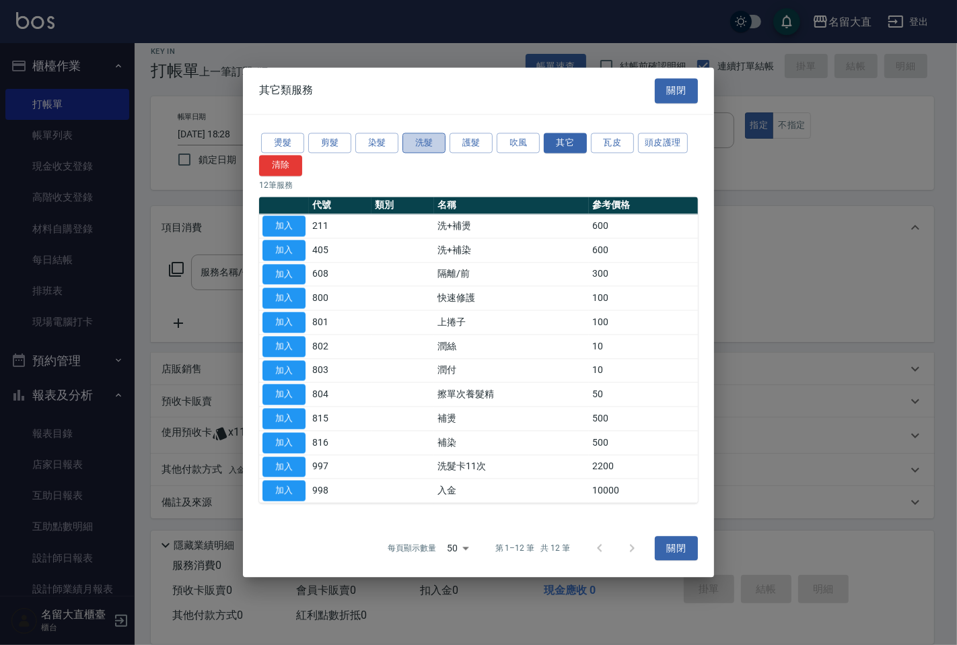
click at [432, 146] on button "洗髮" at bounding box center [424, 143] width 43 height 21
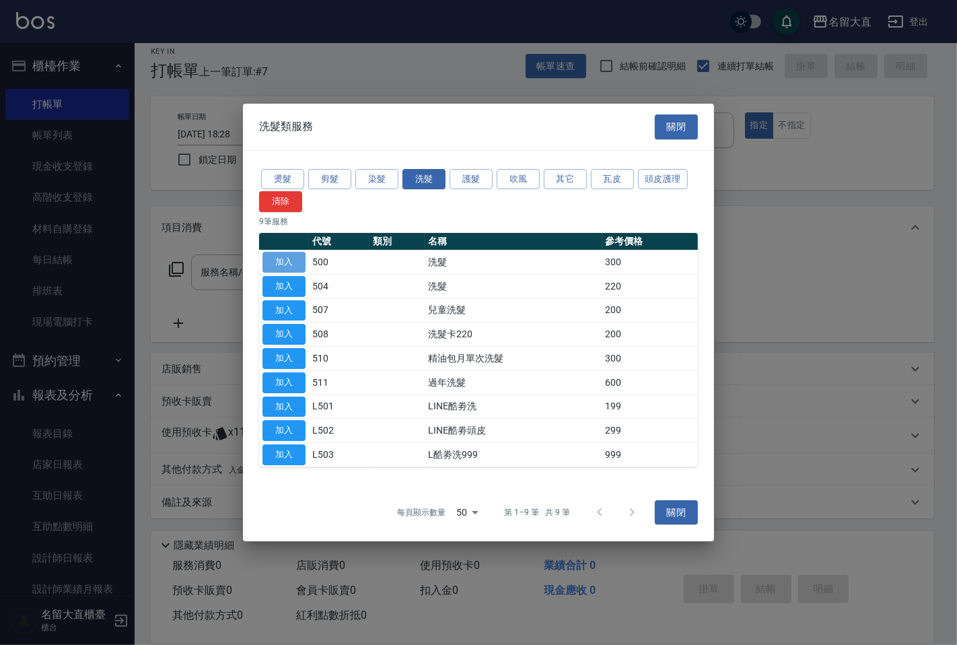
click at [265, 258] on button "加入" at bounding box center [284, 262] width 43 height 21
type input "洗髮(500)"
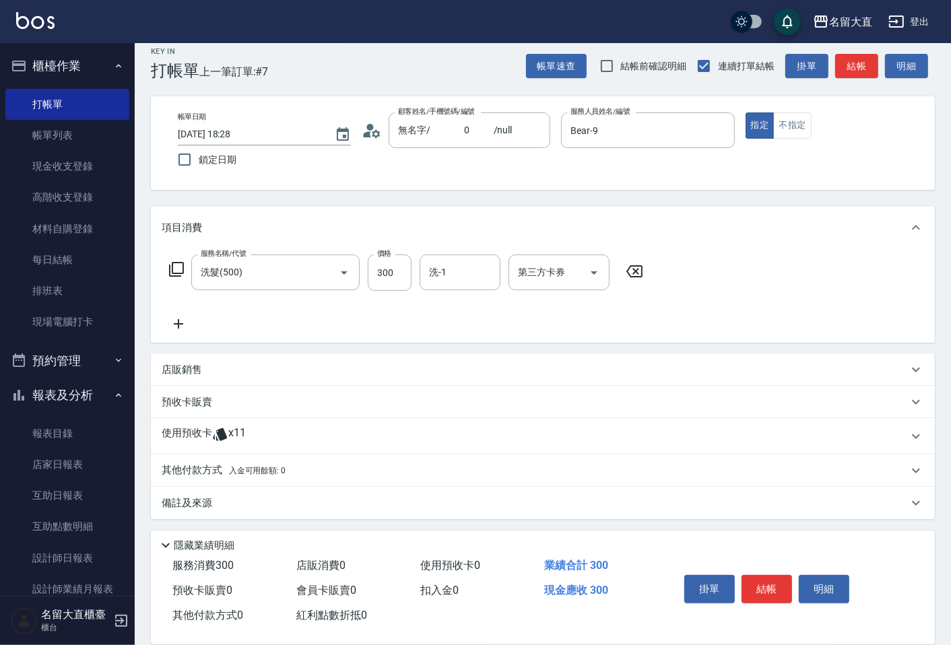
click at [179, 262] on icon at bounding box center [176, 269] width 15 height 15
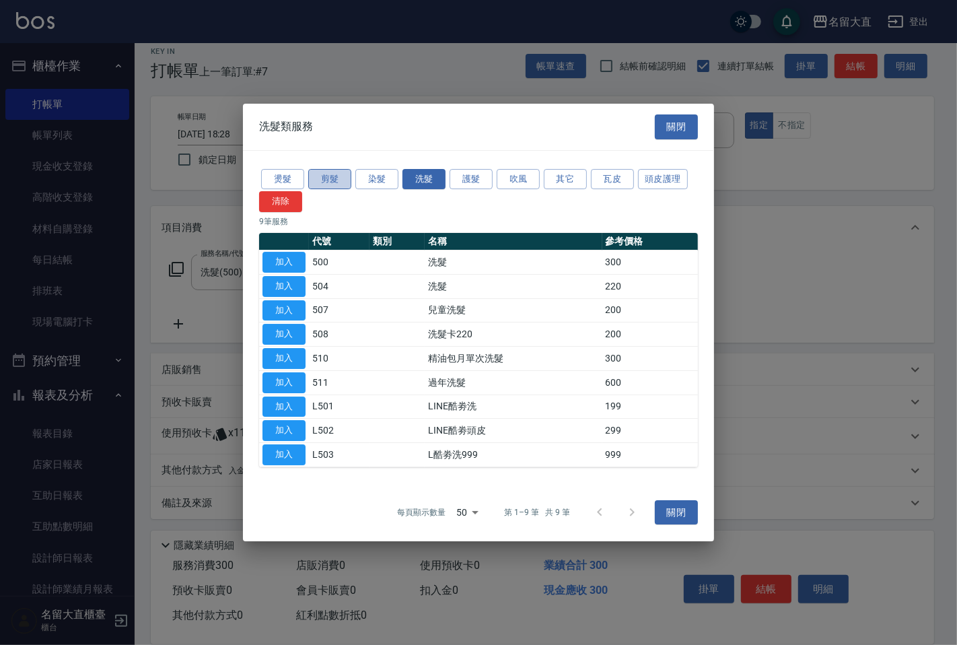
click at [320, 178] on button "剪髮" at bounding box center [329, 179] width 43 height 21
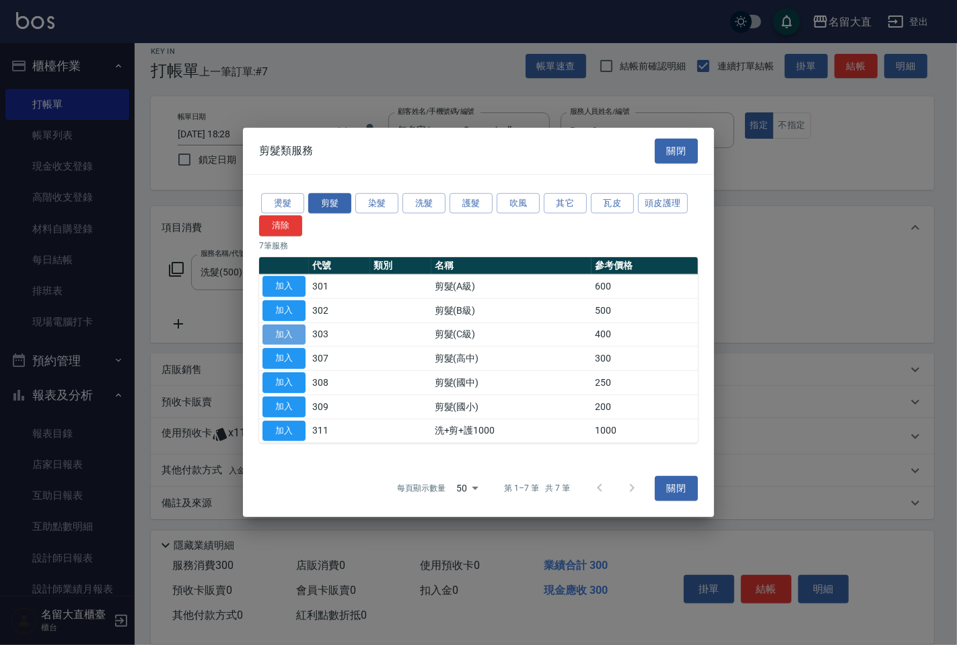
click at [280, 329] on button "加入" at bounding box center [284, 334] width 43 height 21
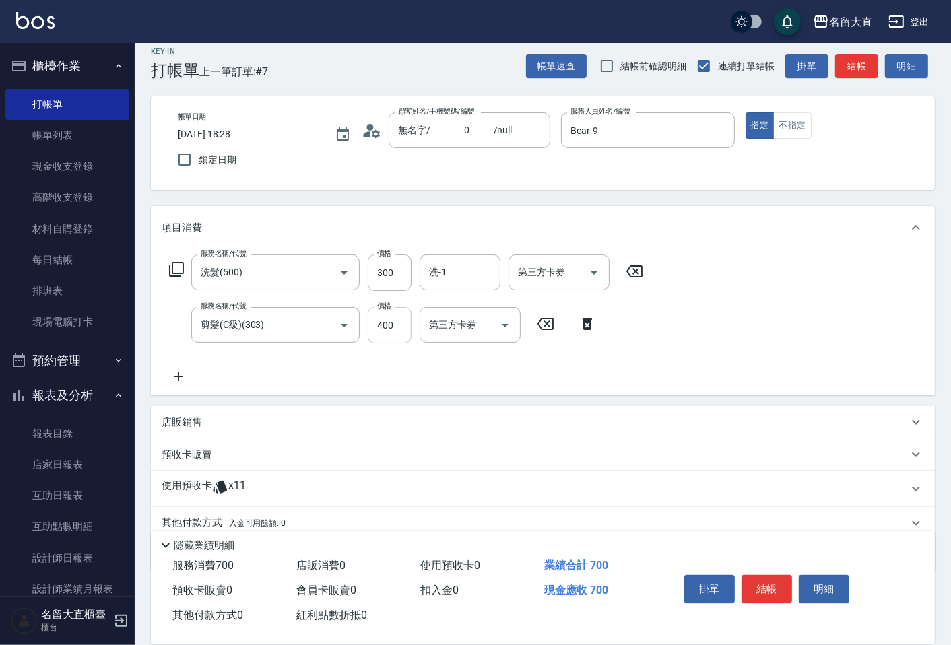
click at [378, 331] on input "400" at bounding box center [390, 325] width 44 height 36
type input "500"
click at [438, 274] on input "洗-1" at bounding box center [459, 273] width 69 height 24
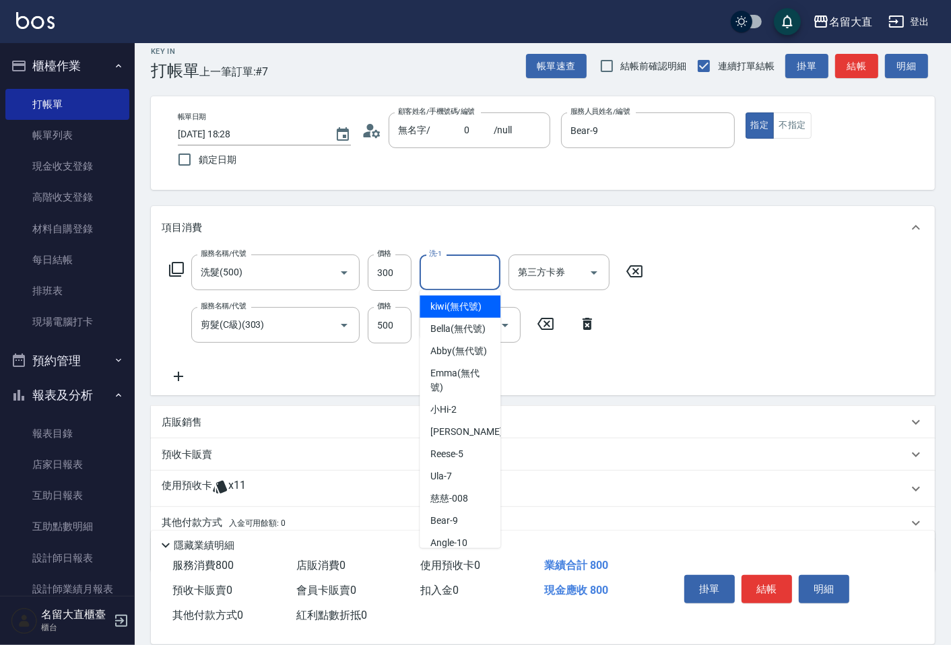
click at [434, 279] on input "洗-1" at bounding box center [459, 273] width 69 height 24
click at [439, 264] on input "洗-1" at bounding box center [459, 273] width 69 height 24
click at [431, 277] on input "洗-1" at bounding box center [459, 273] width 69 height 24
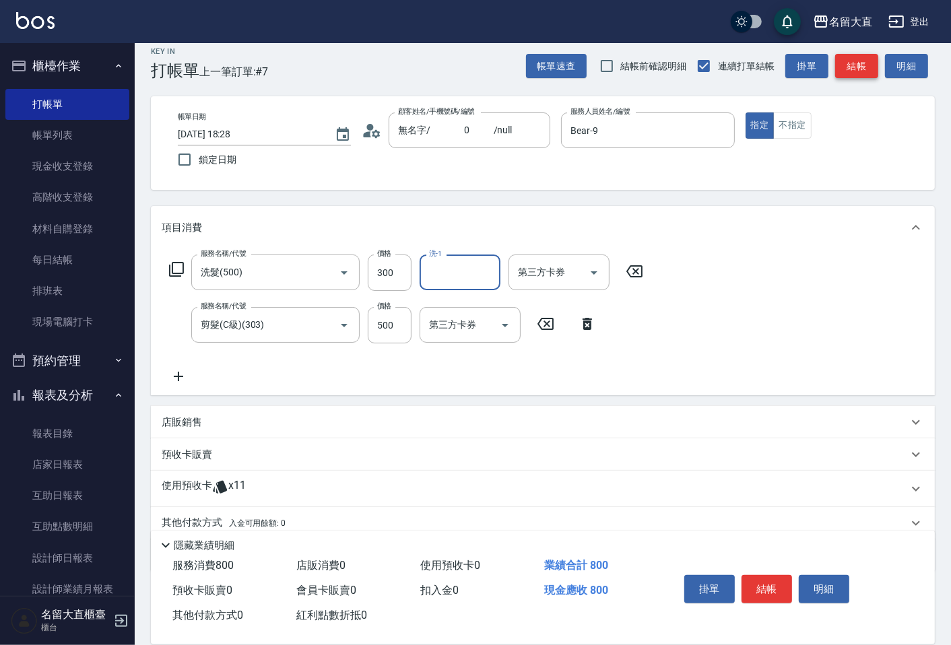
click at [853, 54] on button "結帳" at bounding box center [856, 66] width 43 height 25
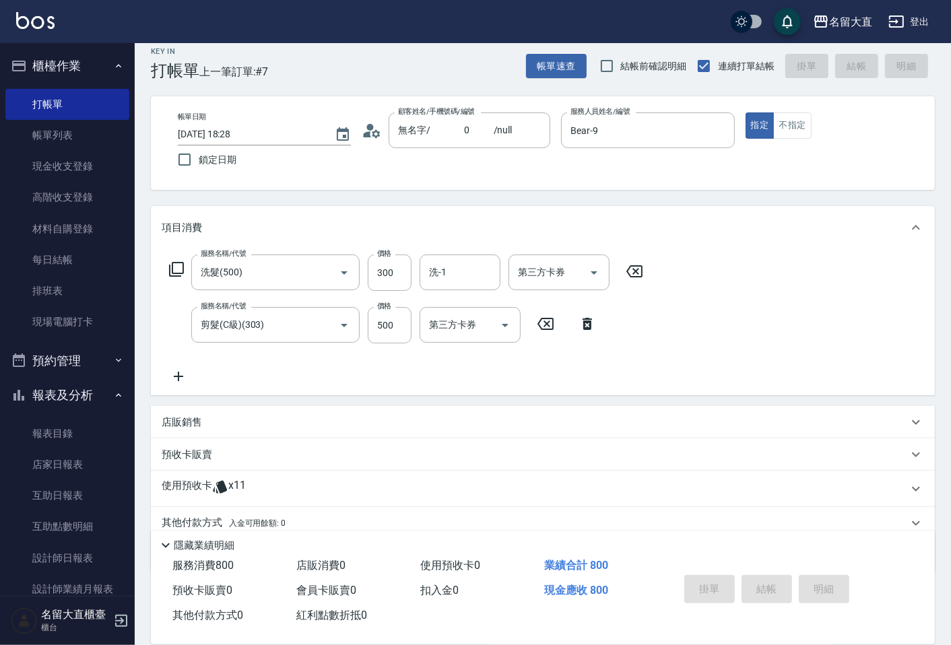
type input "[DATE] 18:29"
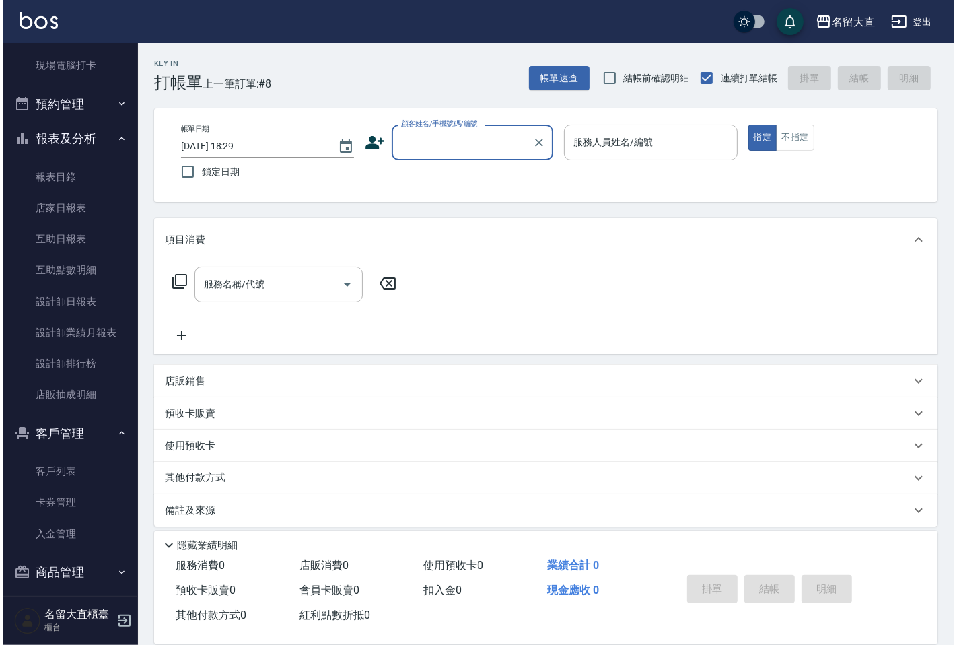
scroll to position [265, 0]
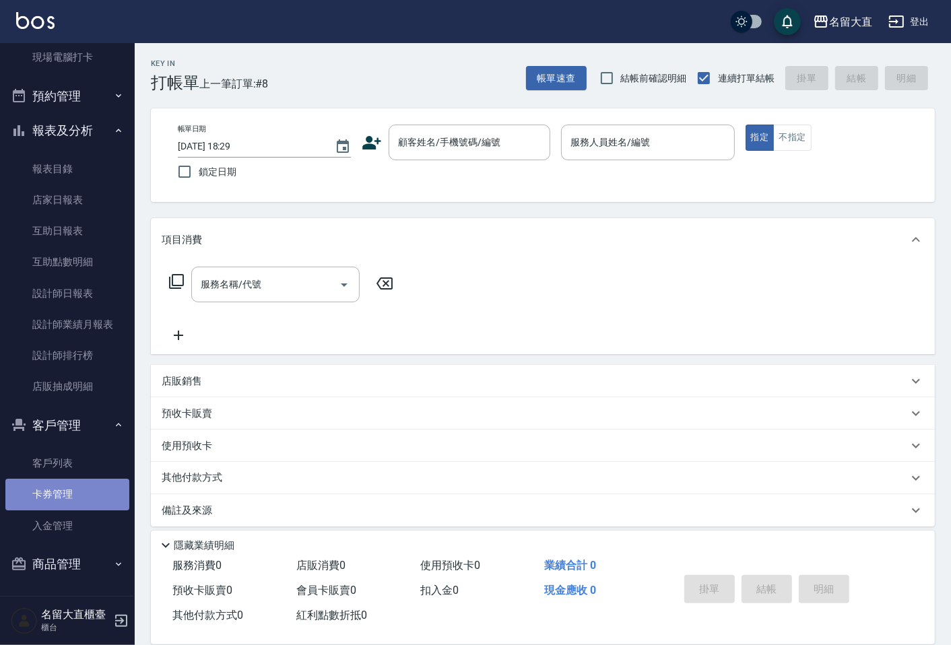
click at [71, 487] on link "卡券管理" at bounding box center [67, 494] width 124 height 31
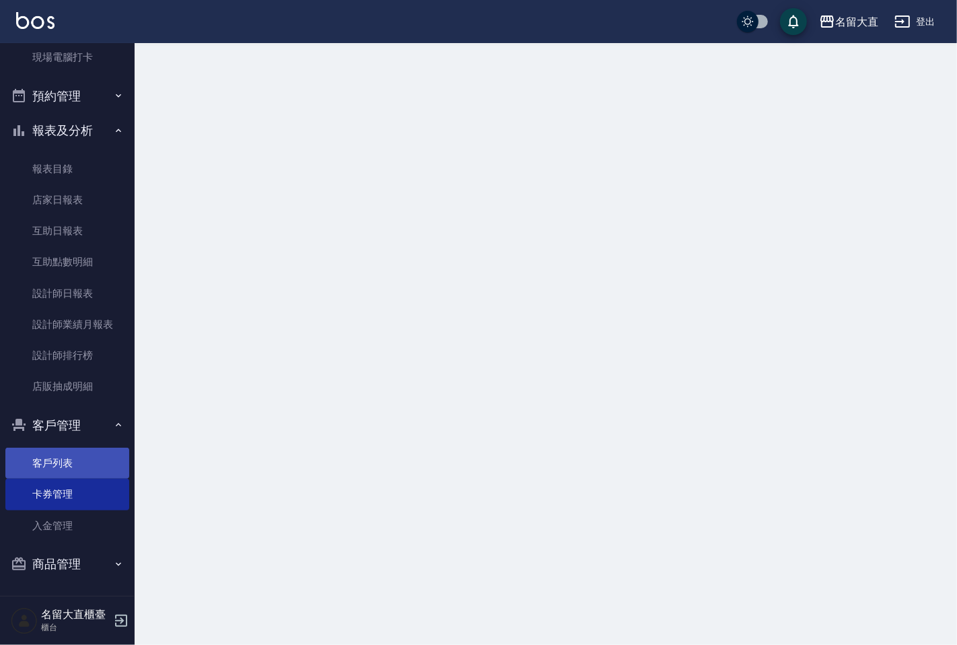
click at [63, 468] on link "客戶列表" at bounding box center [67, 463] width 124 height 31
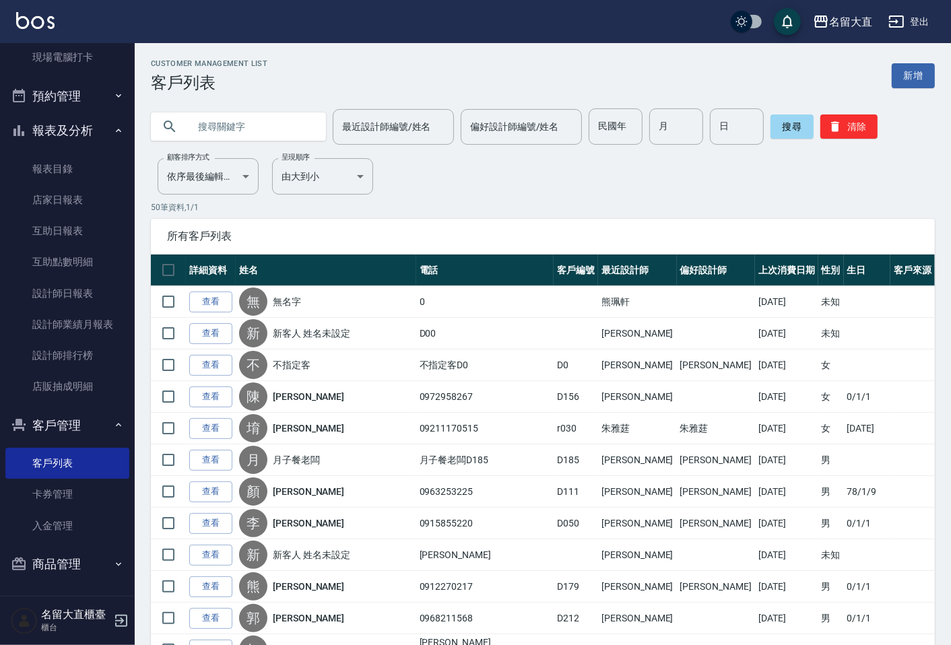
click at [192, 124] on input "text" at bounding box center [251, 126] width 127 height 36
type input "0963663164"
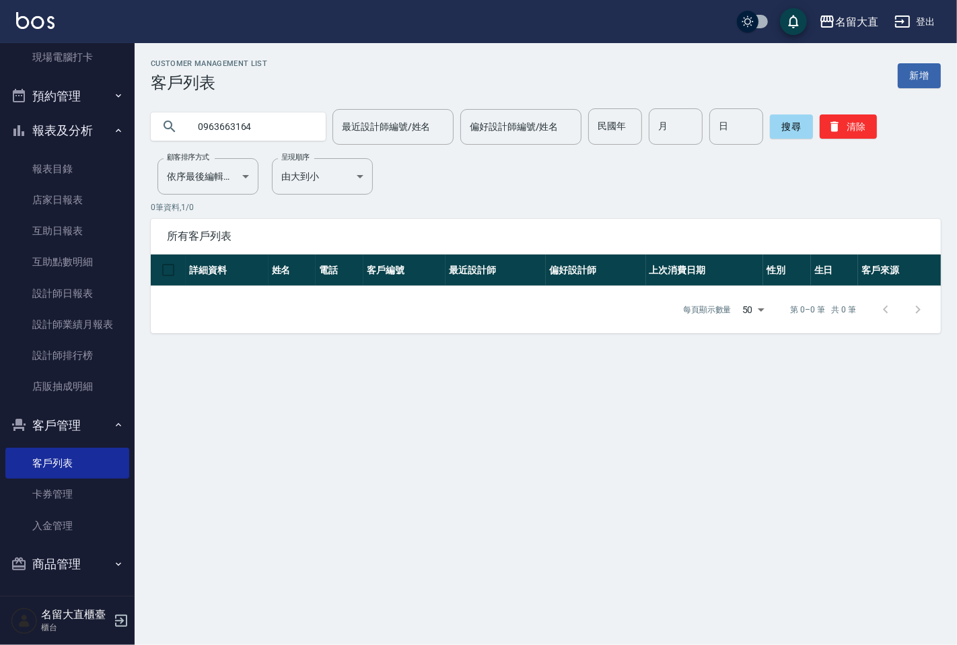
drag, startPoint x: 191, startPoint y: 124, endPoint x: 193, endPoint y: 115, distance: 9.0
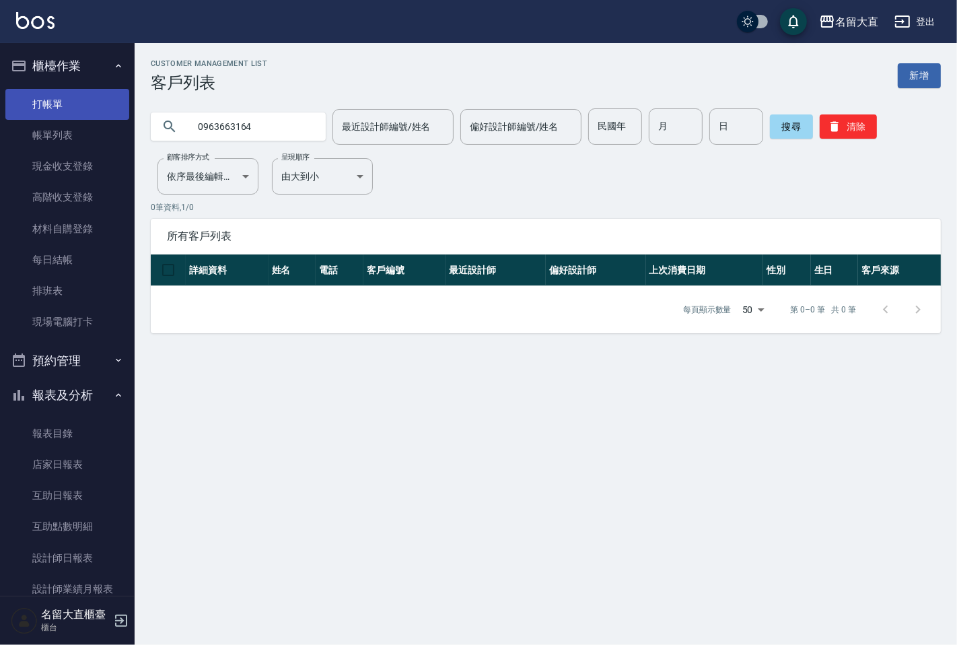
click at [47, 105] on link "打帳單" at bounding box center [67, 104] width 124 height 31
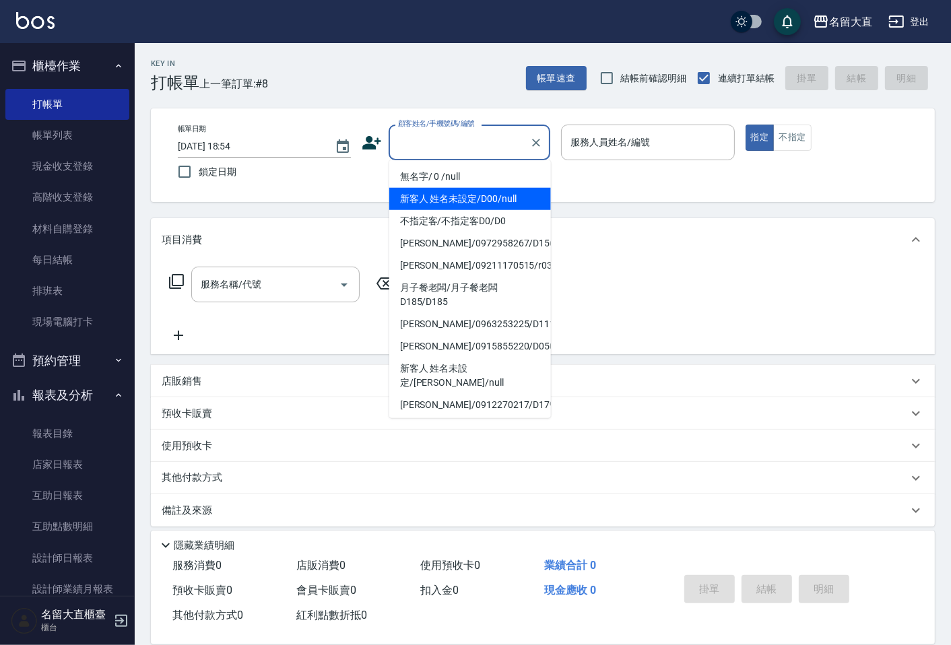
click at [446, 150] on input "顧客姓名/手機號碼/編號" at bounding box center [458, 143] width 129 height 24
click at [439, 171] on li "無名字/ 0 /null" at bounding box center [470, 177] width 162 height 22
type input "無名字/ 0 /null"
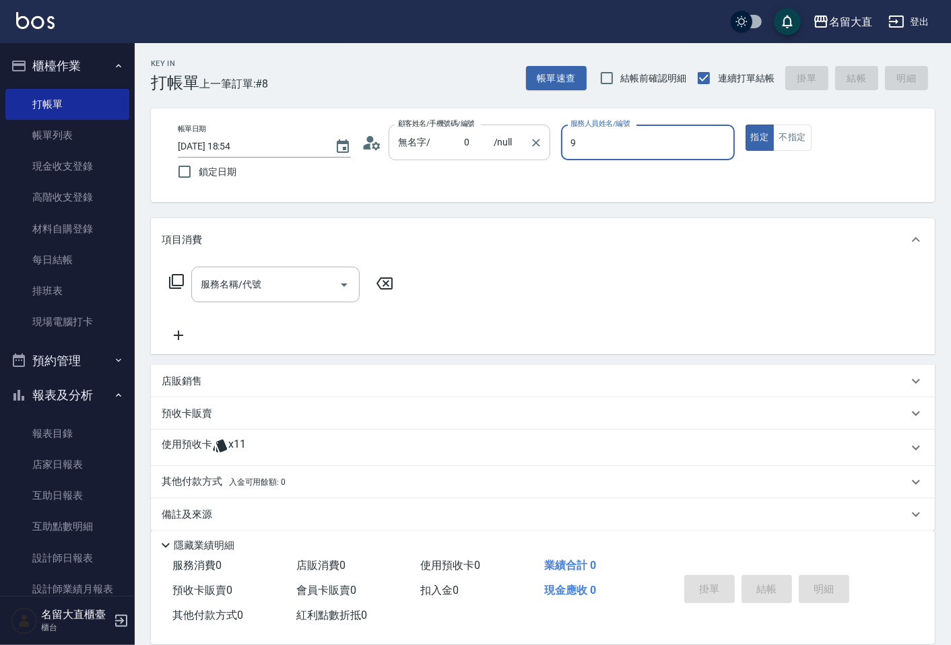
type input "Bear-9"
type button "true"
click at [178, 281] on icon at bounding box center [176, 281] width 16 height 16
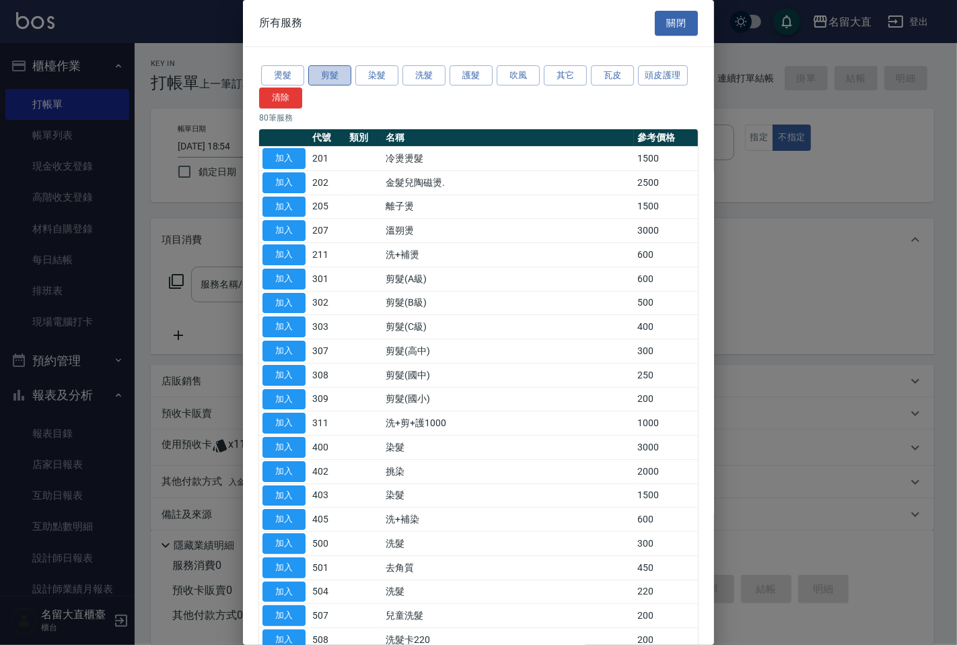
click at [312, 81] on button "剪髮" at bounding box center [329, 75] width 43 height 21
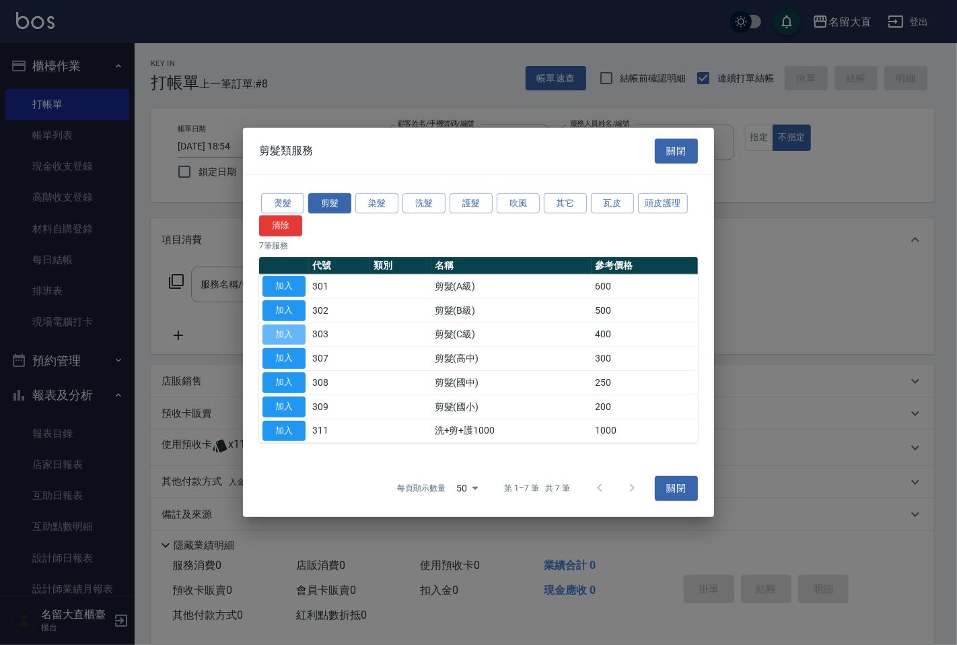
click at [290, 337] on button "加入" at bounding box center [284, 334] width 43 height 21
type input "剪髮(C級)(303)"
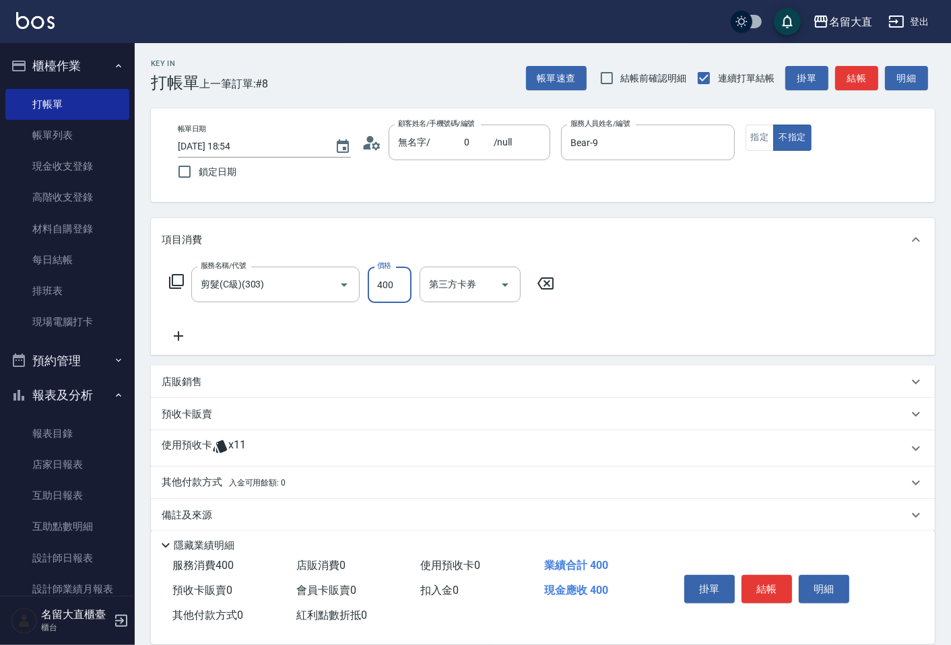
click at [386, 283] on input "400" at bounding box center [390, 285] width 44 height 36
type input "350"
click at [849, 81] on button "結帳" at bounding box center [856, 78] width 43 height 25
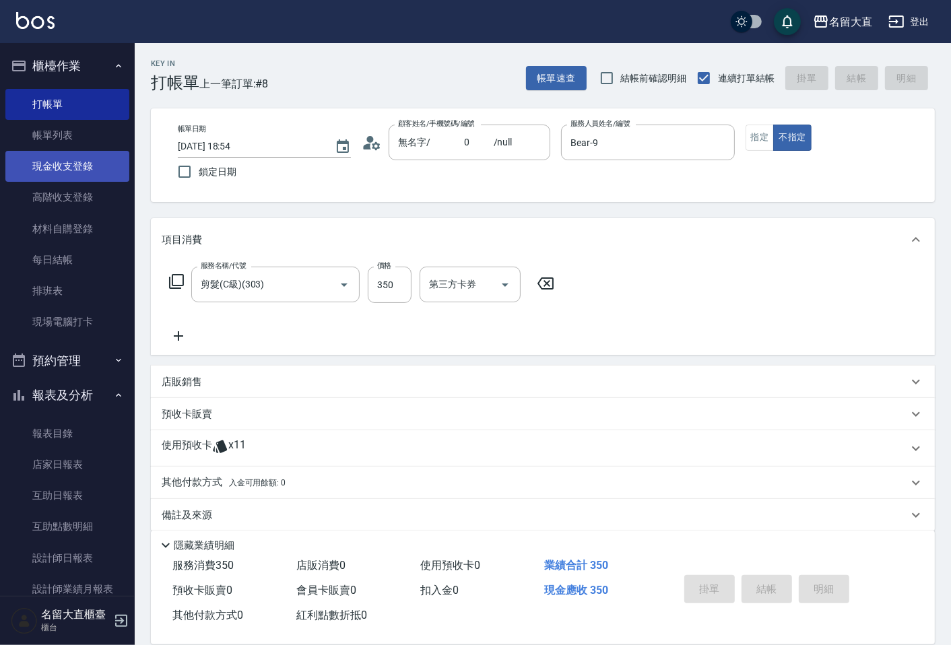
type input "[DATE] 18:55"
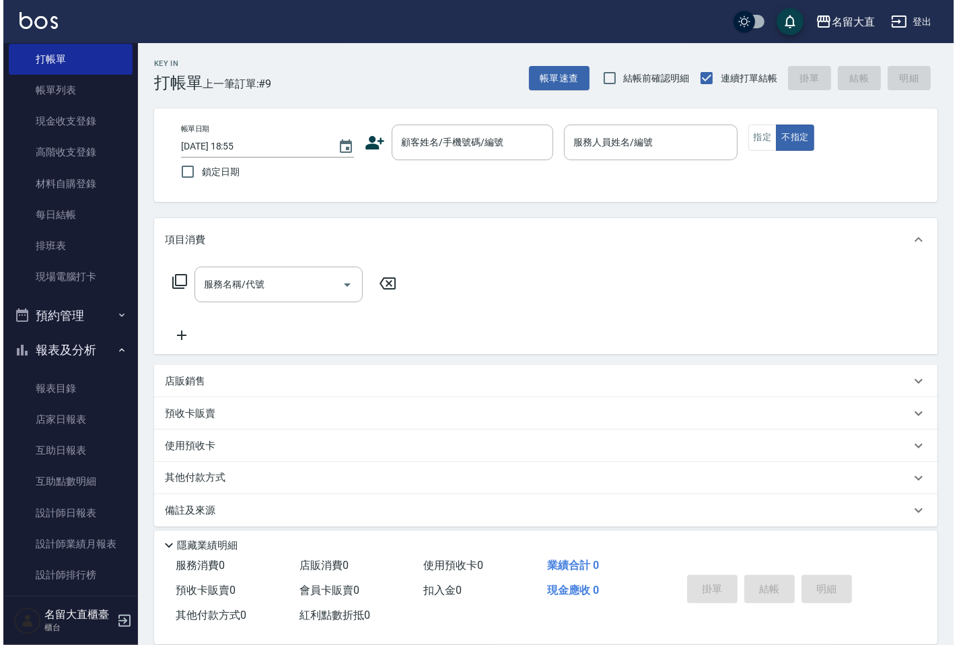
scroll to position [265, 0]
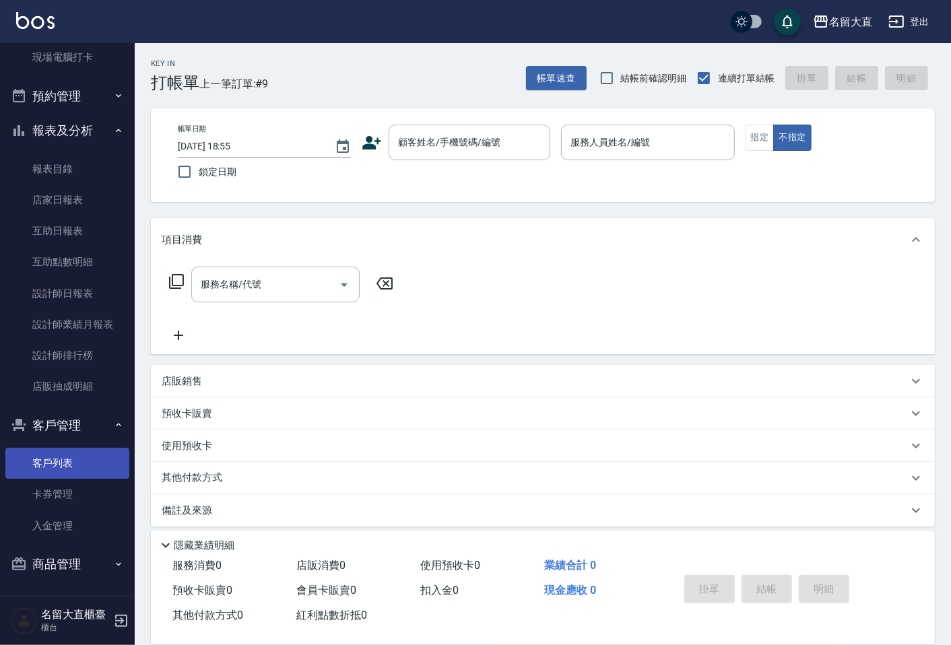
drag, startPoint x: 56, startPoint y: 451, endPoint x: 62, endPoint y: 400, distance: 51.5
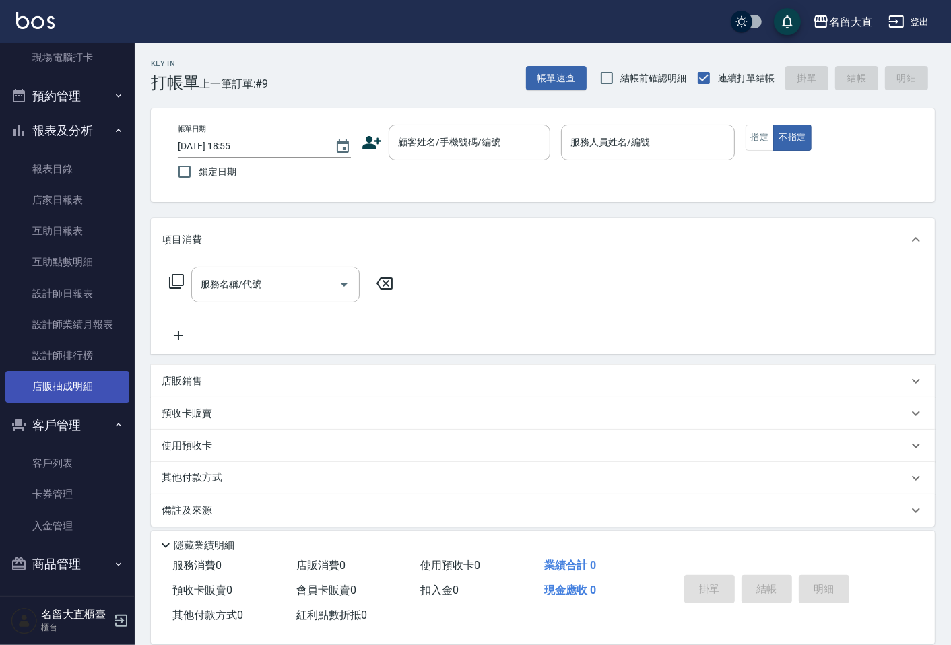
click at [56, 451] on link "客戶列表" at bounding box center [67, 463] width 124 height 31
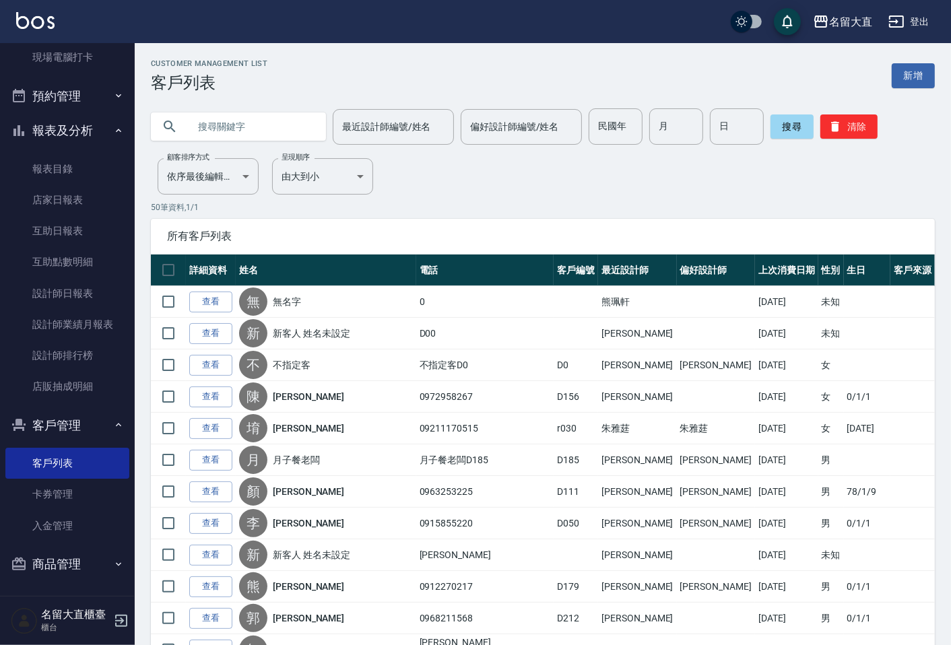
click at [193, 131] on input "text" at bounding box center [251, 126] width 127 height 36
type input "[PERSON_NAME]"
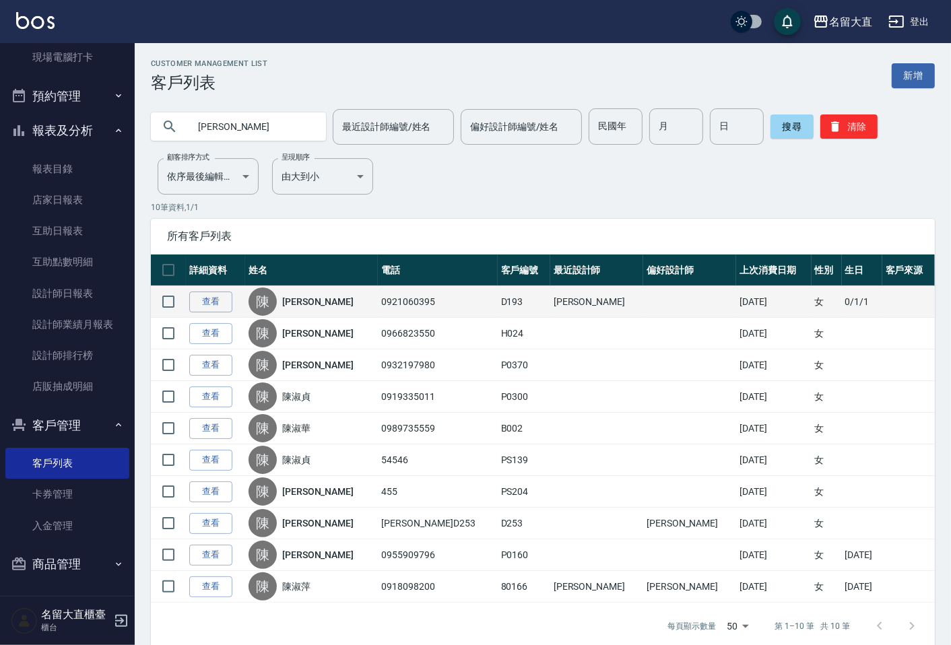
click at [320, 300] on link "[PERSON_NAME]" at bounding box center [317, 301] width 71 height 13
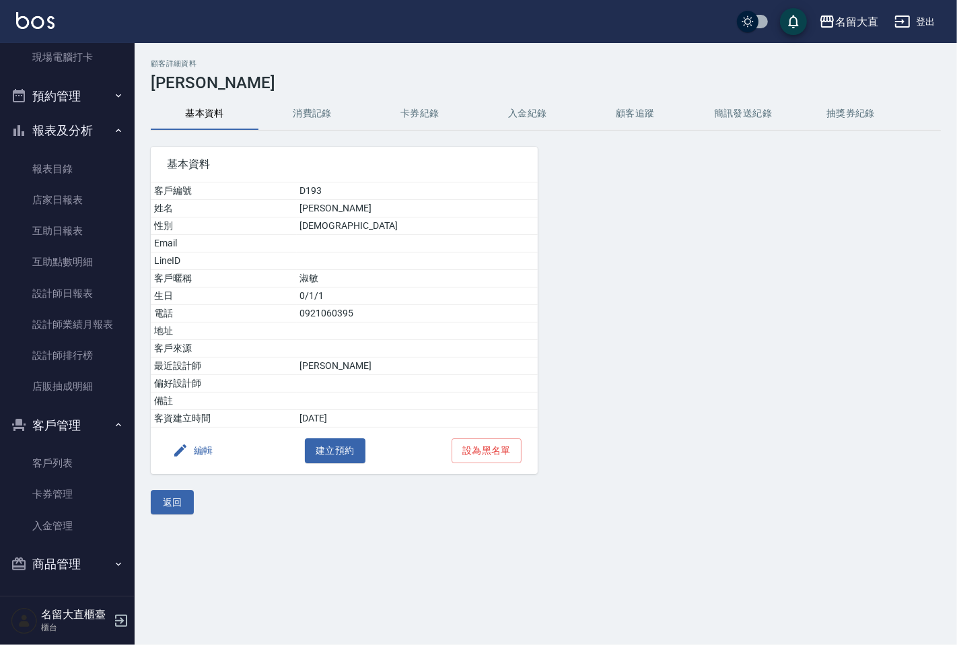
click at [305, 110] on button "消費記錄" at bounding box center [313, 114] width 108 height 32
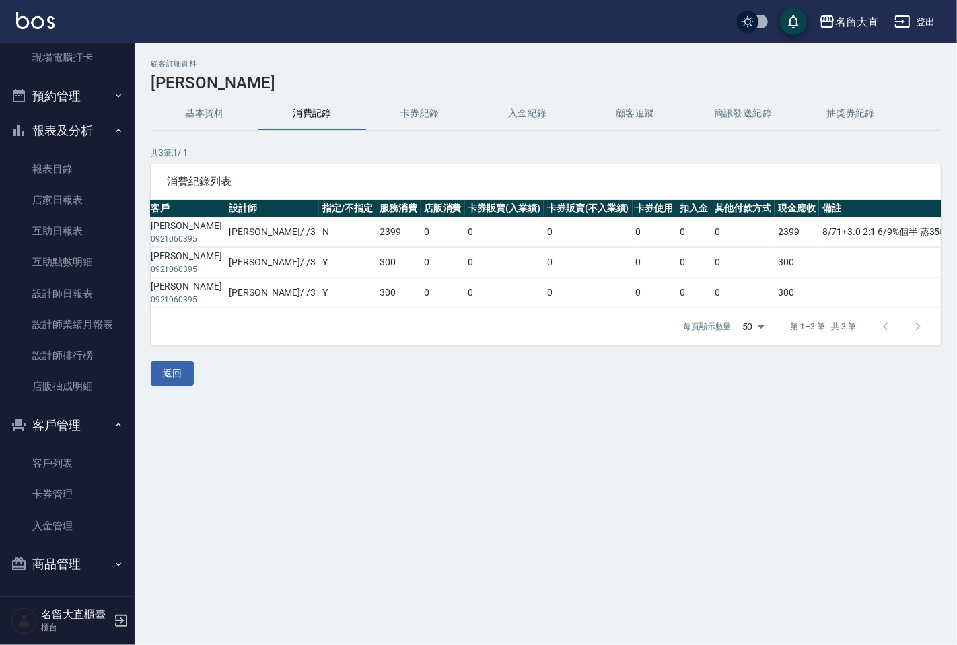
scroll to position [0, 164]
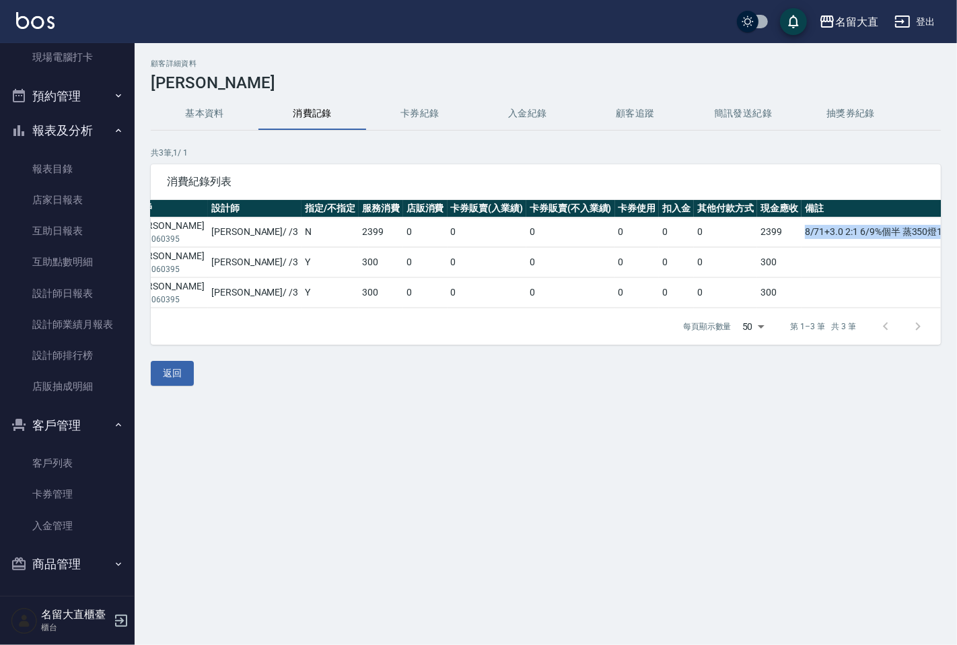
drag, startPoint x: 736, startPoint y: 232, endPoint x: 934, endPoint y: 227, distance: 197.3
click at [934, 227] on td "8/71+3.0 2:1 6/9%個半 蒸350燈10+10分 等5分" at bounding box center [902, 232] width 201 height 30
copy td "8/71+3.0 2:1 6/9%個半 蒸350燈10+10分 等5分"
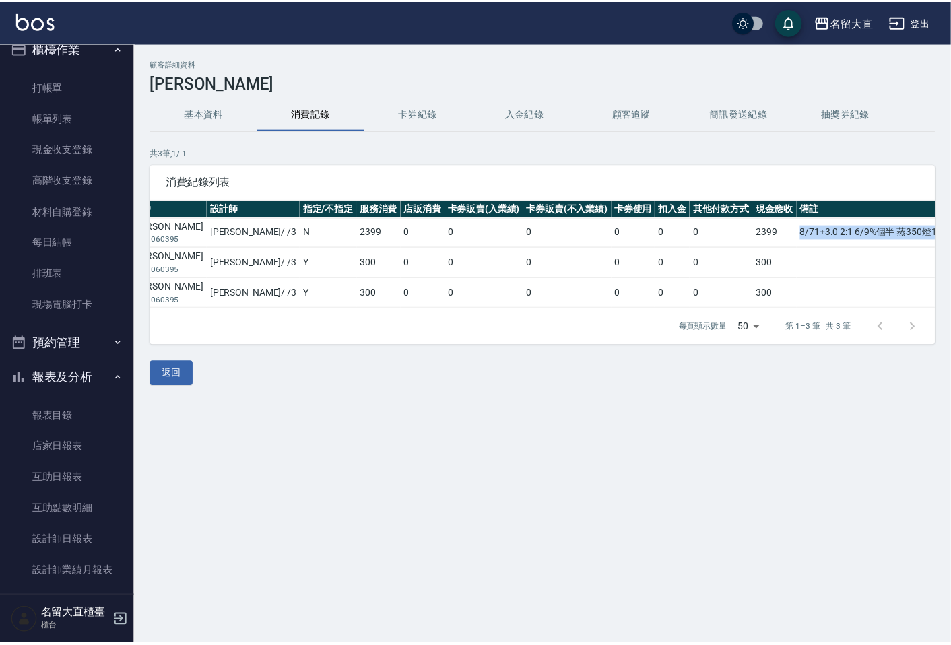
scroll to position [0, 0]
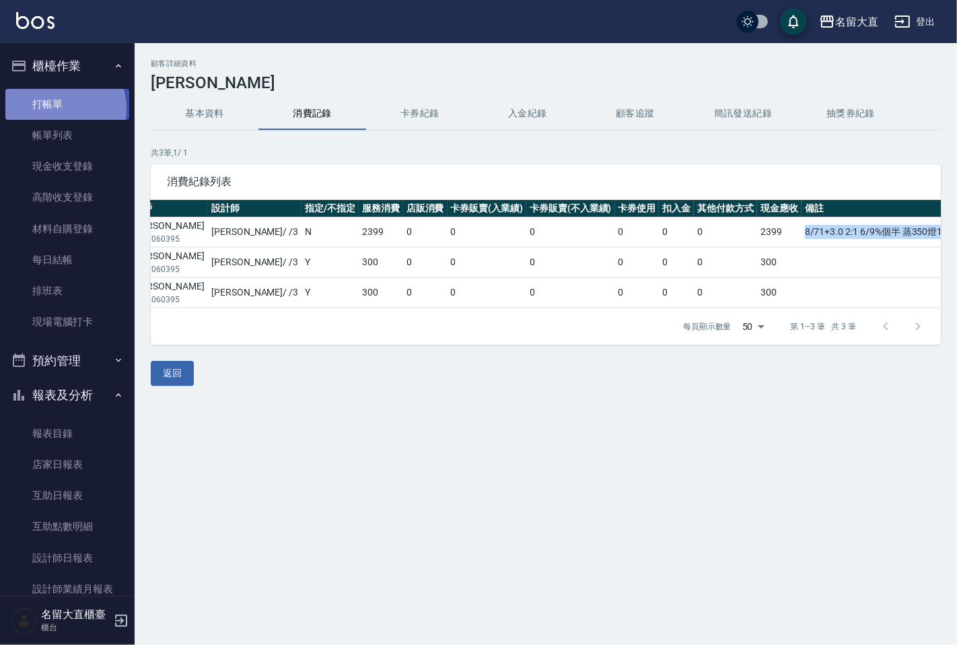
click at [56, 108] on link "打帳單" at bounding box center [67, 104] width 124 height 31
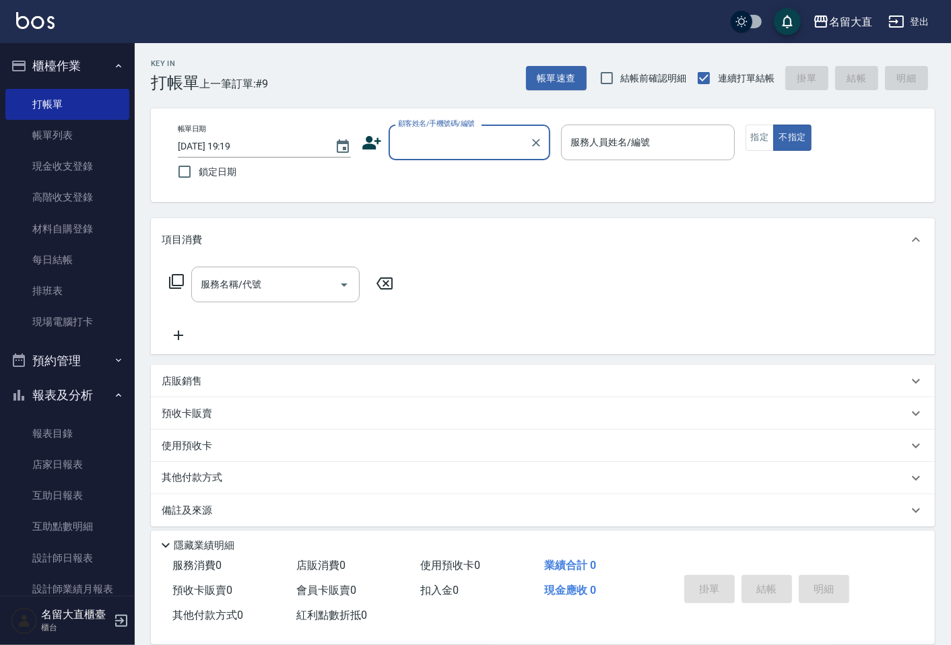
click at [448, 149] on input "顧客姓名/手機號碼/編號" at bounding box center [458, 143] width 129 height 24
click at [448, 149] on input "淑敏" at bounding box center [458, 143] width 129 height 24
click at [460, 176] on li "[PERSON_NAME]/0921060395/D193" at bounding box center [470, 177] width 162 height 22
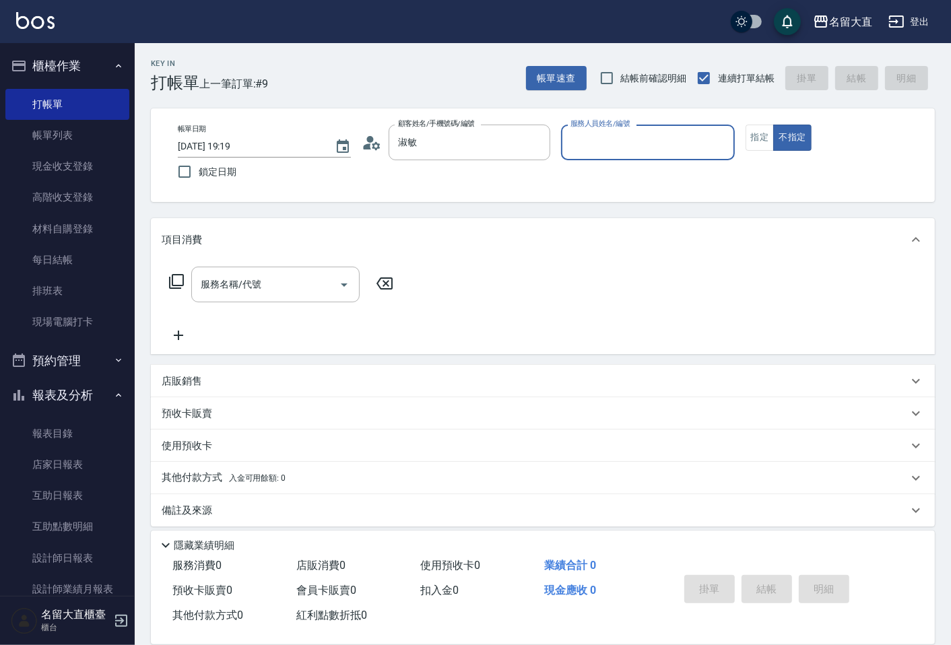
type input "[PERSON_NAME]/0921060395/D193"
type input "[PERSON_NAME]3"
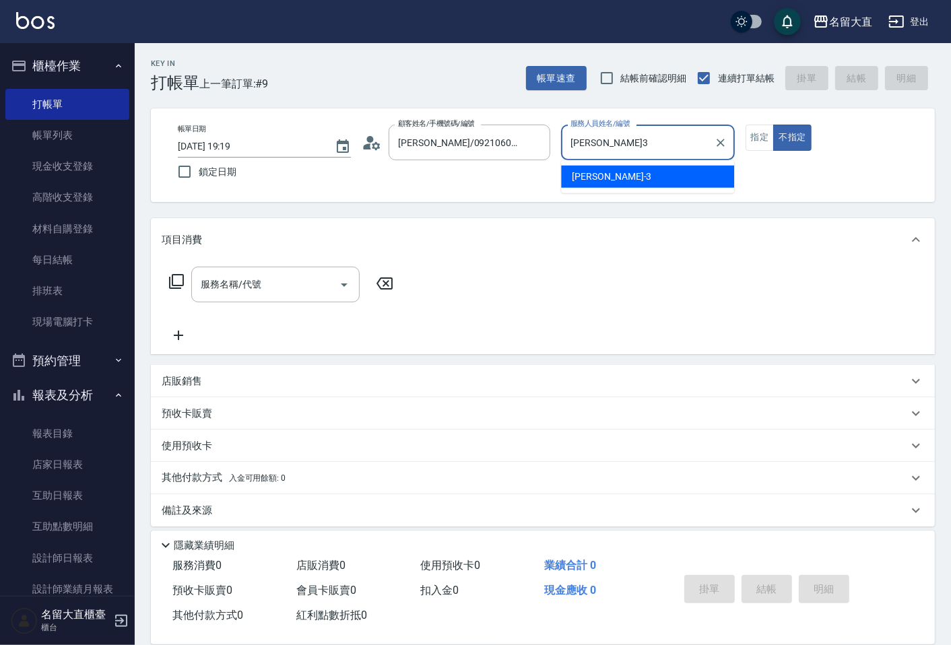
type button "false"
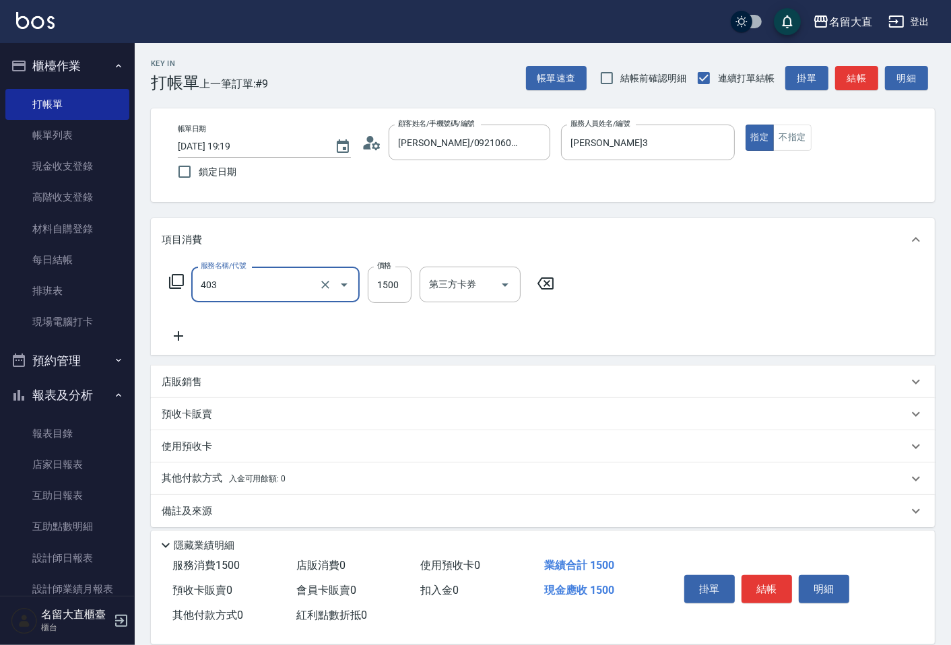
type input "染髮(403)"
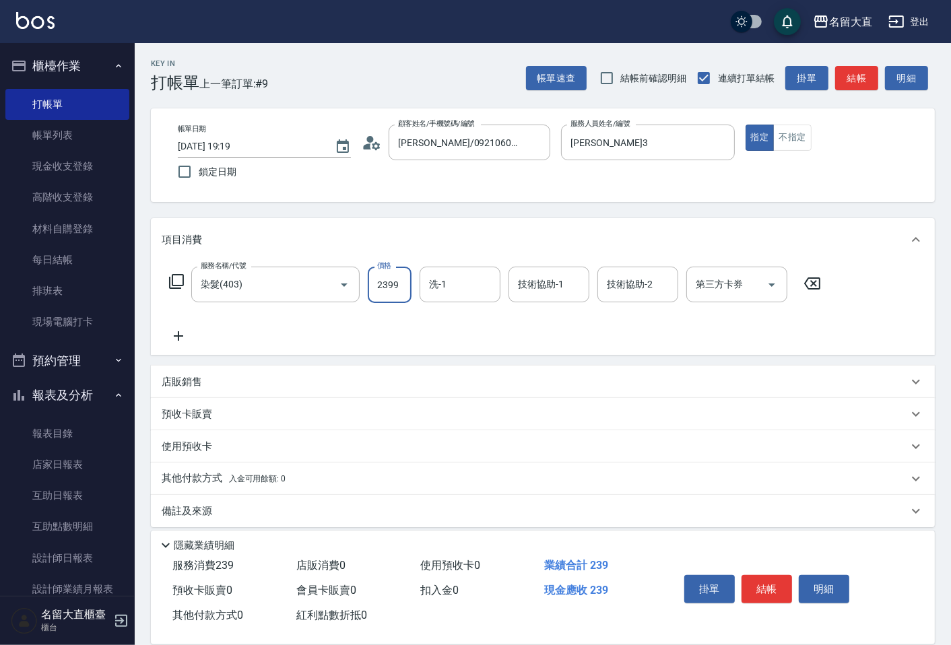
type input "2399"
type input "詩雅-20"
click at [394, 288] on input "2399" at bounding box center [390, 285] width 44 height 36
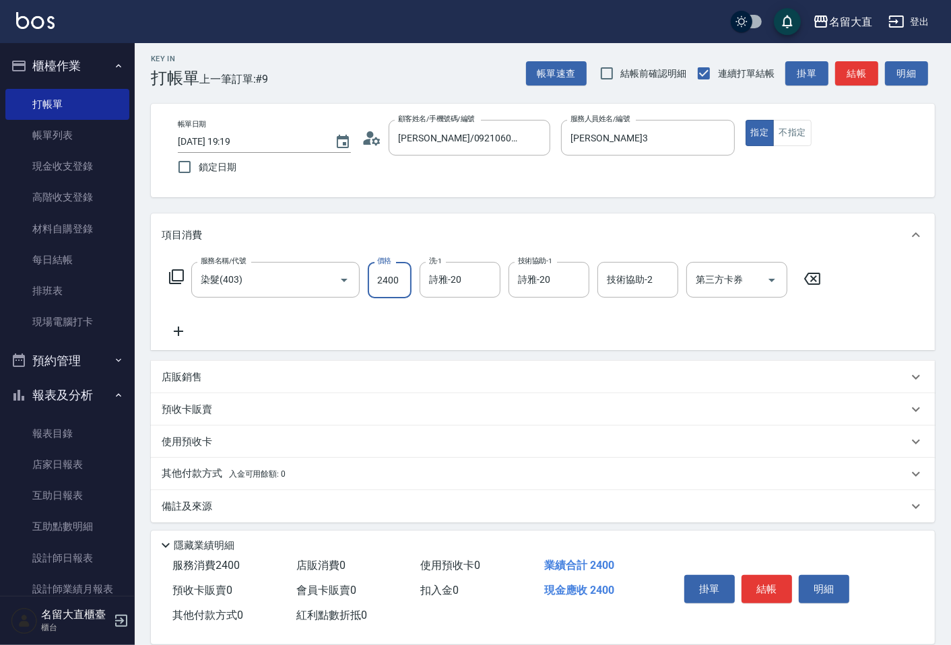
scroll to position [9, 0]
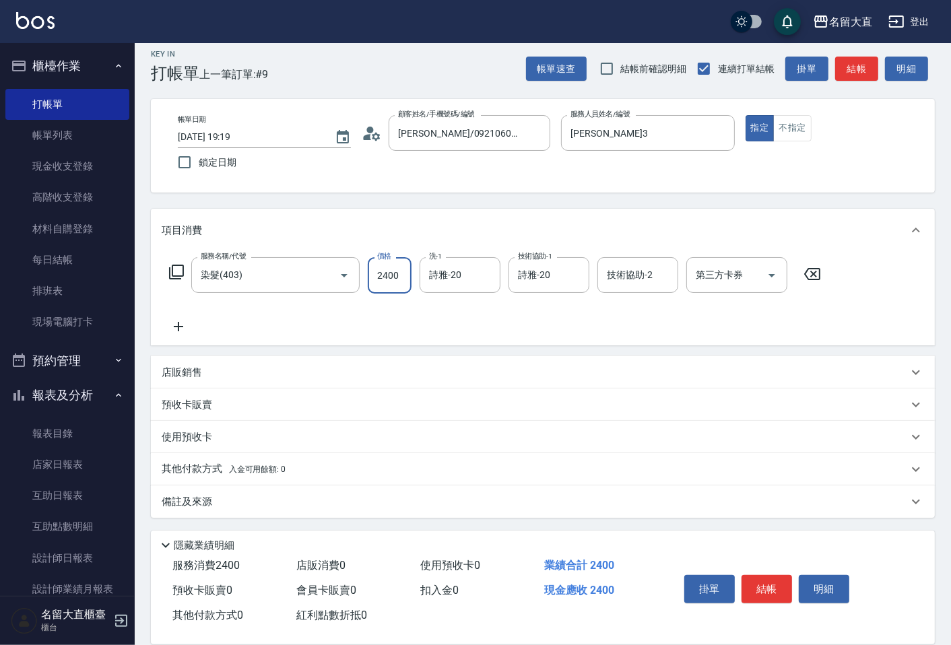
type input "2400"
click at [184, 496] on p "備註及來源" at bounding box center [187, 502] width 50 height 14
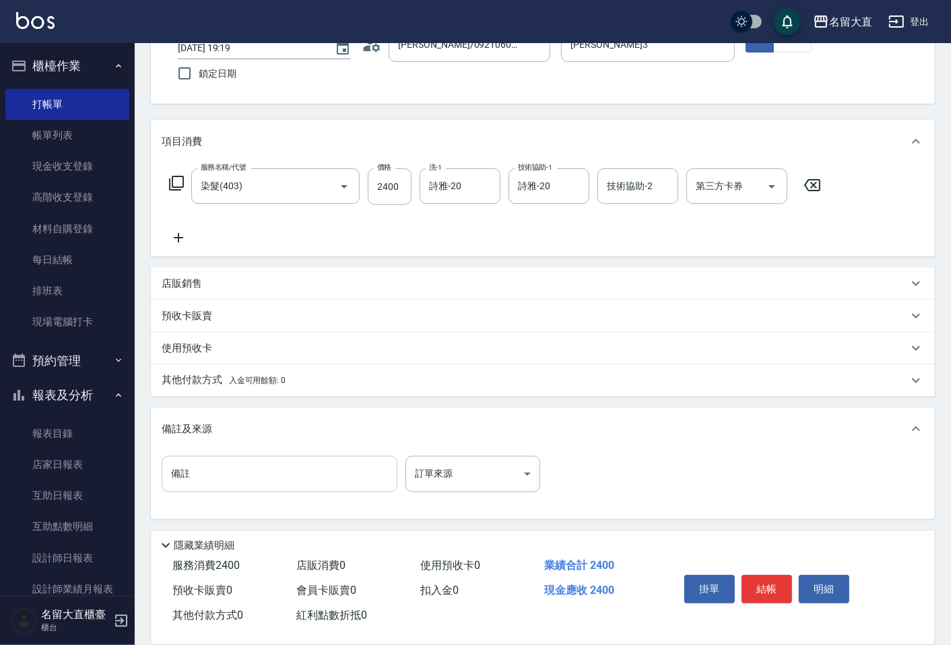
scroll to position [99, 0]
click at [209, 463] on input "備註" at bounding box center [280, 473] width 236 height 36
paste input "8/71+3.0 2:1 6/9%個半 蒸350燈10+10分 等5分"
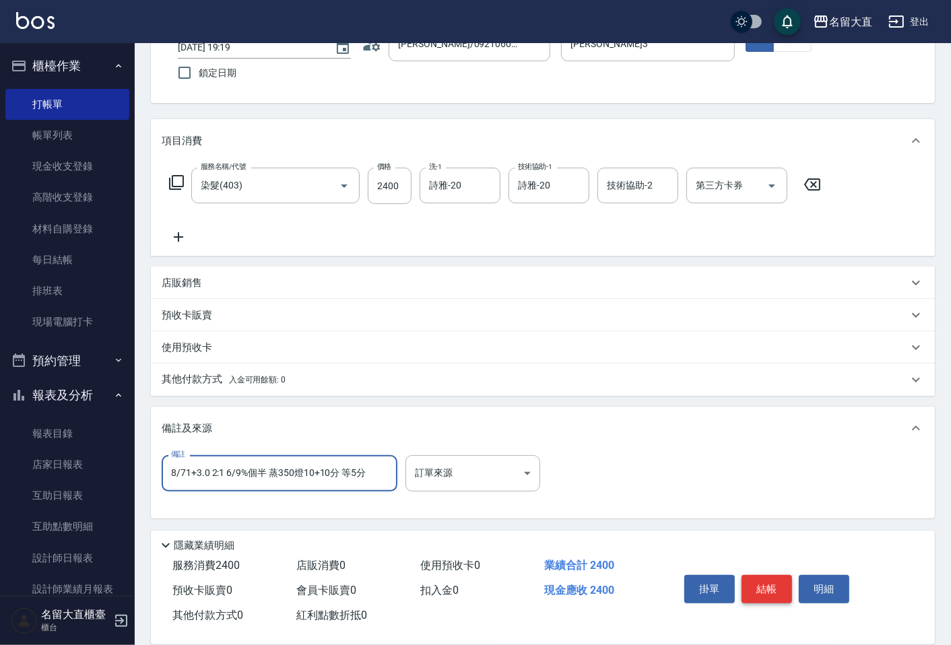
type input "8/71+3.0 2:1 6/9%個半 蒸350燈10+10分 等5分"
click at [775, 587] on button "結帳" at bounding box center [766, 589] width 50 height 28
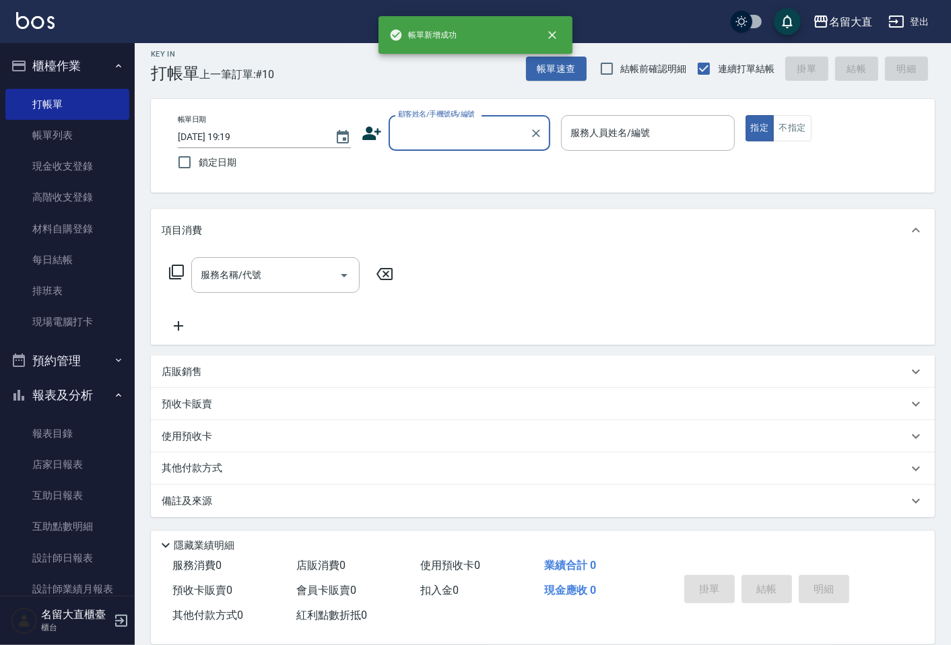
scroll to position [9, 0]
click at [77, 139] on link "帳單列表" at bounding box center [67, 135] width 124 height 31
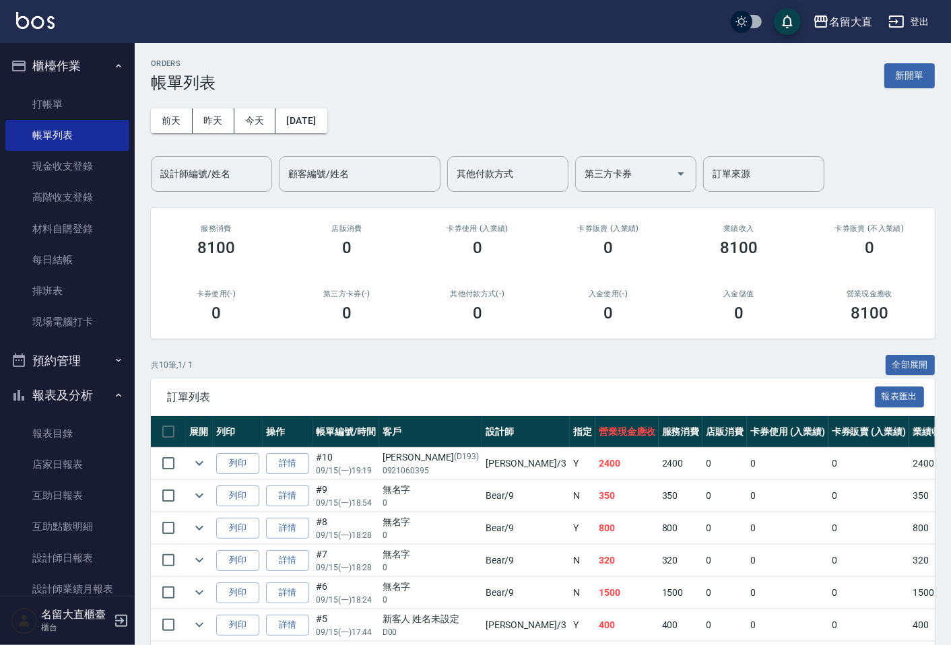
click at [174, 194] on div "ORDERS 帳單列表 新開單 [DATE] [DATE] [DATE] [DATE] 設計師編號/姓名 設計師編號/姓名 顧客編號/姓名 顧客編號/姓名 其…" at bounding box center [543, 433] width 816 height 780
click at [183, 176] on input "設計師編號/姓名" at bounding box center [211, 174] width 109 height 24
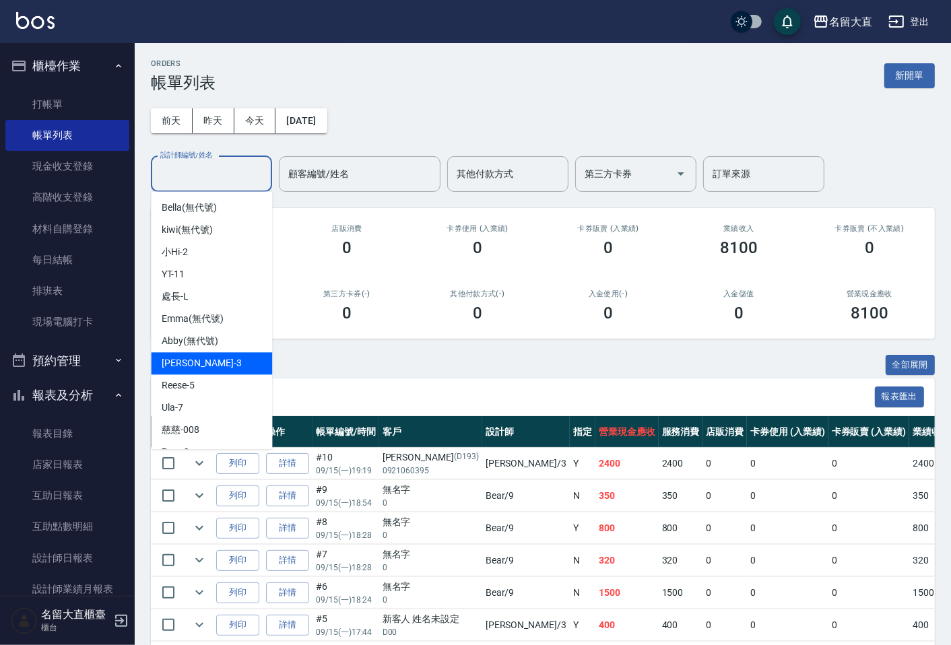
click at [222, 373] on div "[PERSON_NAME]3" at bounding box center [211, 363] width 121 height 22
type input "[PERSON_NAME]3"
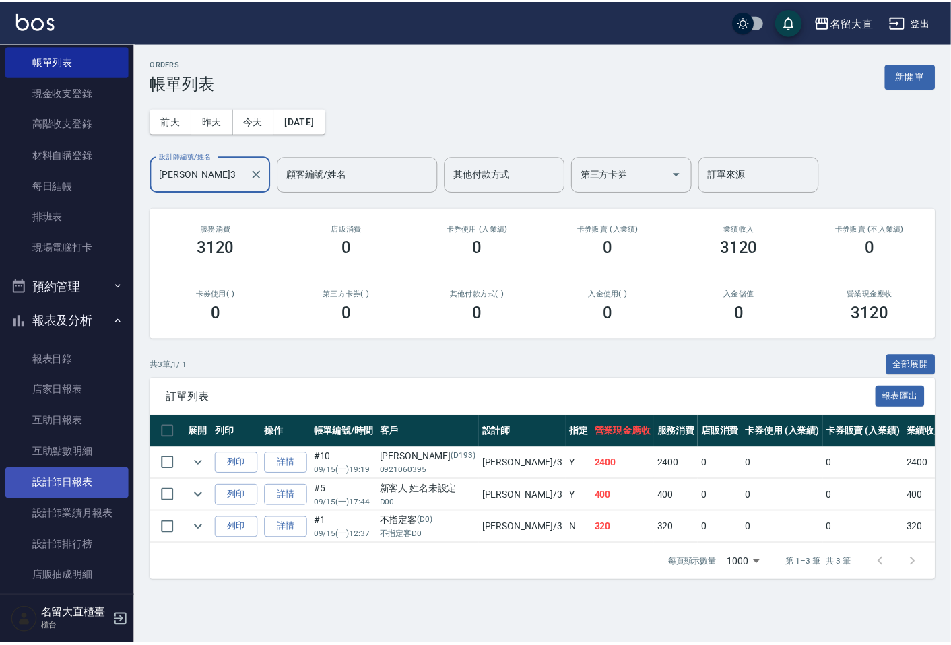
scroll to position [75, 0]
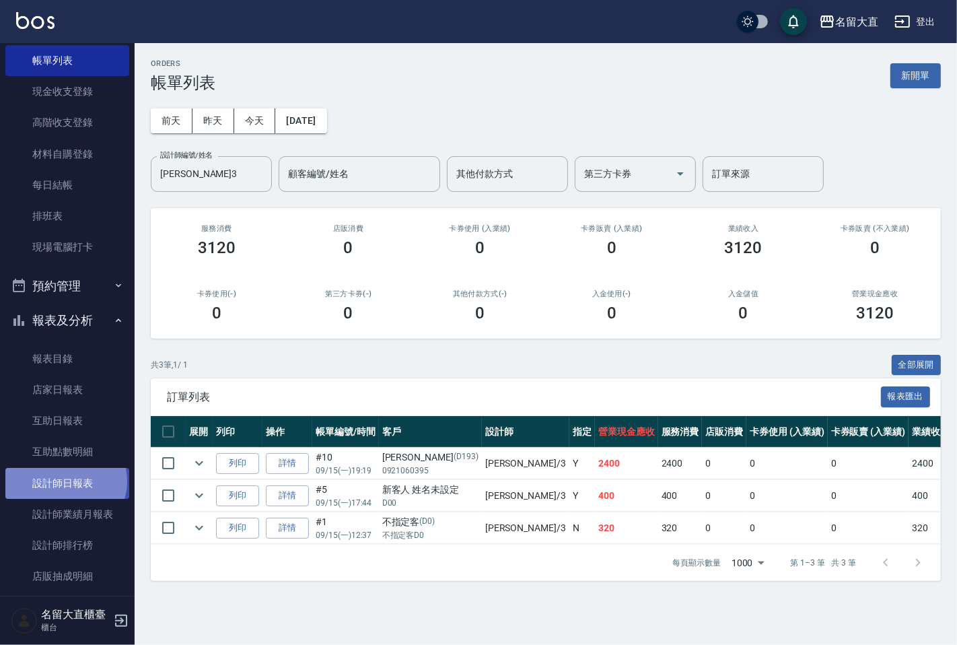
click at [65, 481] on link "設計師日報表" at bounding box center [67, 483] width 124 height 31
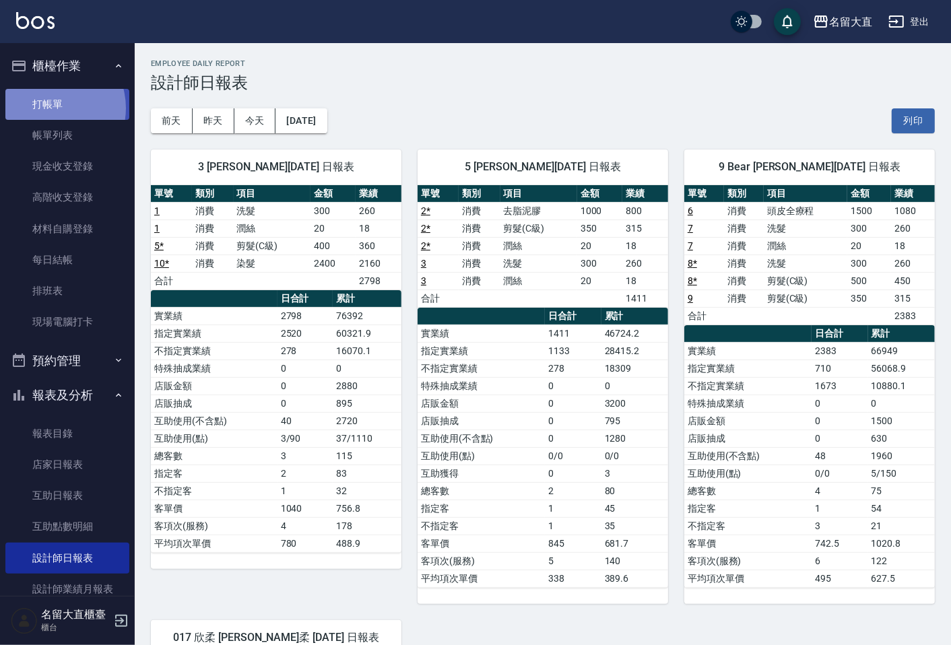
click at [48, 108] on link "打帳單" at bounding box center [67, 104] width 124 height 31
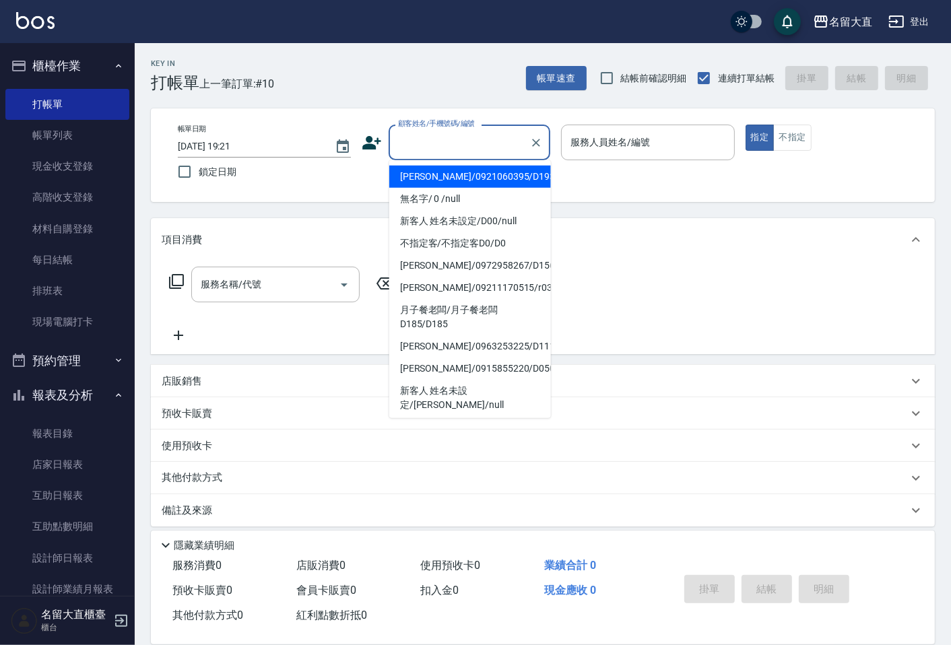
click at [519, 135] on input "顧客姓名/手機號碼/編號" at bounding box center [458, 143] width 129 height 24
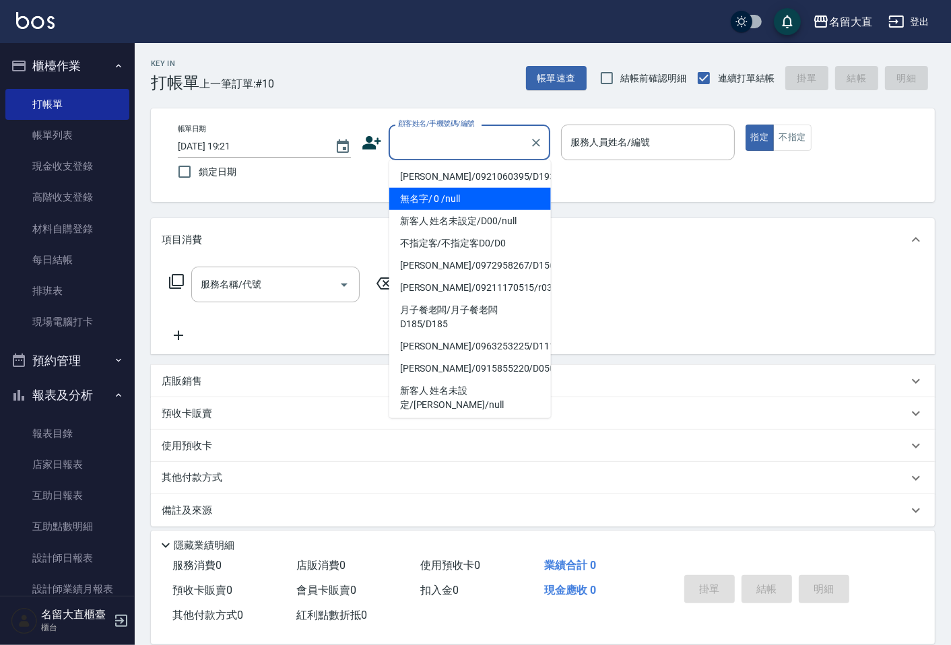
click at [479, 195] on li "無名字/ 0 /null" at bounding box center [470, 199] width 162 height 22
type input "無名字/ 0 /null"
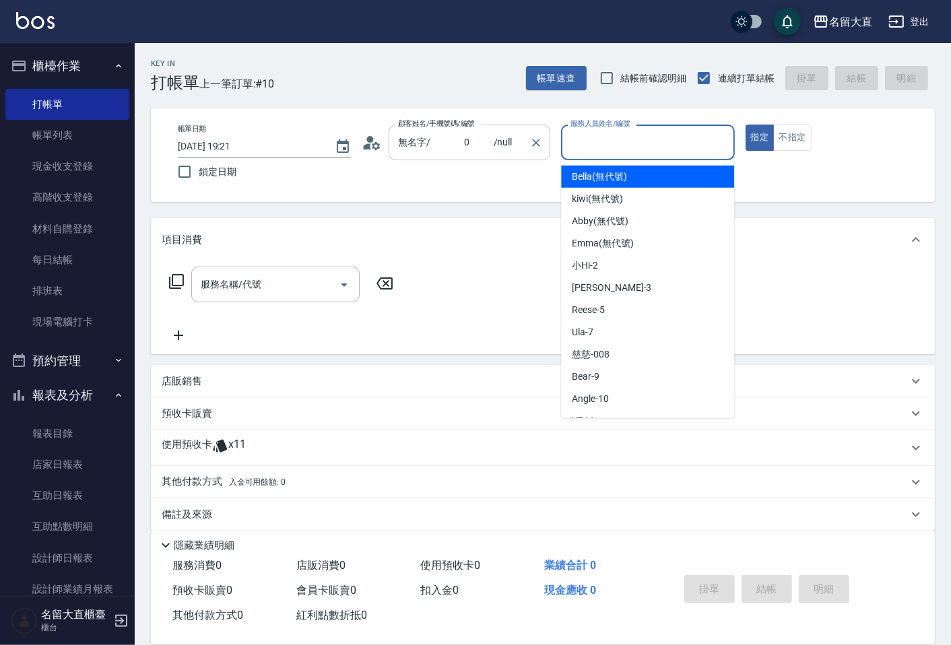
click at [607, 131] on input "服務人員姓名/編號" at bounding box center [647, 143] width 161 height 24
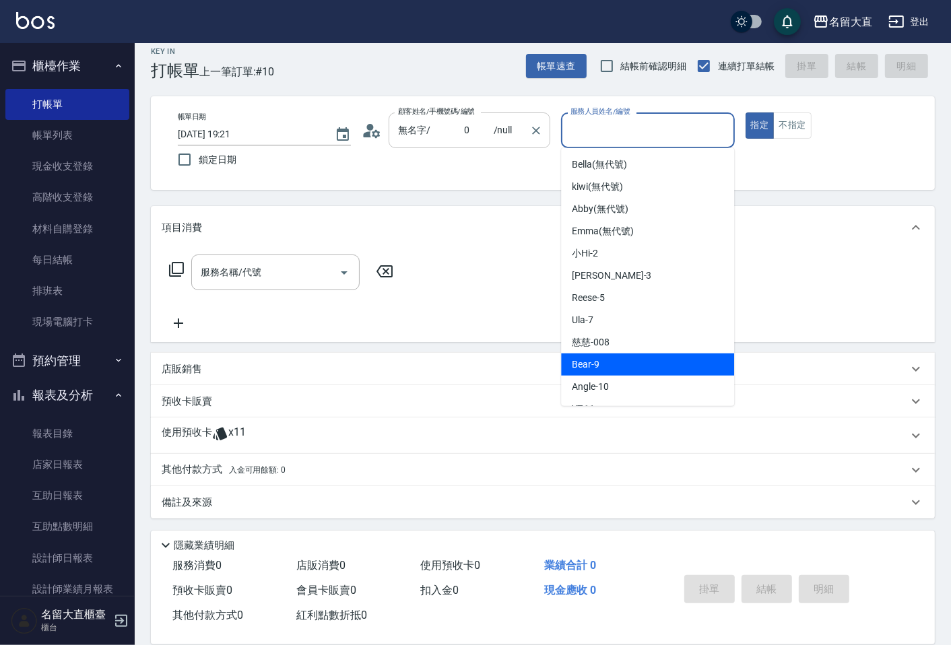
scroll to position [197, 0]
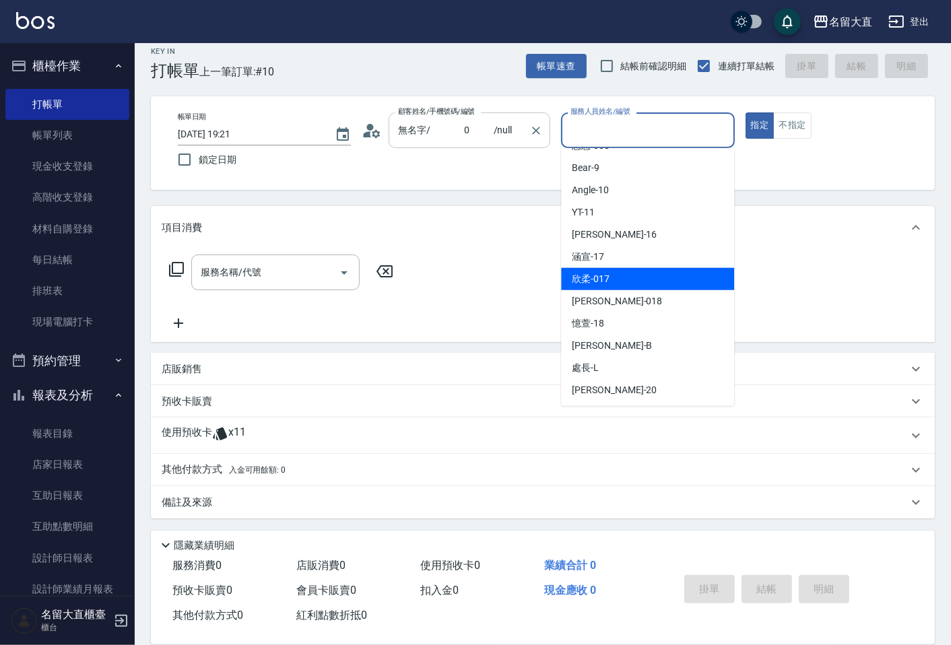
click at [615, 272] on div "欣柔 -017" at bounding box center [647, 279] width 173 height 22
type input "欣柔-017"
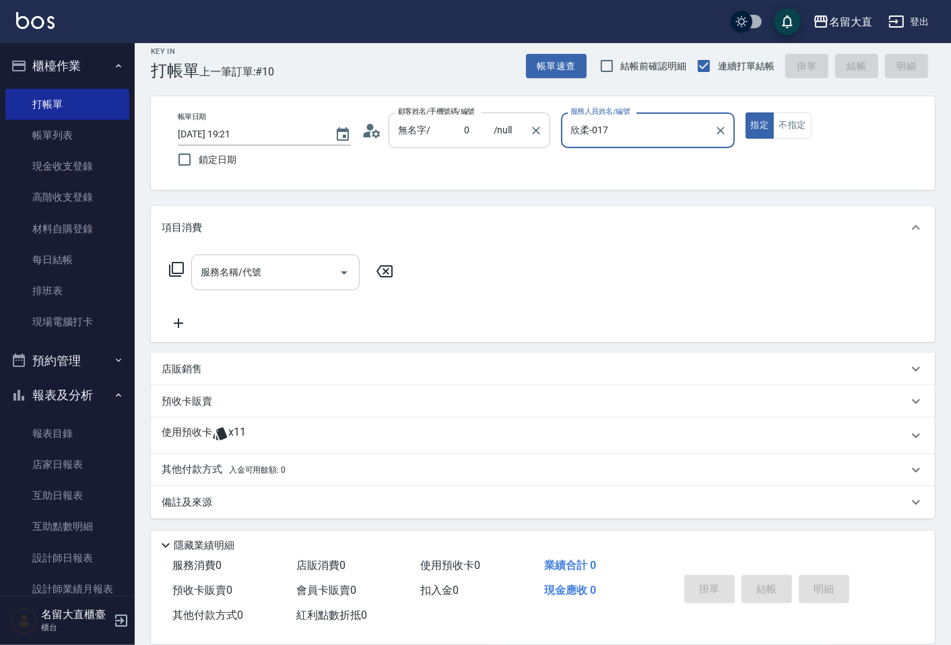
click at [228, 283] on input "服務名稱/代號" at bounding box center [265, 273] width 136 height 24
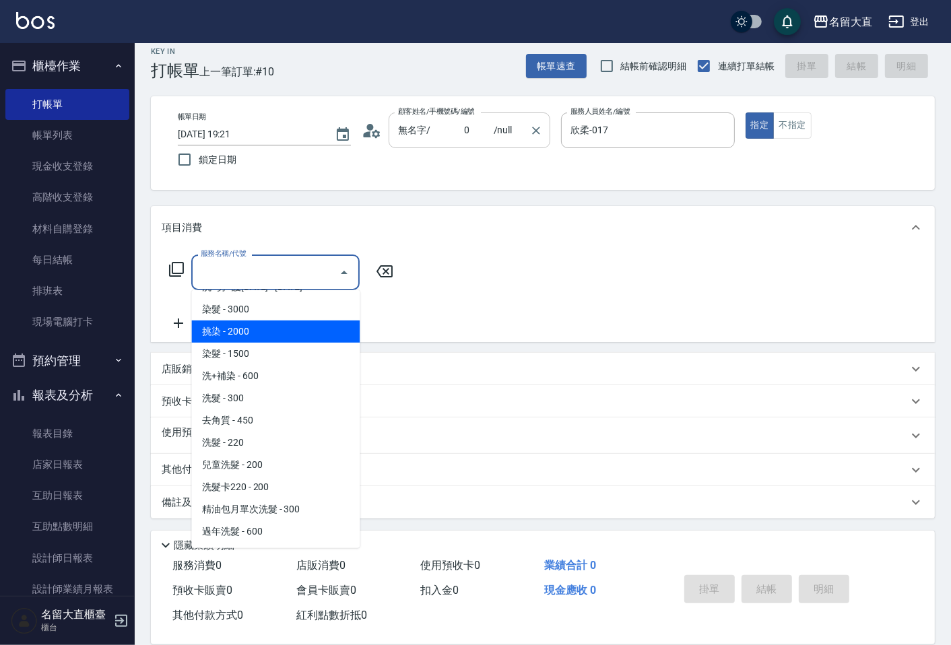
scroll to position [299, 0]
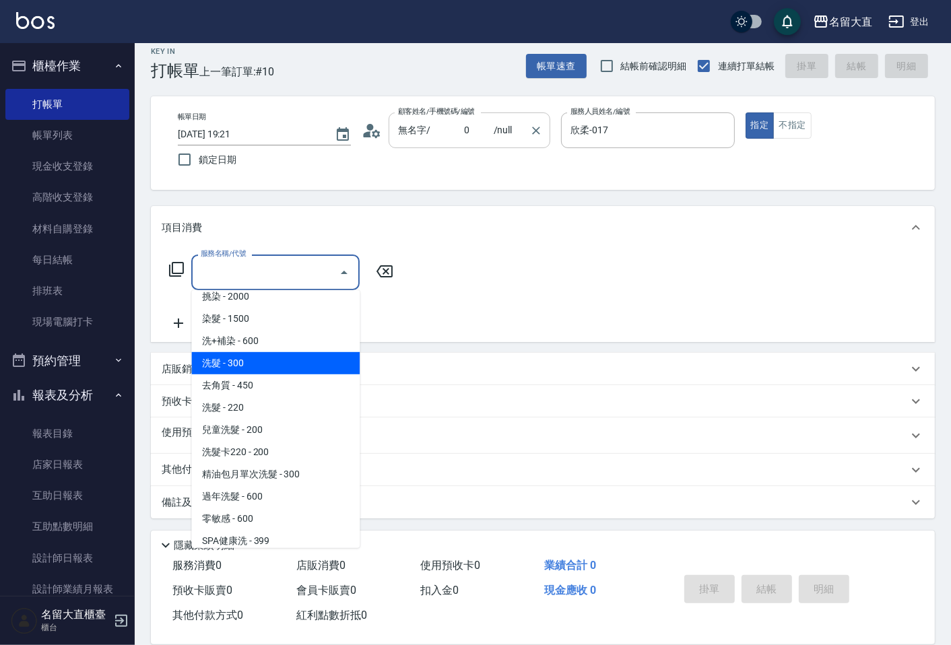
click at [245, 366] on span "洗髮 - 300" at bounding box center [275, 363] width 168 height 22
type input "洗髮(500)"
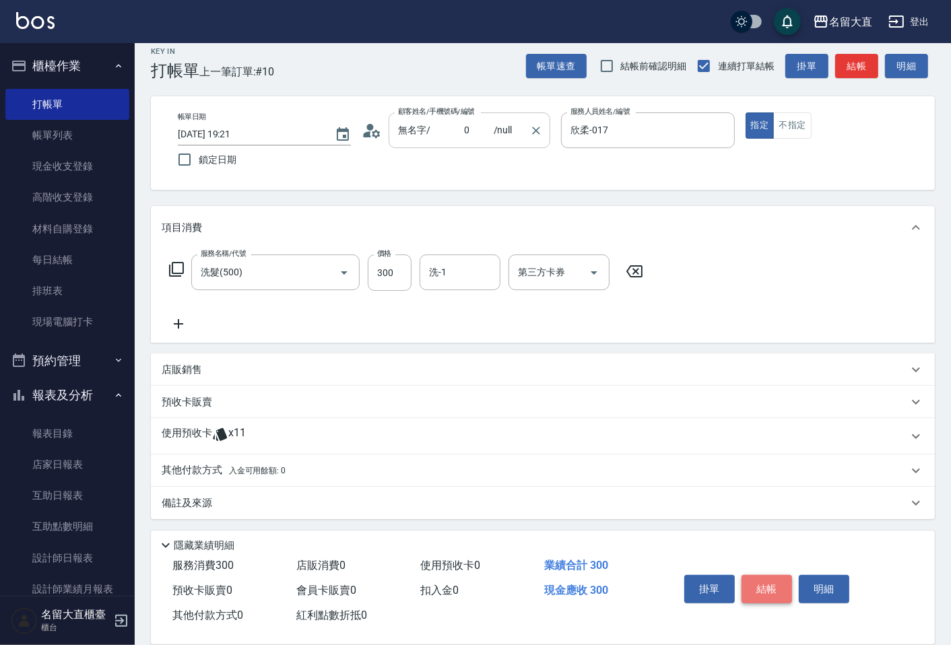
click at [755, 580] on button "結帳" at bounding box center [766, 589] width 50 height 28
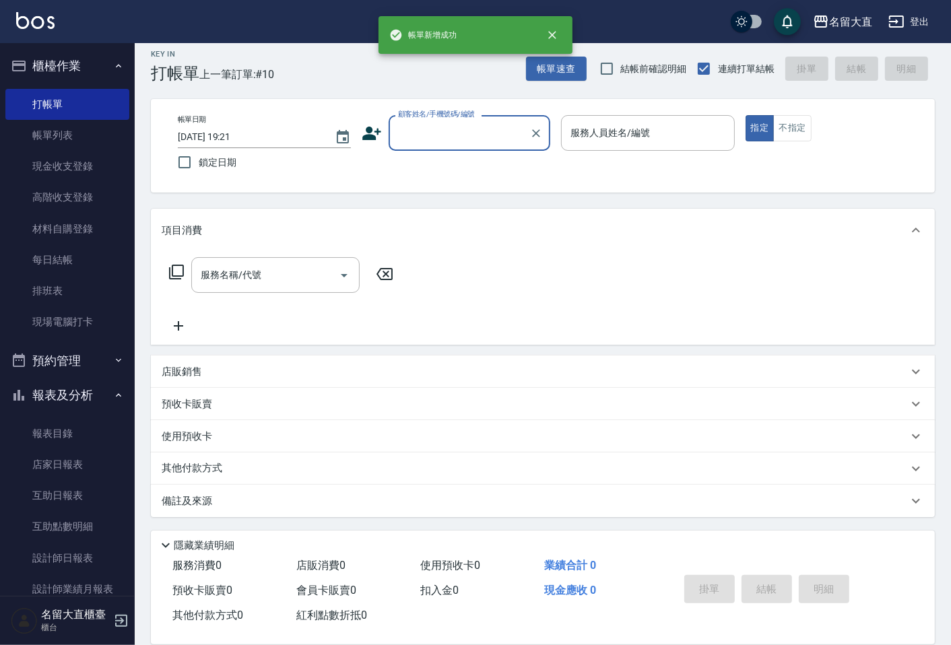
scroll to position [9, 0]
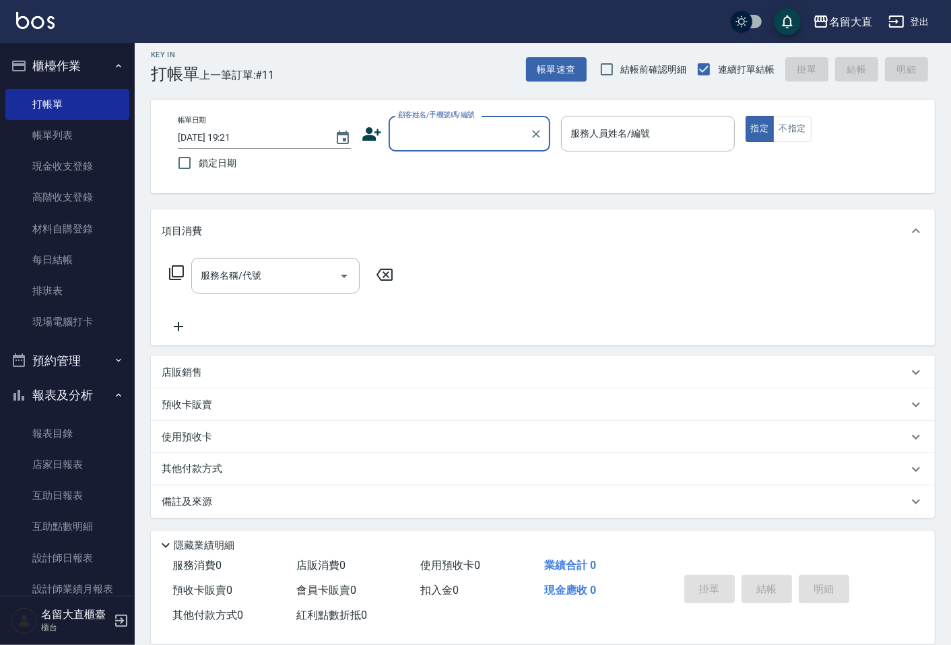
click at [755, 580] on div "掛單 結帳 明細" at bounding box center [767, 591] width 176 height 42
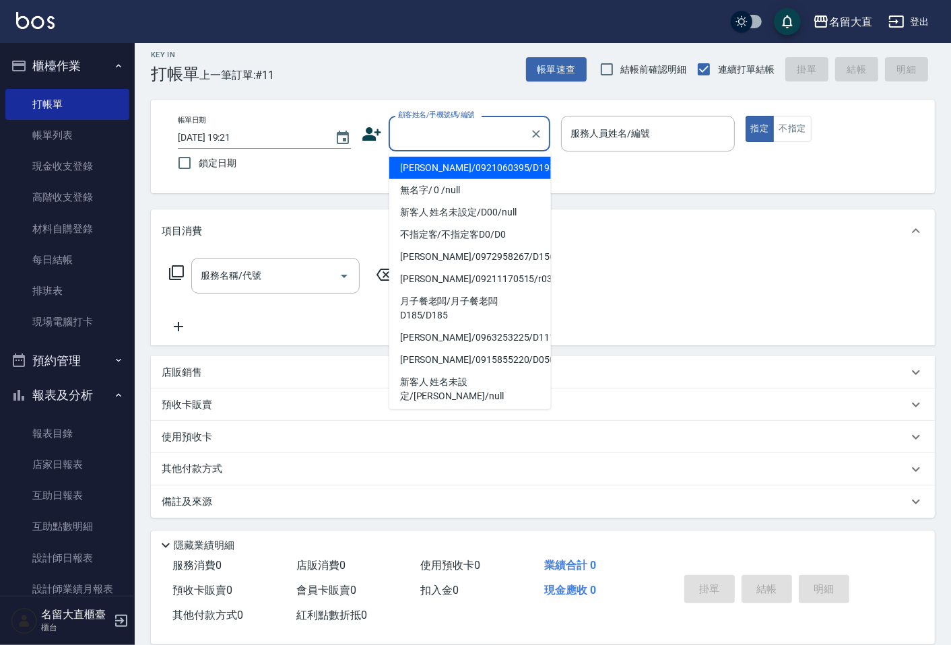
click at [431, 133] on input "顧客姓名/手機號碼/編號" at bounding box center [458, 134] width 129 height 24
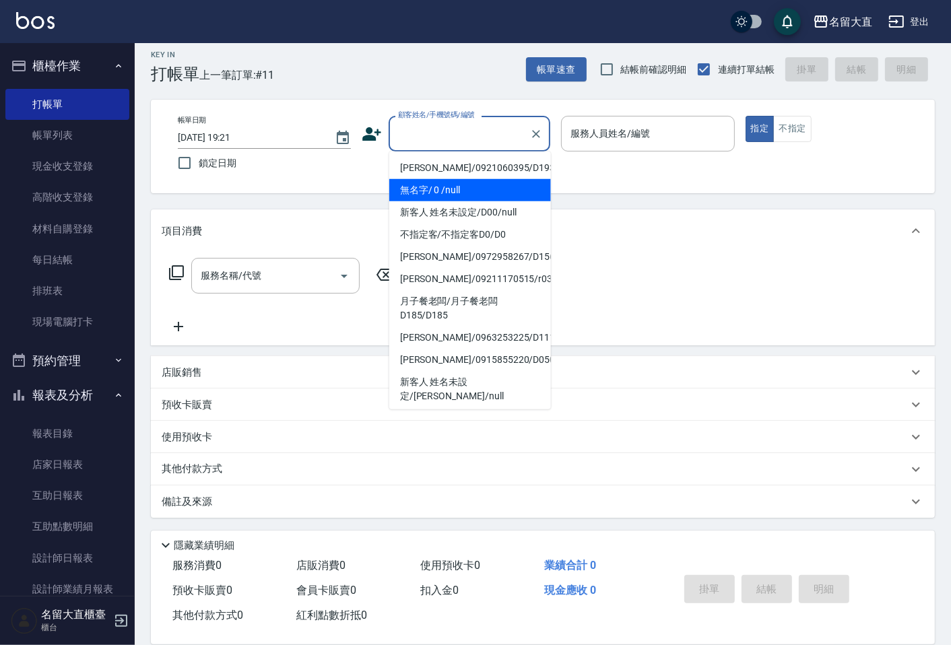
click at [451, 187] on li "無名字/ 0 /null" at bounding box center [470, 190] width 162 height 22
type input "無名字/ 0 /null"
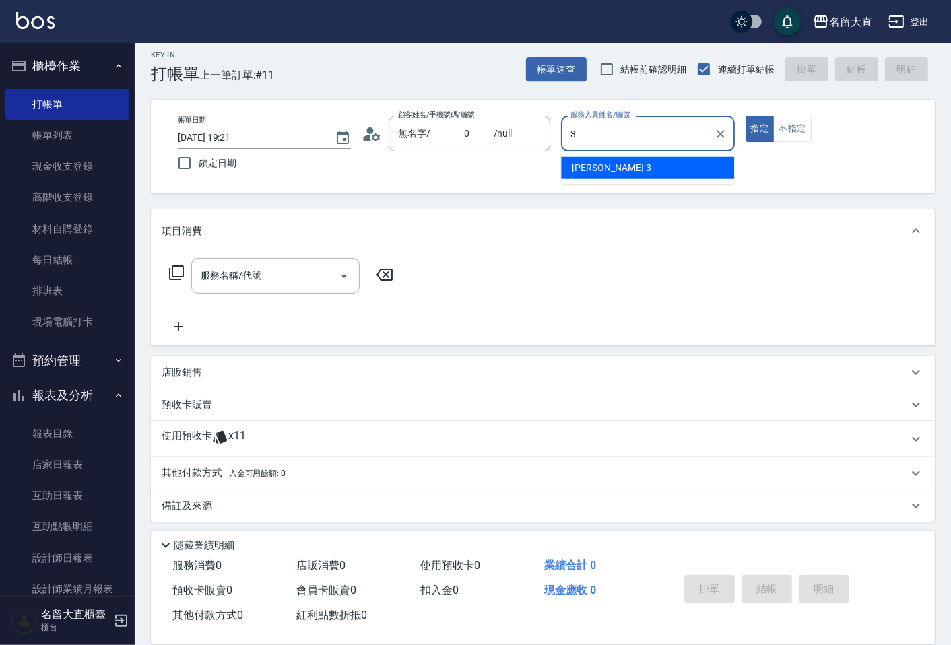
type input "[PERSON_NAME]3"
type button "true"
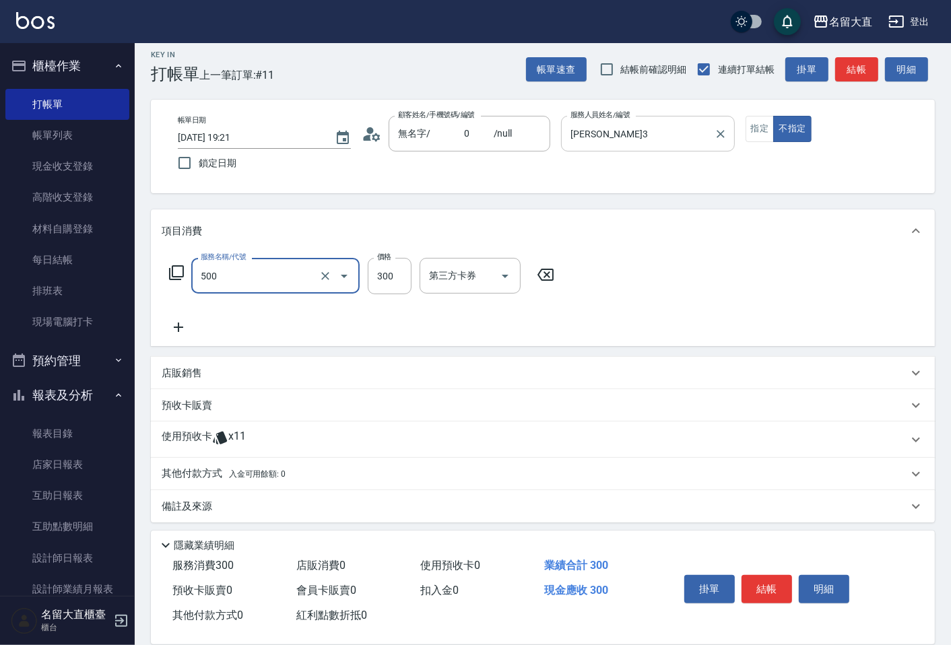
type input "洗髮(500)"
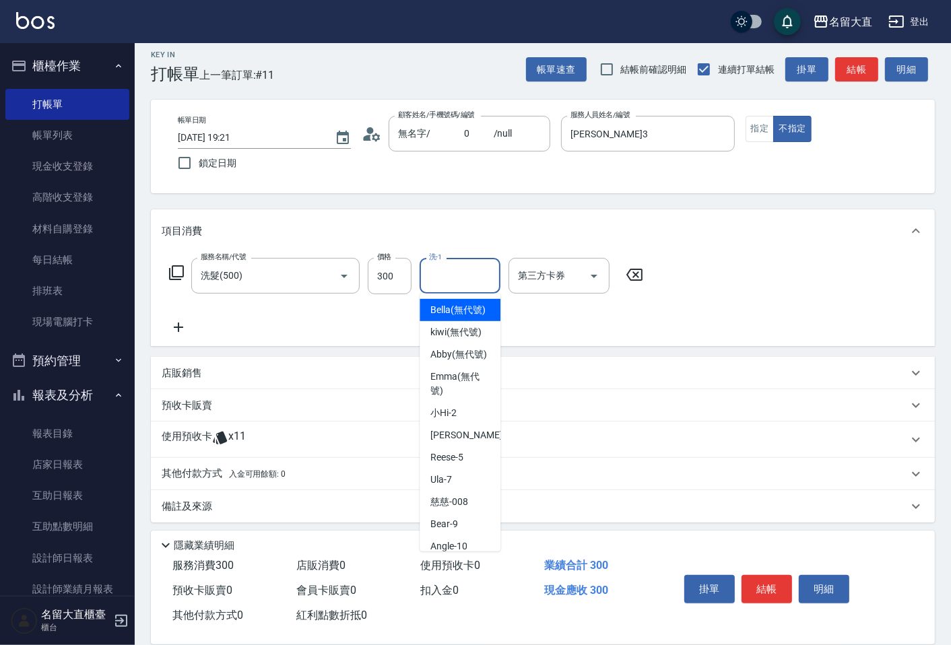
click at [439, 281] on input "洗-1" at bounding box center [459, 276] width 69 height 24
type input "詩雅-20"
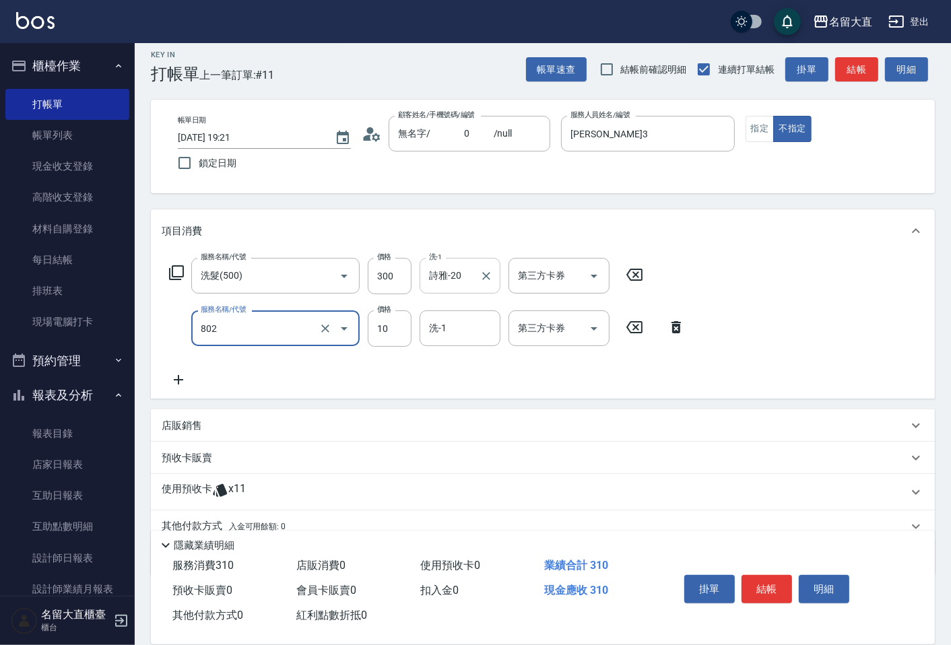
type input "潤絲(802)"
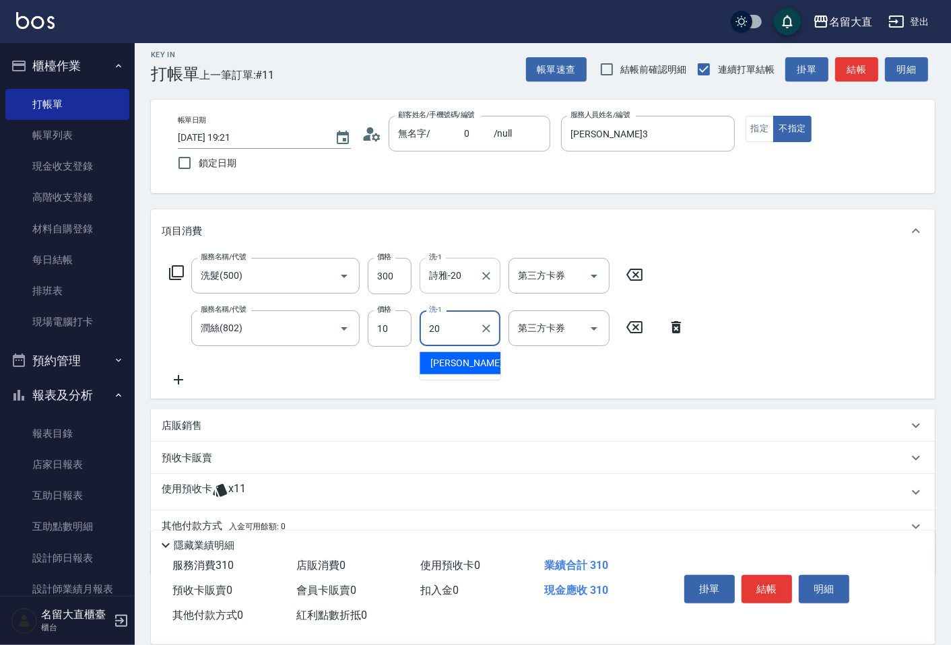
type input "詩雅-20"
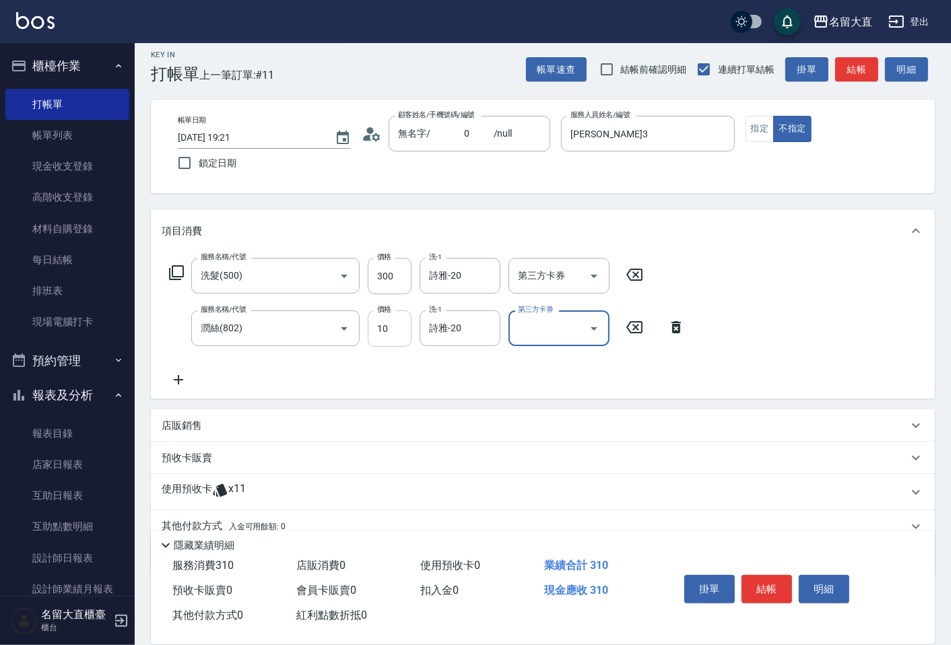
click at [387, 325] on input "10" at bounding box center [390, 328] width 44 height 36
type input "20"
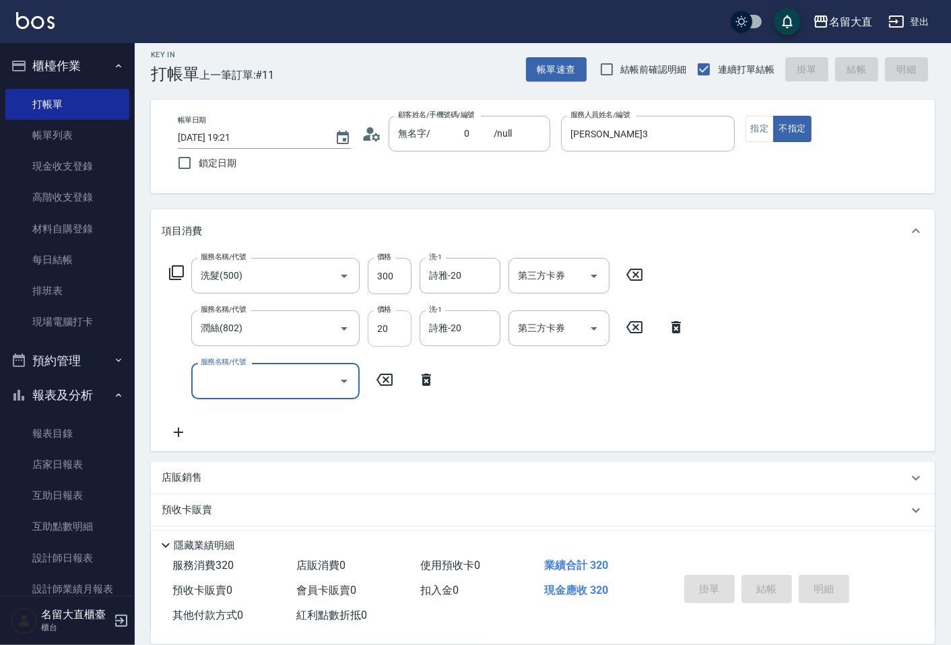
type input "[DATE] 19:36"
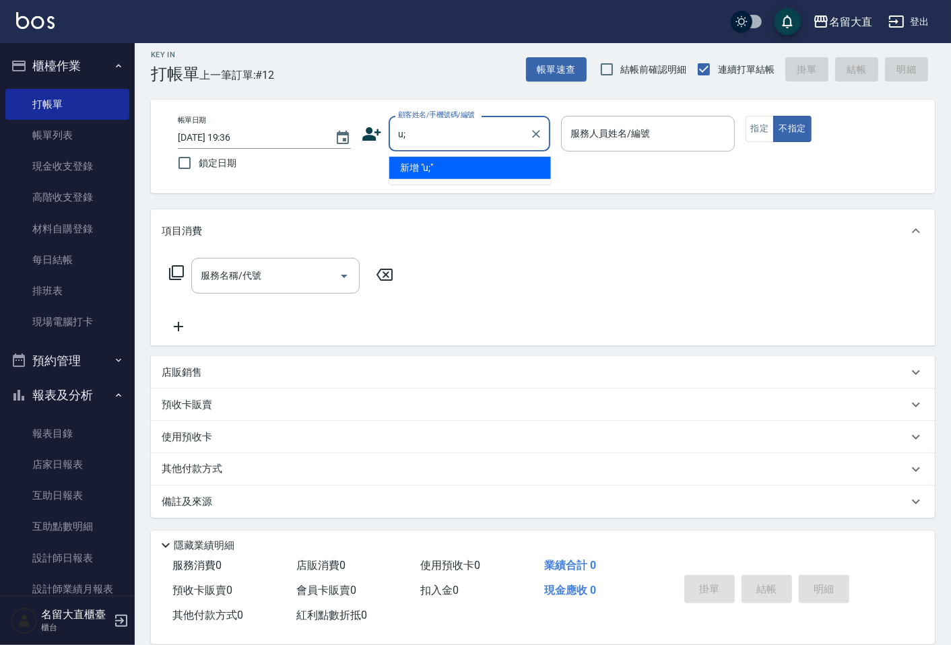
type input "u"
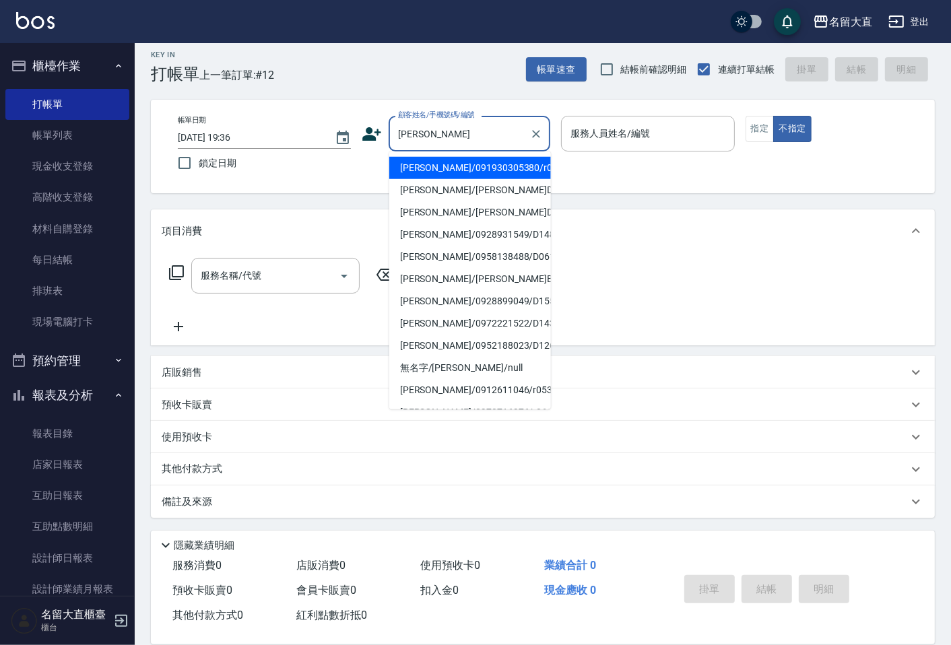
type input "[PERSON_NAME]/091930305380/r029"
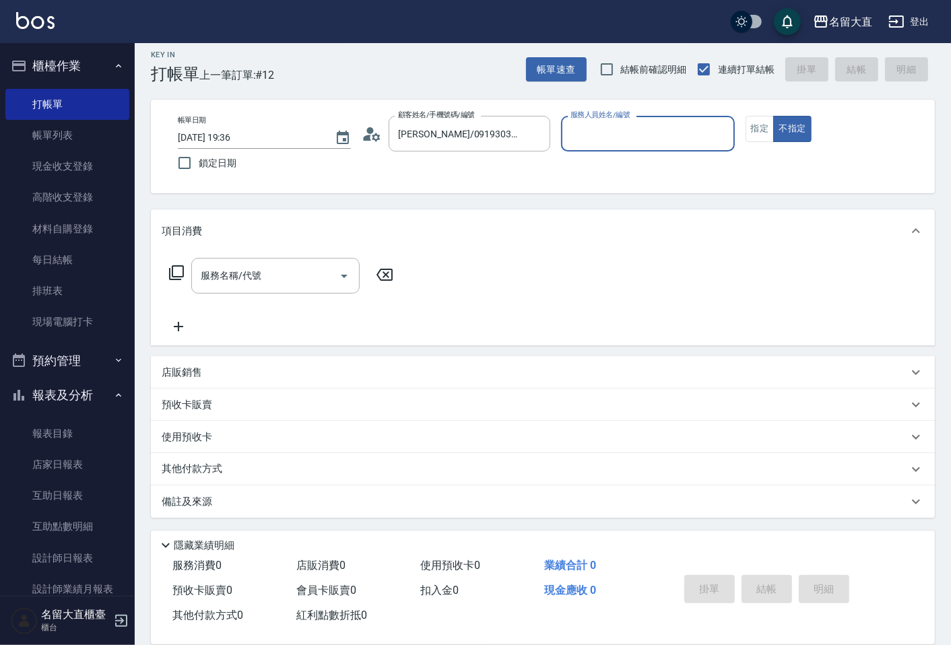
type input "Reese-5"
click at [773, 116] on button "不指定" at bounding box center [792, 129] width 38 height 26
type button "false"
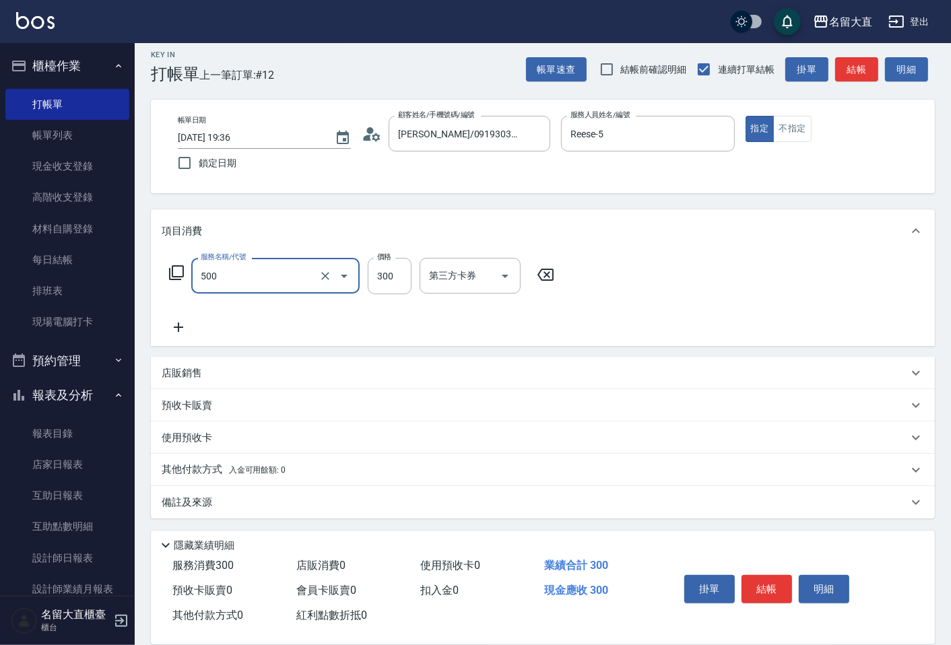
type input "洗髮(500)"
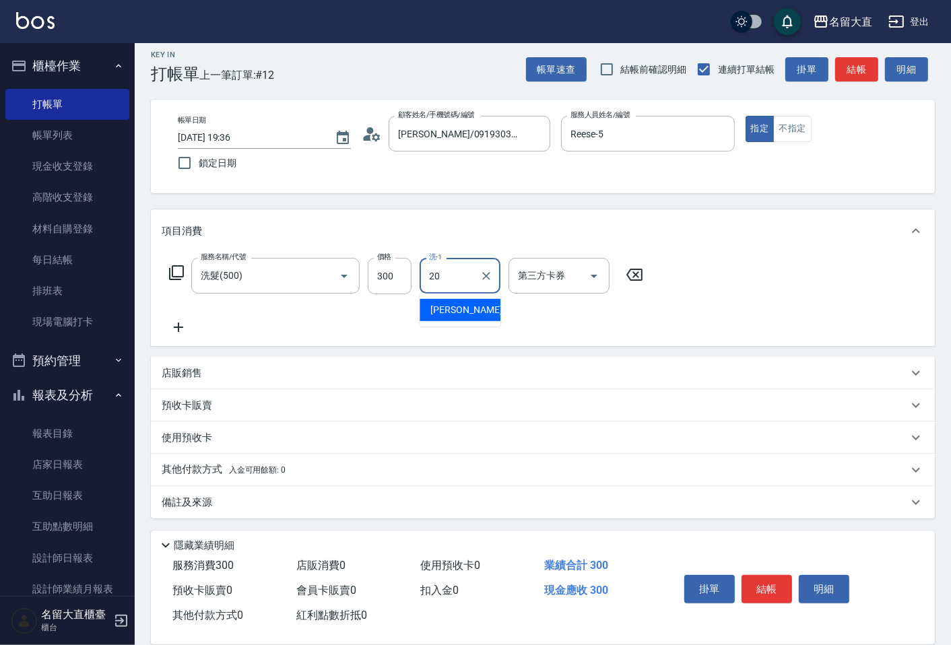
type input "詩雅-20"
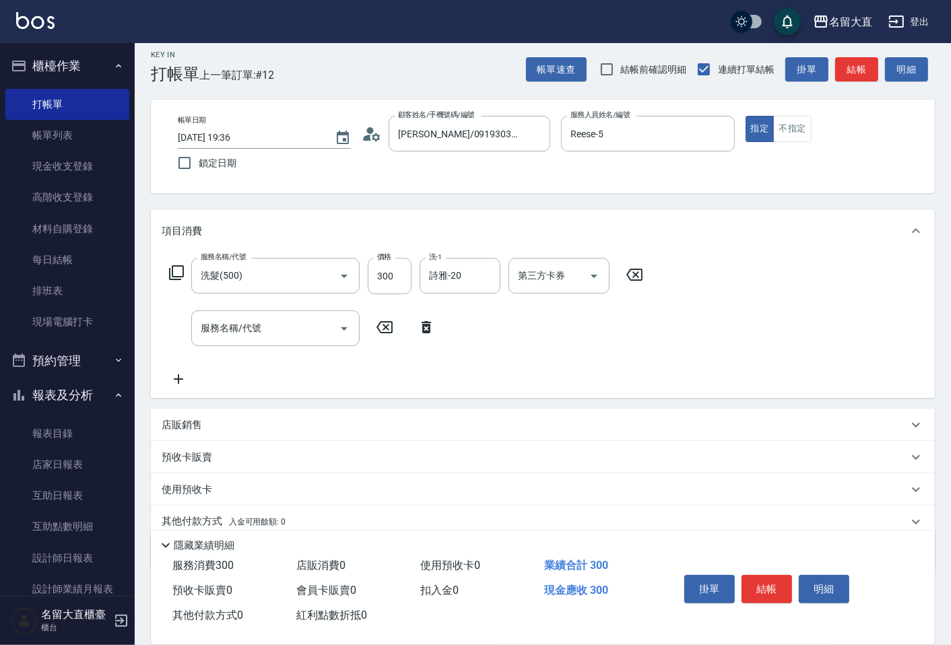
drag, startPoint x: 0, startPoint y: 7, endPoint x: 857, endPoint y: 54, distance: 858.2
click at [857, 54] on div "Key In 打帳單 上一筆訂單:#12 帳單速查 結帳前確認明細 連續打單結帳 掛單 結帳 明細" at bounding box center [535, 58] width 800 height 49
click at [852, 69] on button "結帳" at bounding box center [856, 69] width 43 height 25
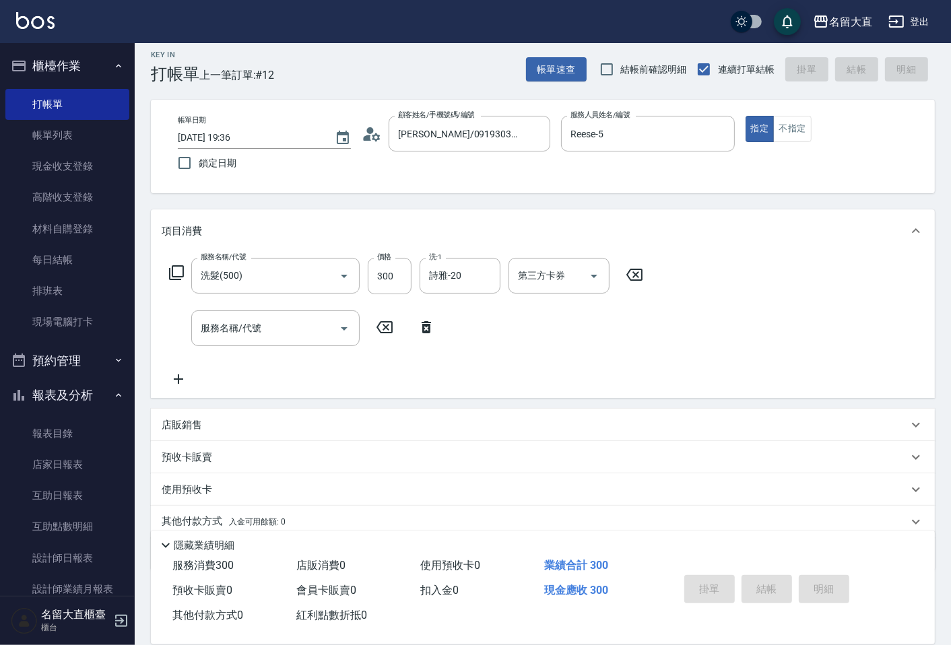
type input "[DATE] 20:03"
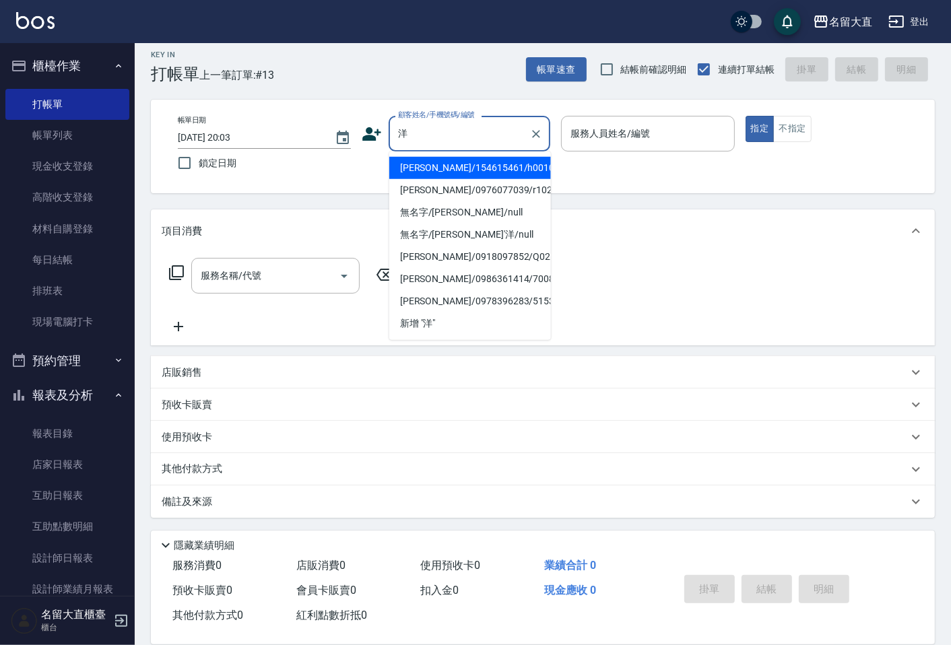
type input "[PERSON_NAME]/154615461/h0010"
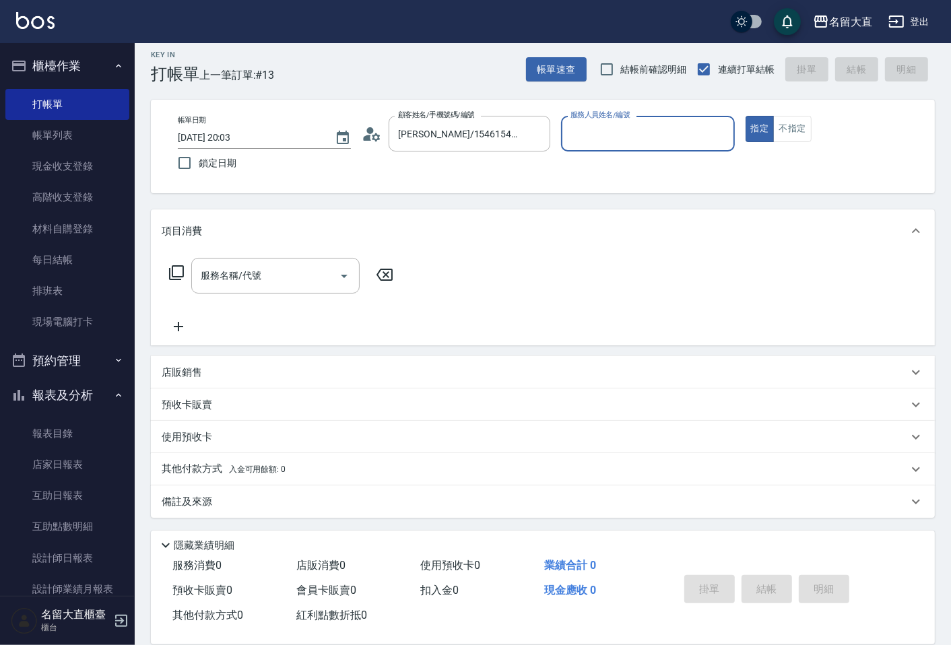
type input "3"
type input "Reese-5"
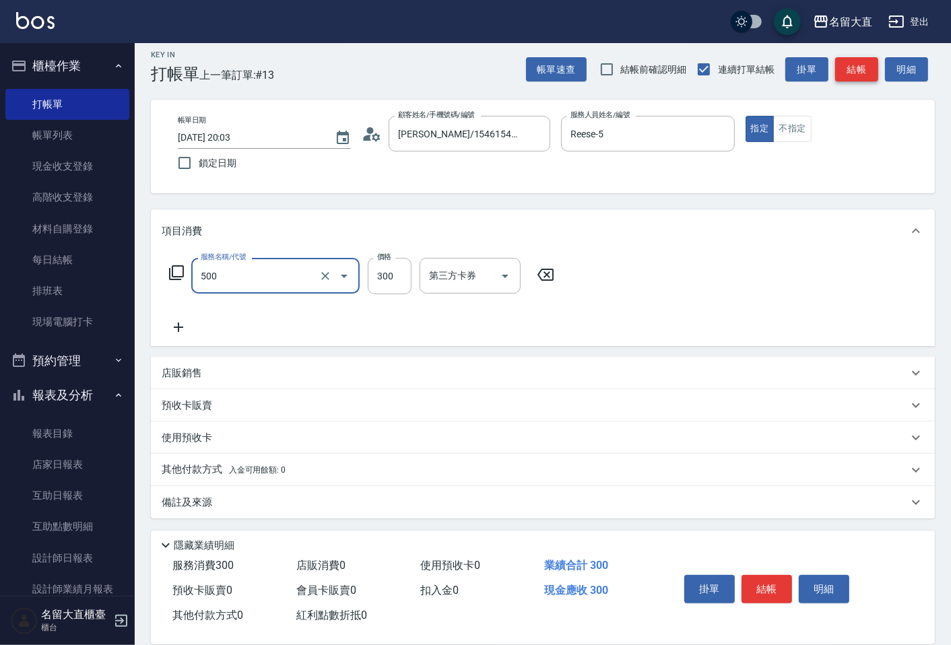
type input "洗髮(500)"
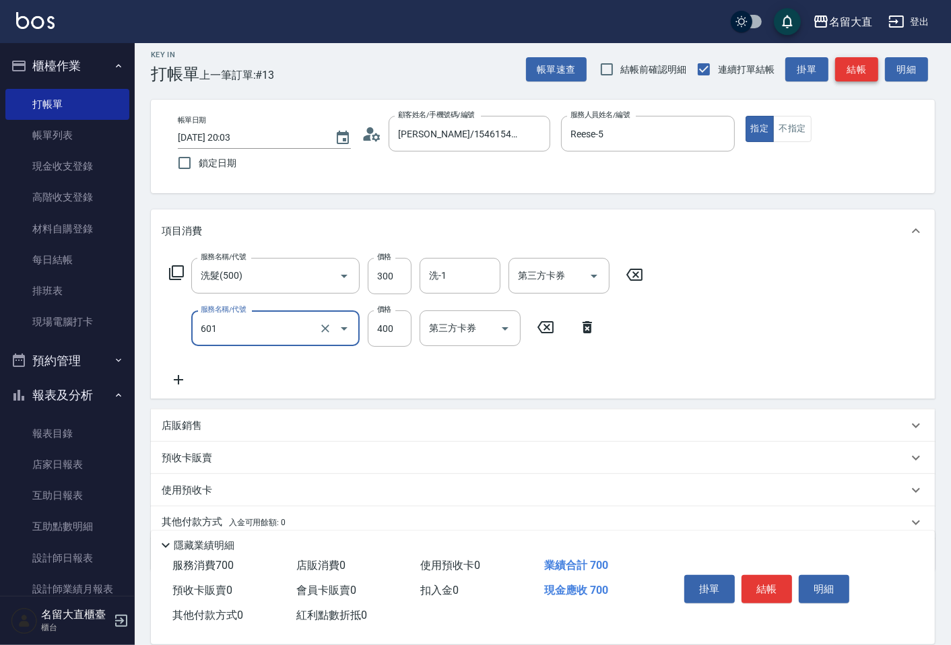
type input "自備護髮(601)"
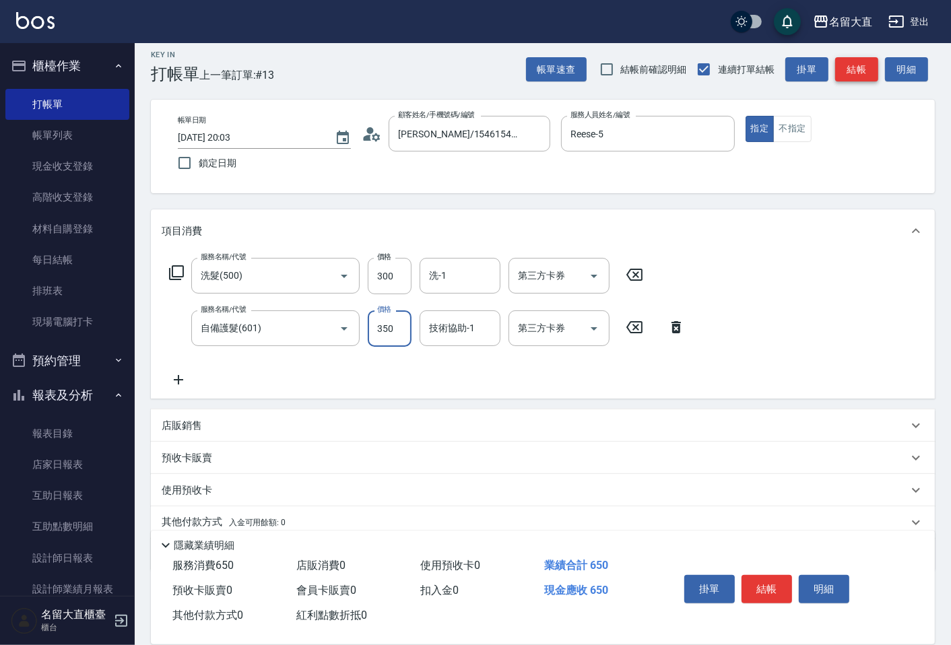
type input "350"
click at [761, 584] on button "結帳" at bounding box center [766, 589] width 50 height 28
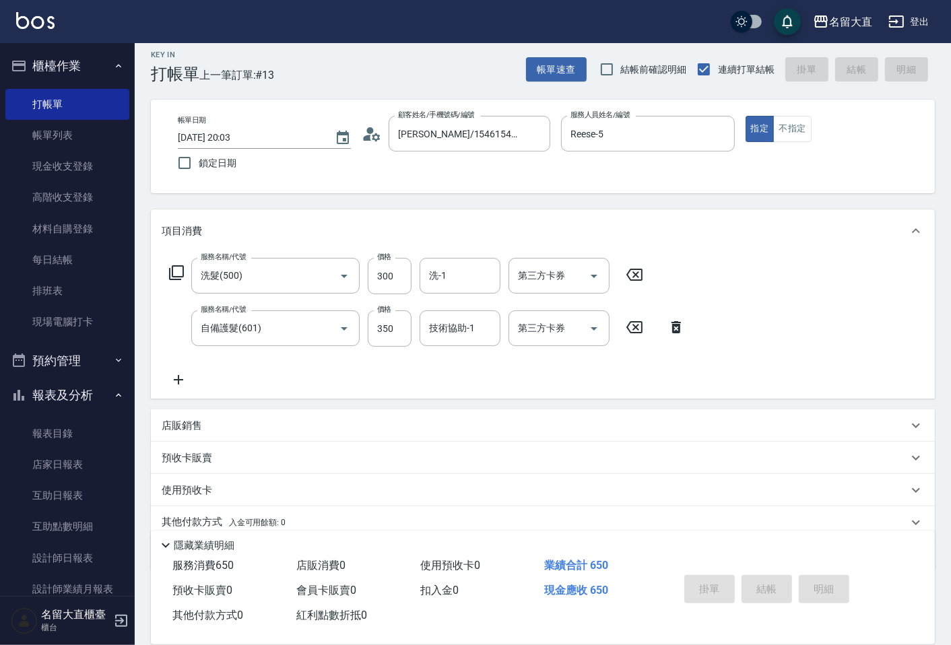
type input "[DATE] 20:04"
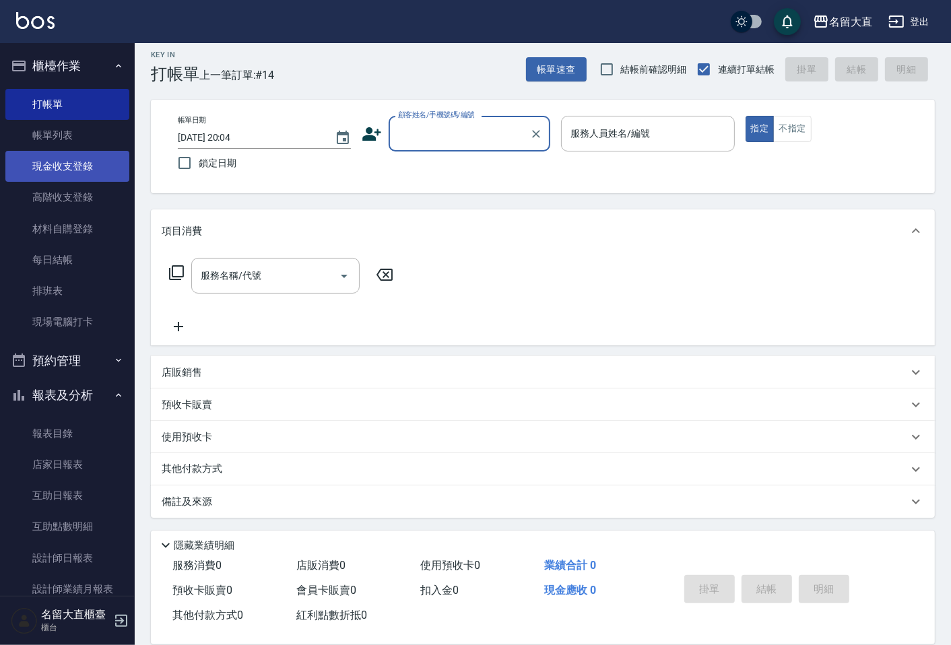
click at [54, 172] on link "現金收支登錄" at bounding box center [67, 166] width 124 height 31
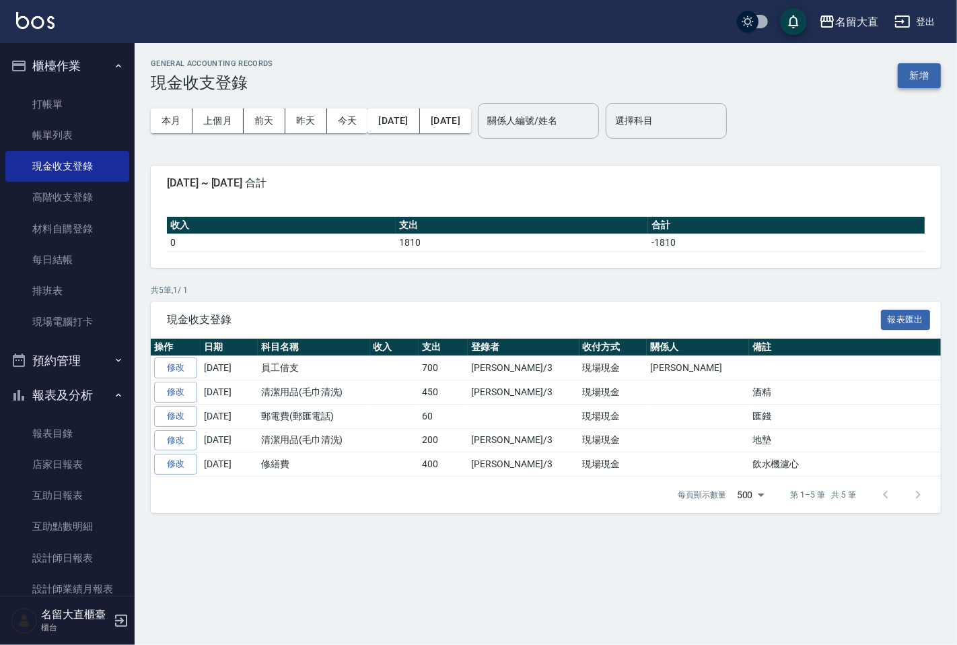
click at [926, 75] on button "新增" at bounding box center [919, 75] width 43 height 25
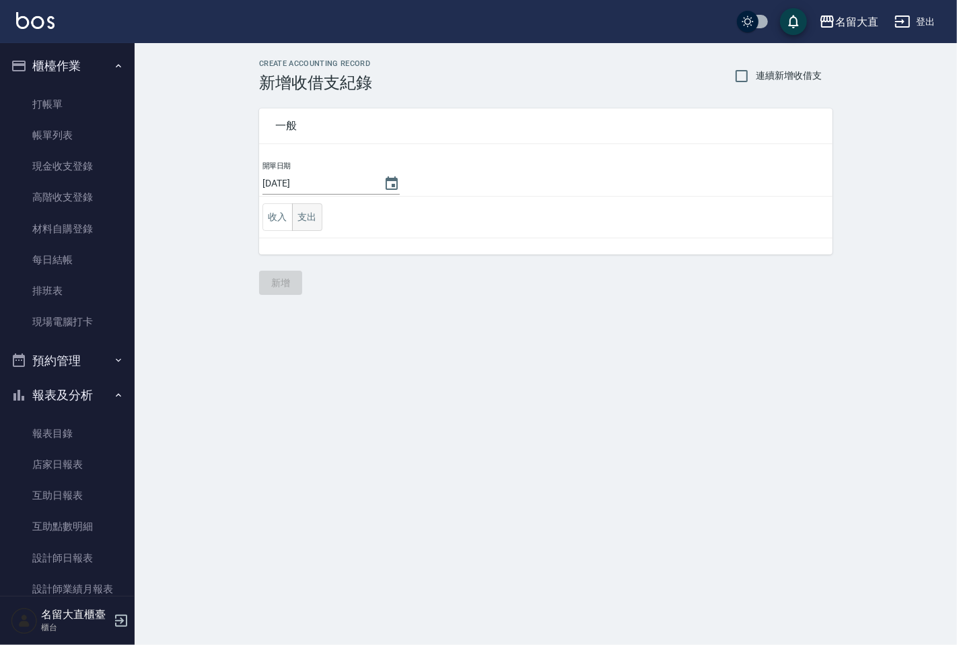
click at [312, 213] on button "支出" at bounding box center [307, 217] width 30 height 28
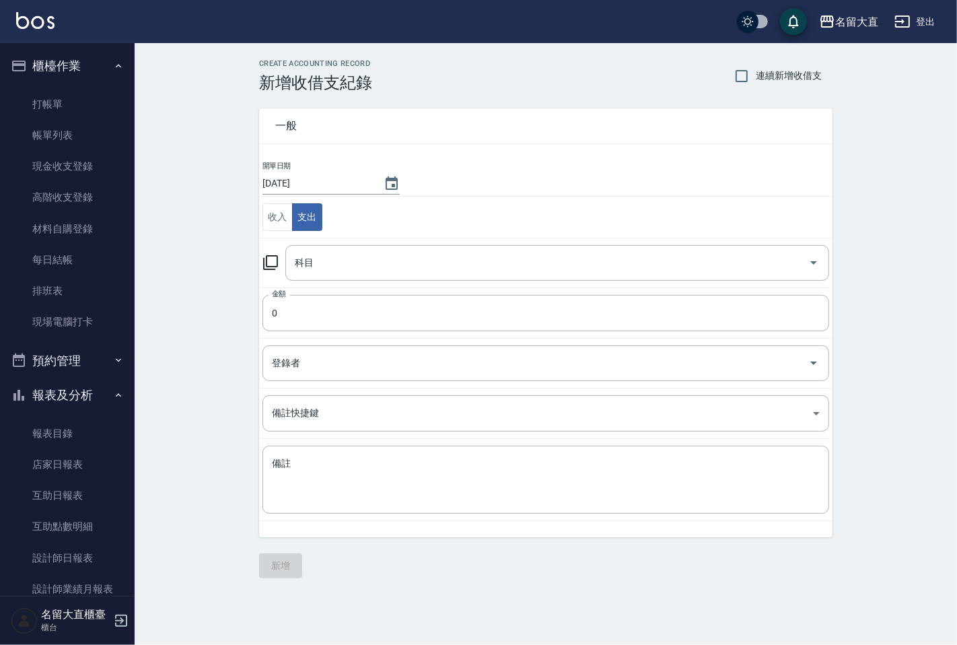
click at [275, 261] on icon at bounding box center [271, 262] width 16 height 16
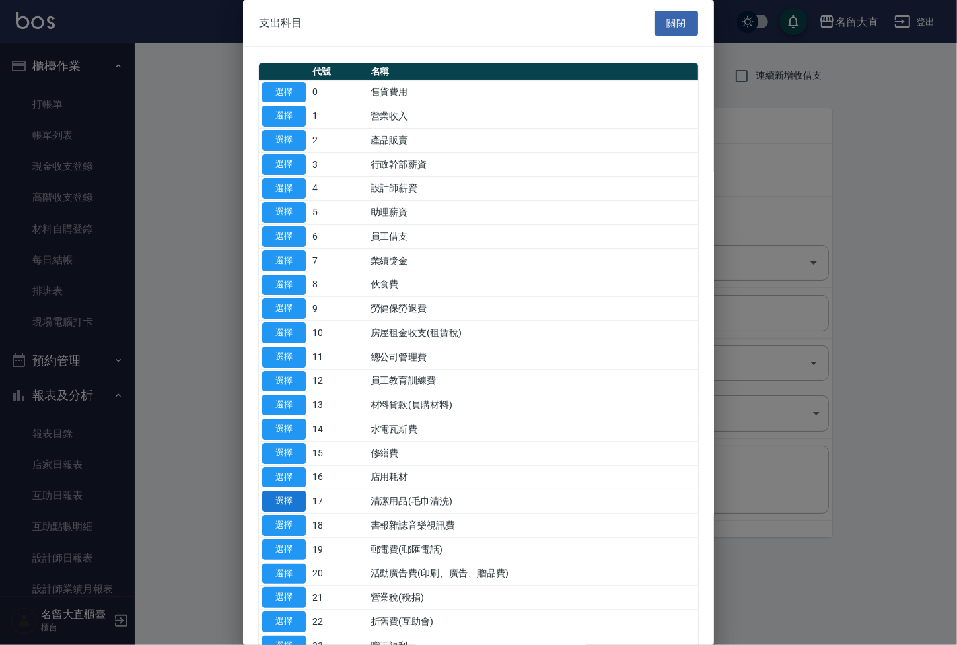
click at [279, 496] on button "選擇" at bounding box center [284, 501] width 43 height 21
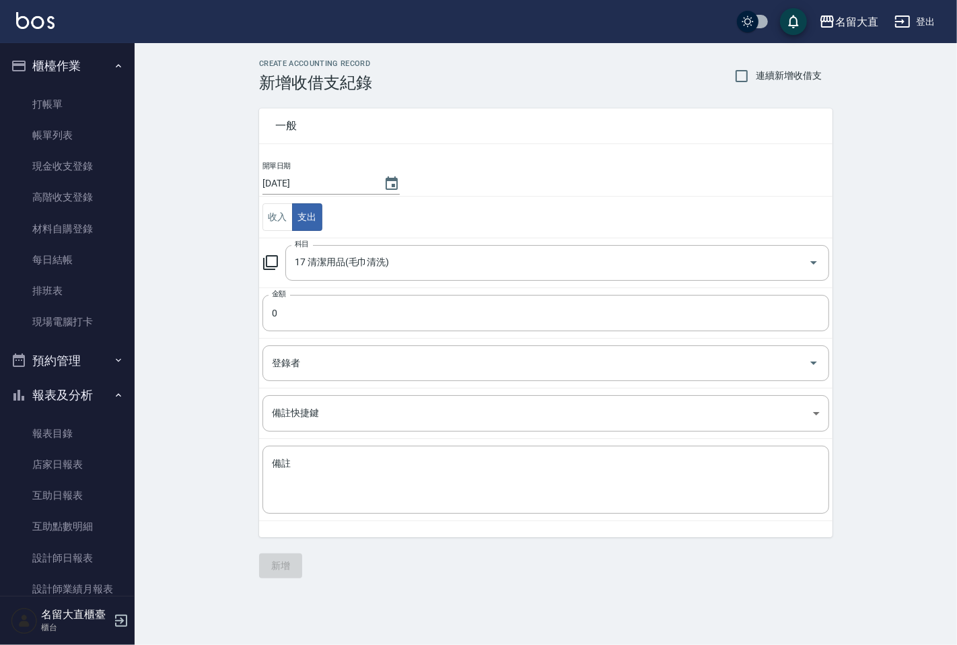
type input "17 清潔用品(毛巾清洗)"
click at [353, 317] on input "0" at bounding box center [546, 313] width 567 height 36
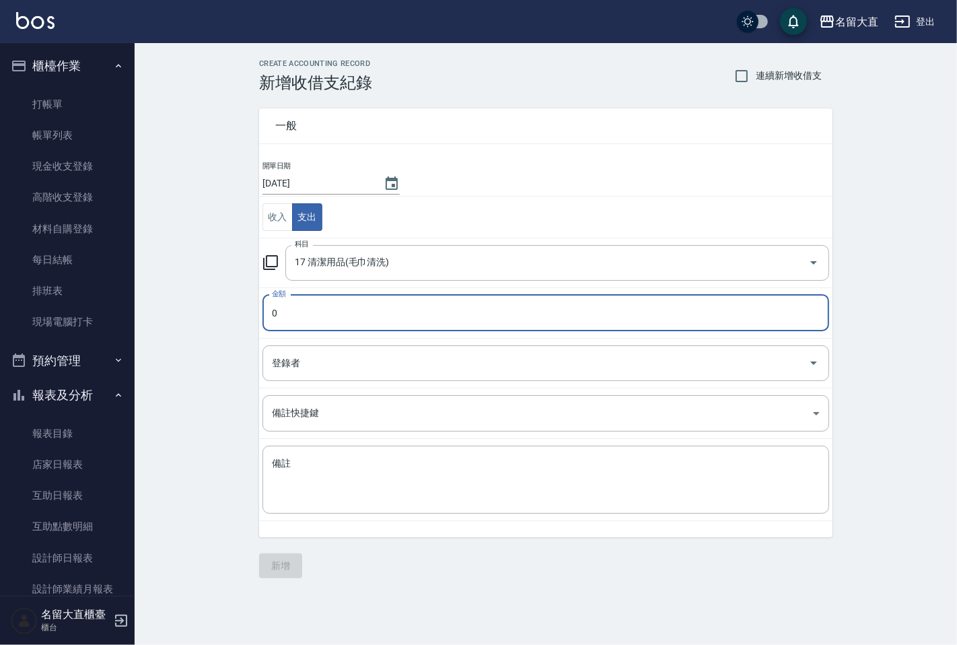
click at [353, 317] on input "0" at bounding box center [546, 313] width 567 height 36
type input "400"
click at [339, 382] on td "登錄者 登錄者" at bounding box center [546, 363] width 574 height 50
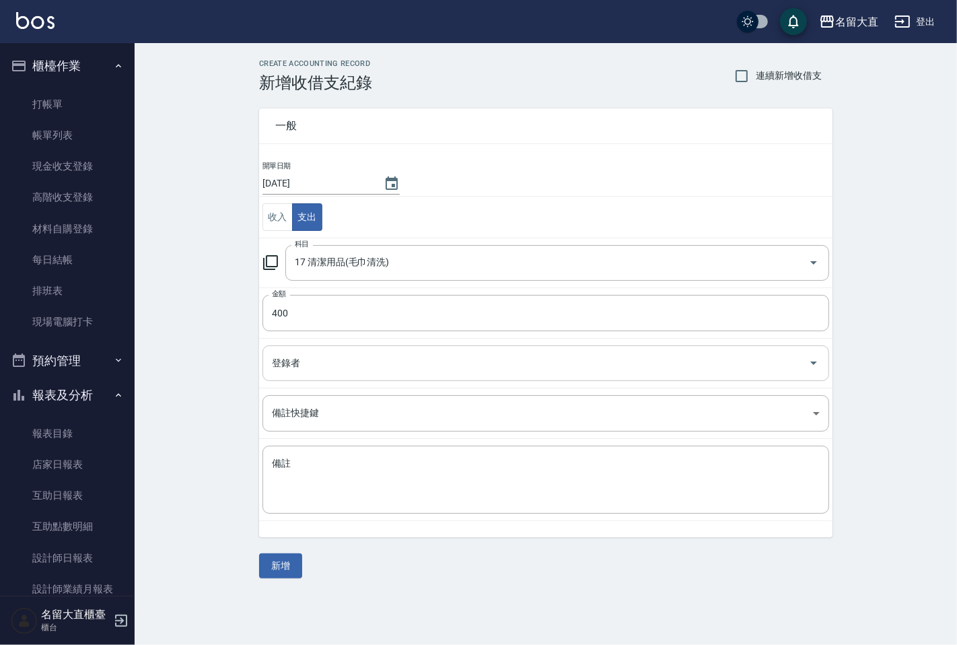
click at [337, 379] on div "登錄者" at bounding box center [546, 363] width 567 height 36
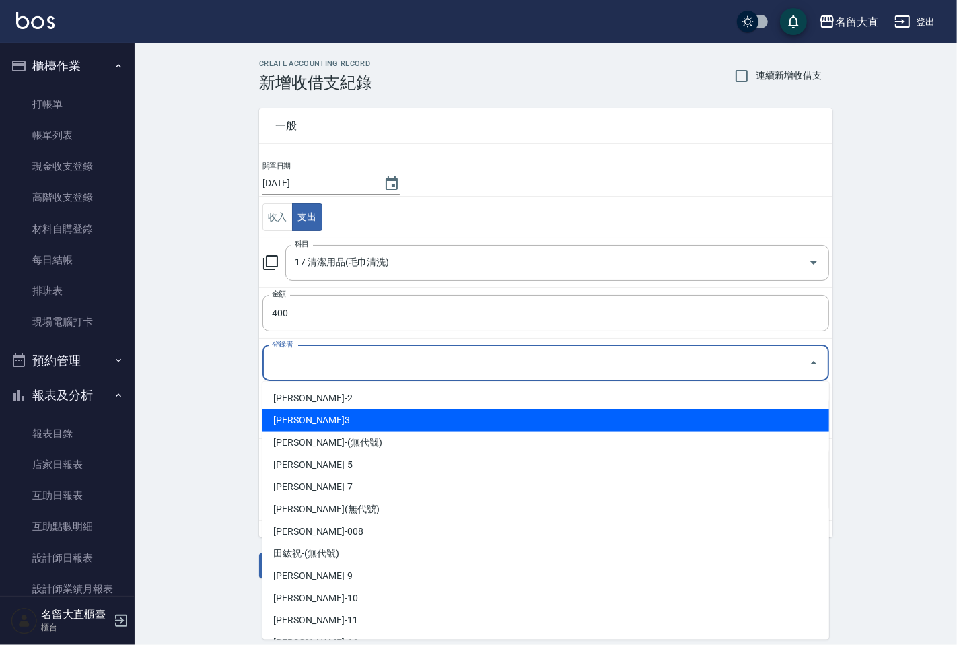
click at [335, 409] on li "[PERSON_NAME]3" at bounding box center [546, 420] width 567 height 22
type input "[PERSON_NAME]3"
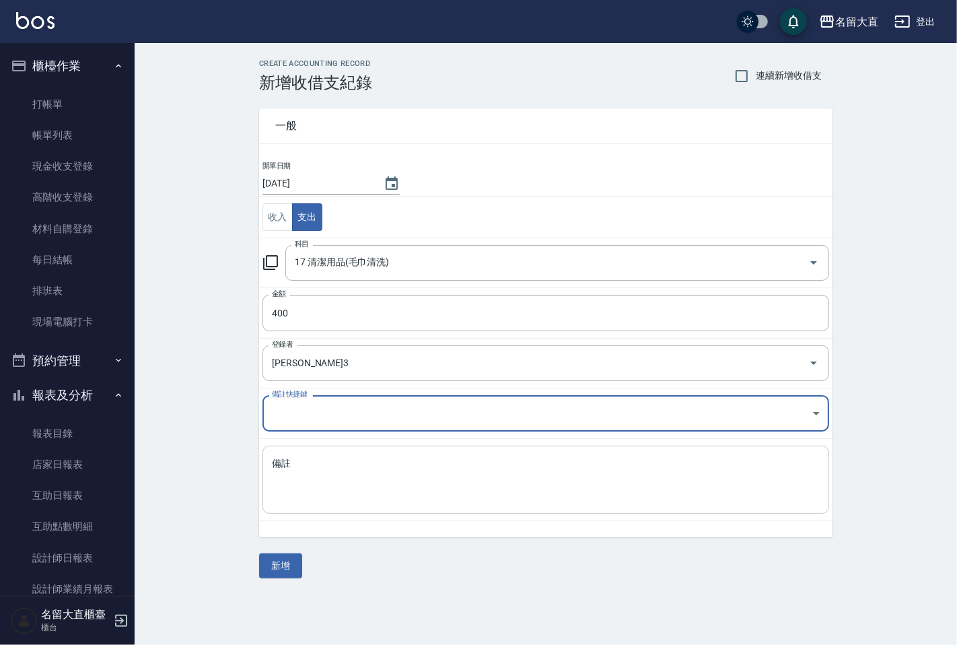
click at [324, 467] on textarea "備註" at bounding box center [546, 480] width 548 height 46
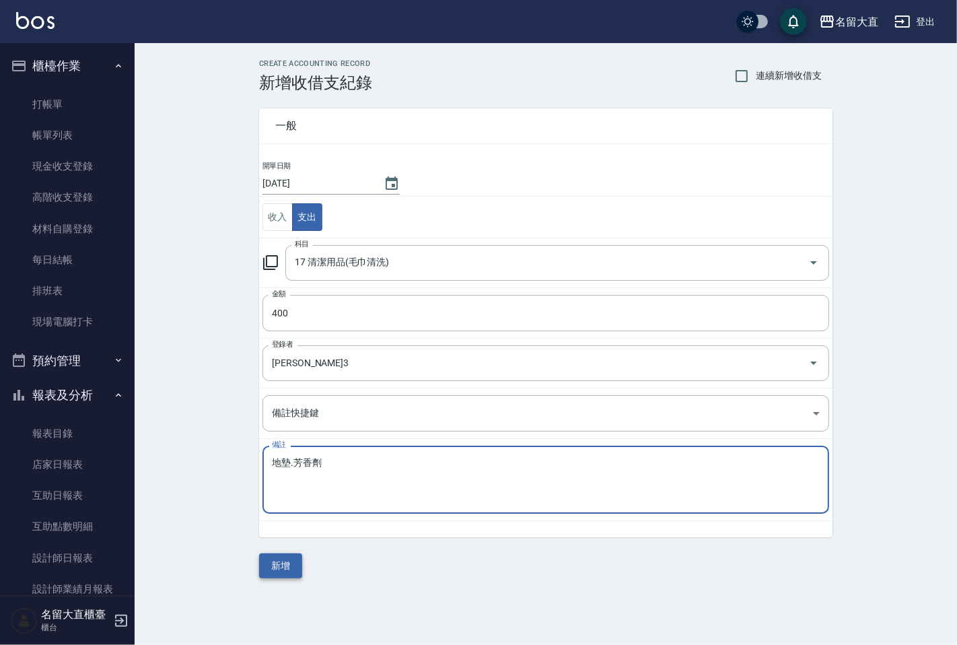
type textarea "地墊.芳香劑"
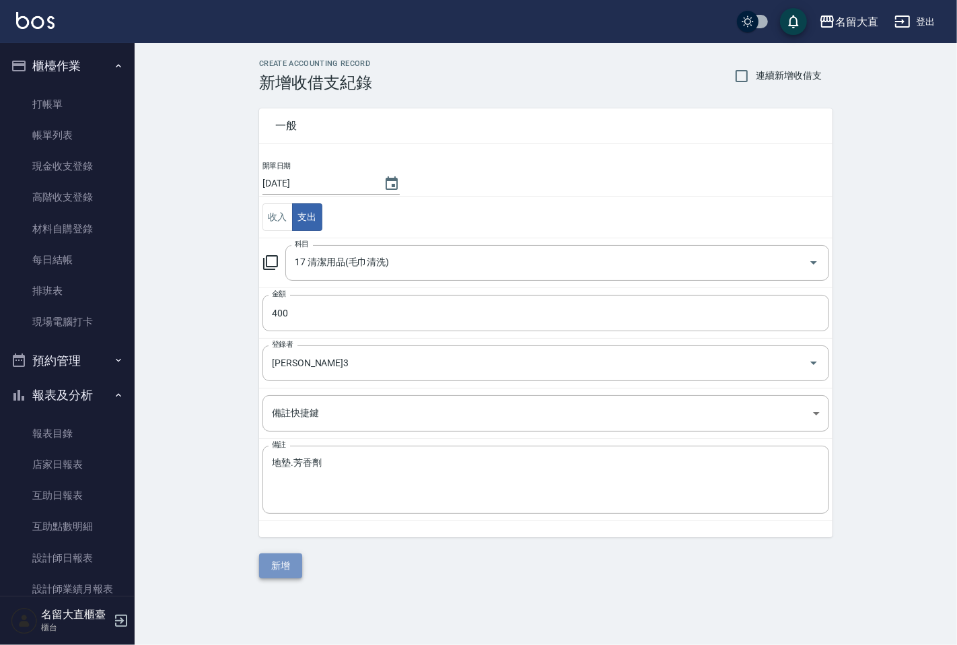
click at [280, 564] on button "新增" at bounding box center [280, 565] width 43 height 25
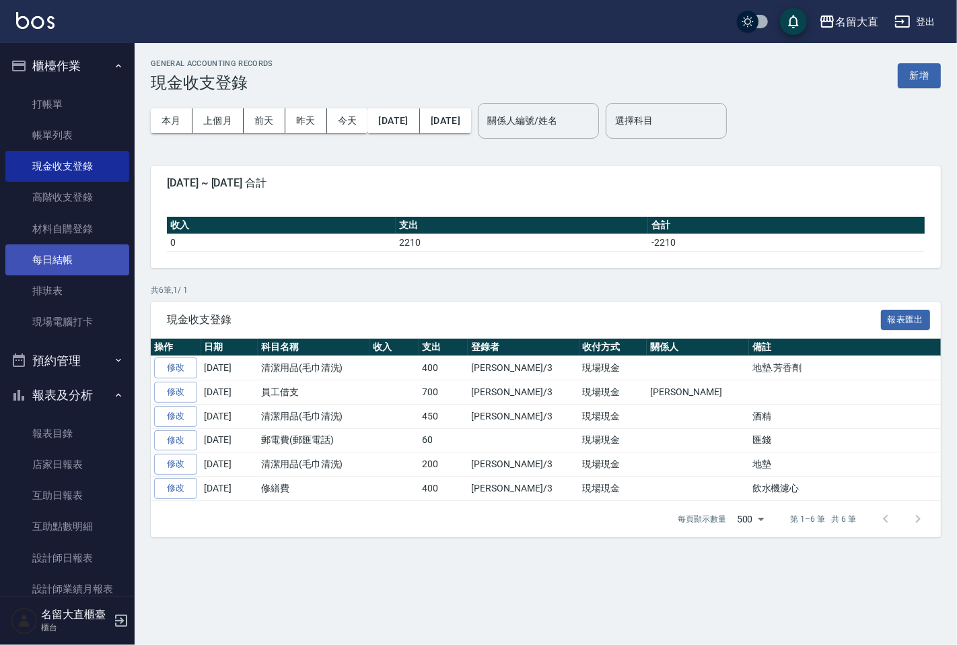
click at [75, 259] on link "每日結帳" at bounding box center [67, 259] width 124 height 31
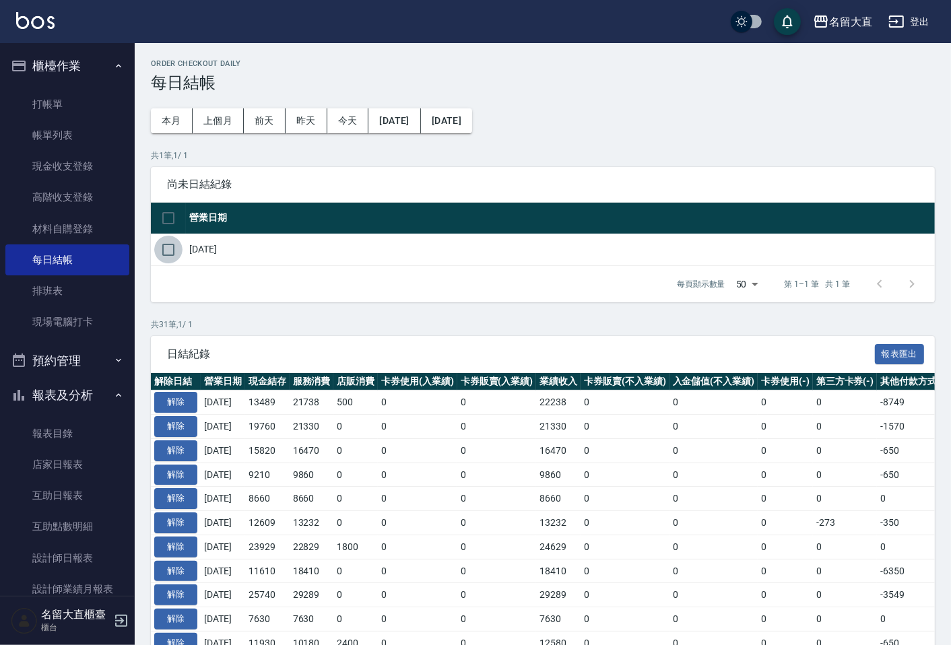
click at [171, 254] on input "checkbox" at bounding box center [168, 250] width 28 height 28
checkbox input "true"
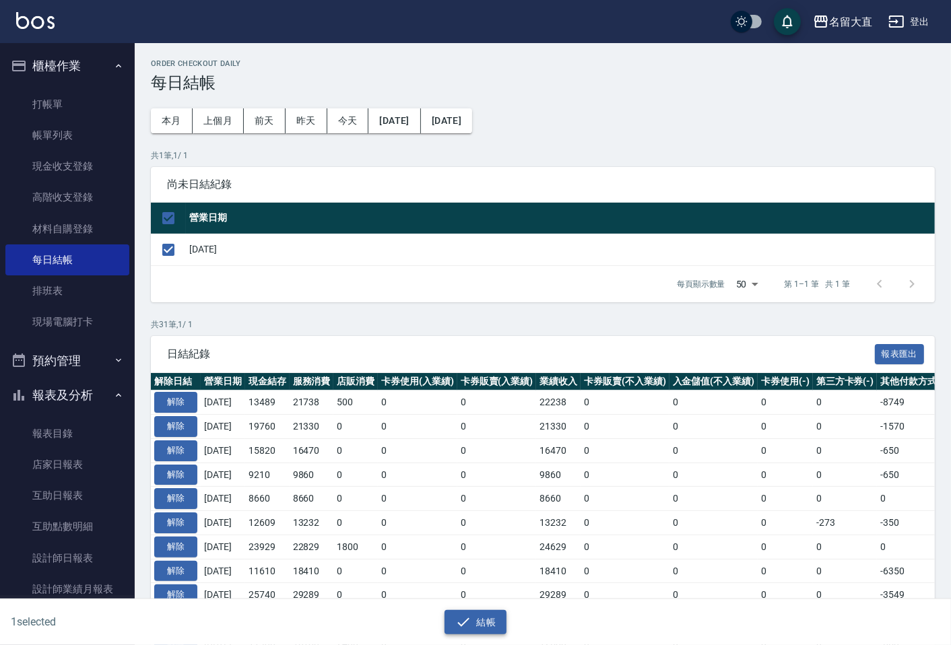
click at [479, 618] on button "結帳" at bounding box center [475, 622] width 63 height 25
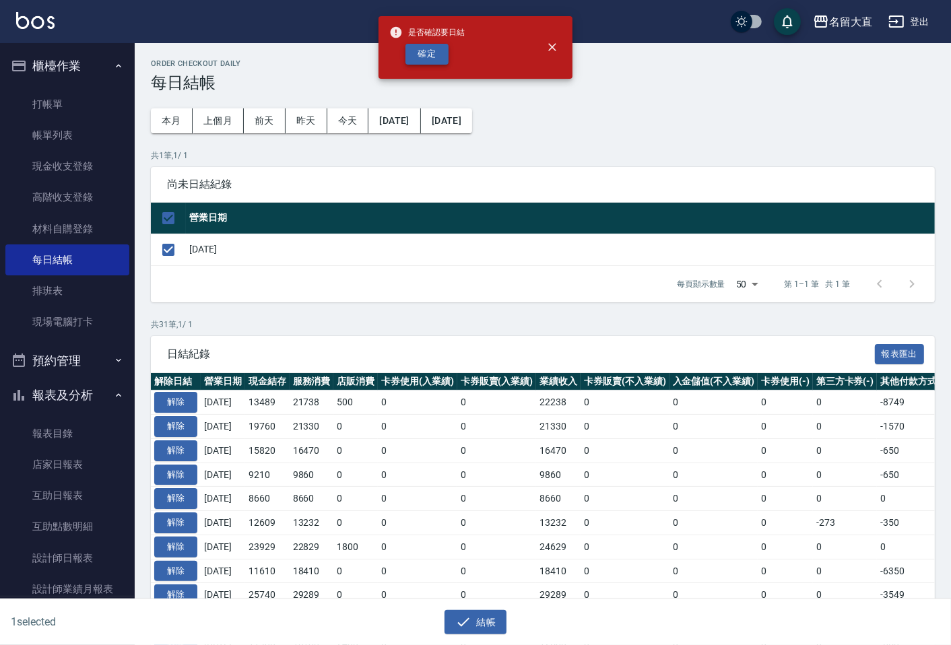
click at [428, 55] on button "確定" at bounding box center [426, 54] width 43 height 21
checkbox input "false"
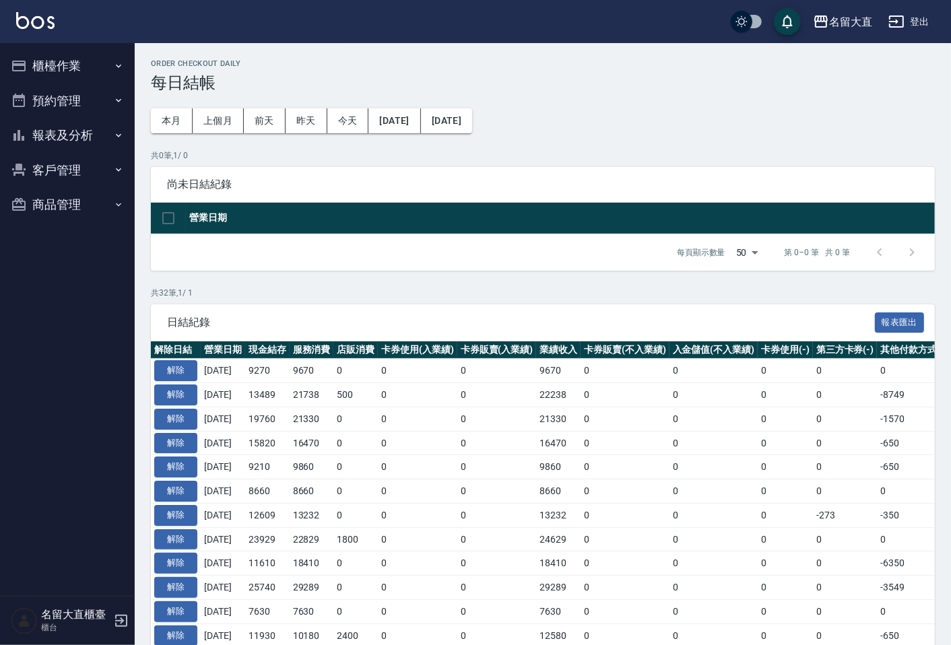
click at [71, 132] on button "報表及分析" at bounding box center [67, 135] width 124 height 35
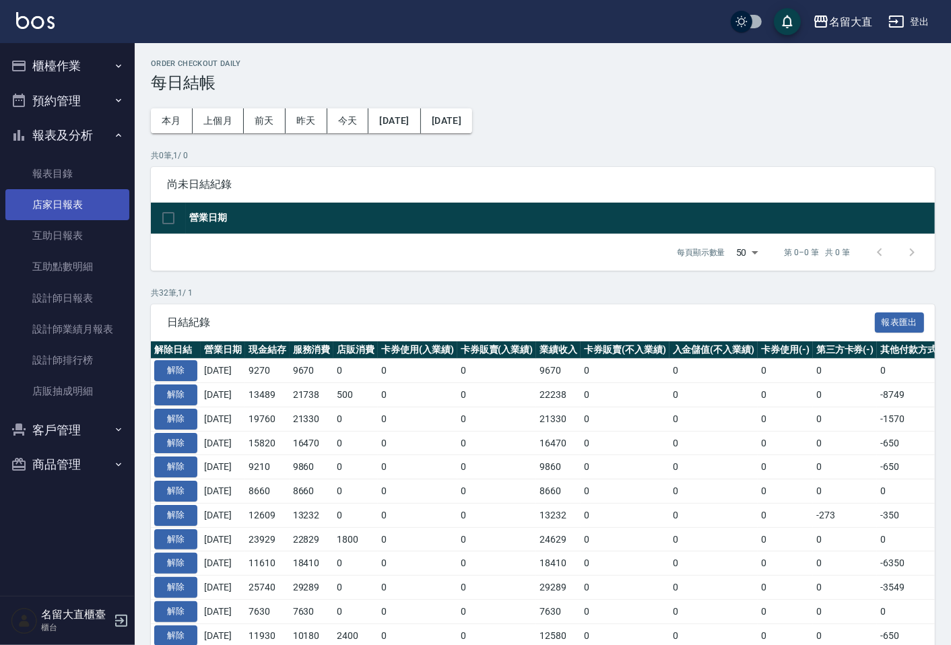
click at [63, 205] on link "店家日報表" at bounding box center [67, 204] width 124 height 31
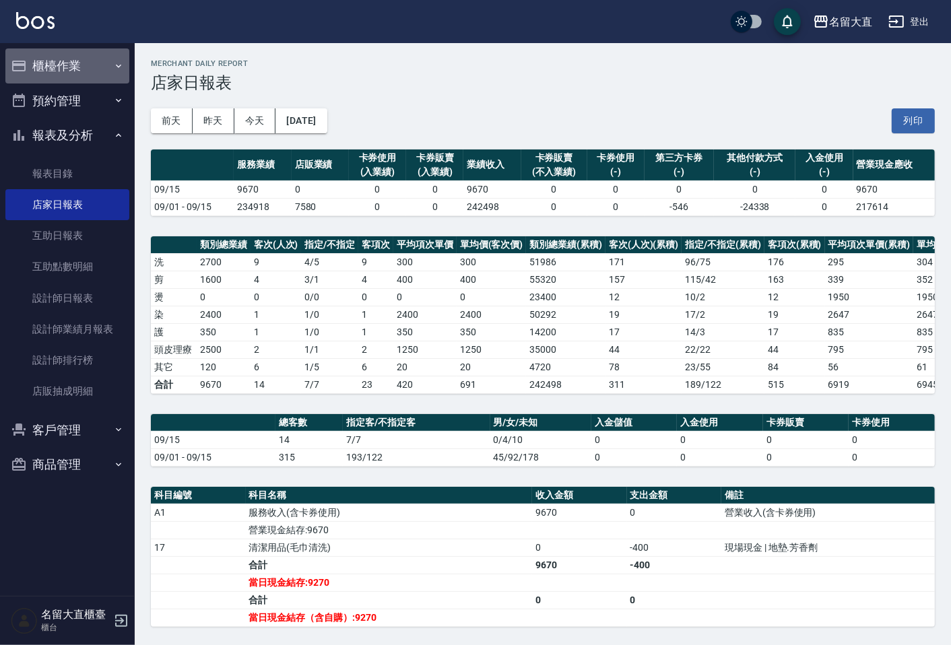
click at [99, 73] on button "櫃檯作業" at bounding box center [67, 65] width 124 height 35
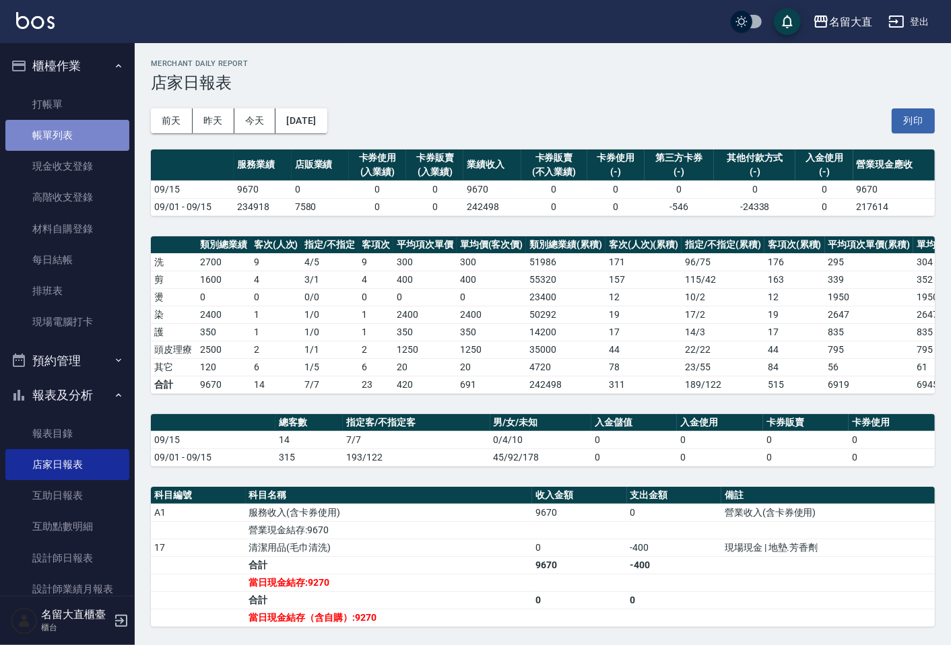
click at [94, 131] on link "帳單列表" at bounding box center [67, 135] width 124 height 31
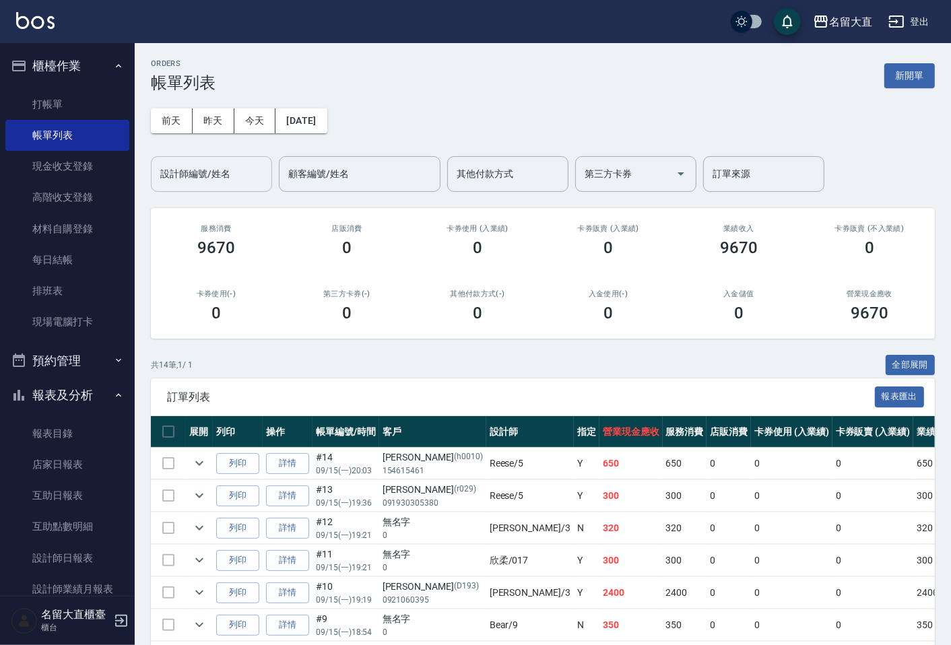
click at [170, 159] on div "設計師編號/姓名" at bounding box center [211, 174] width 121 height 36
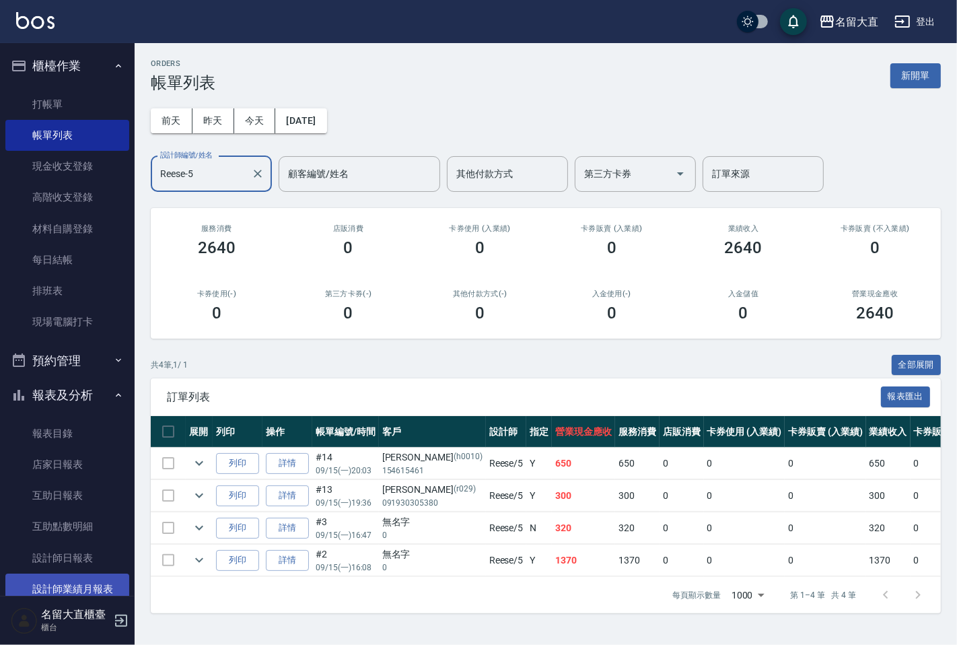
type input "Reese-5"
click at [89, 574] on link "設計師業績月報表" at bounding box center [67, 589] width 124 height 31
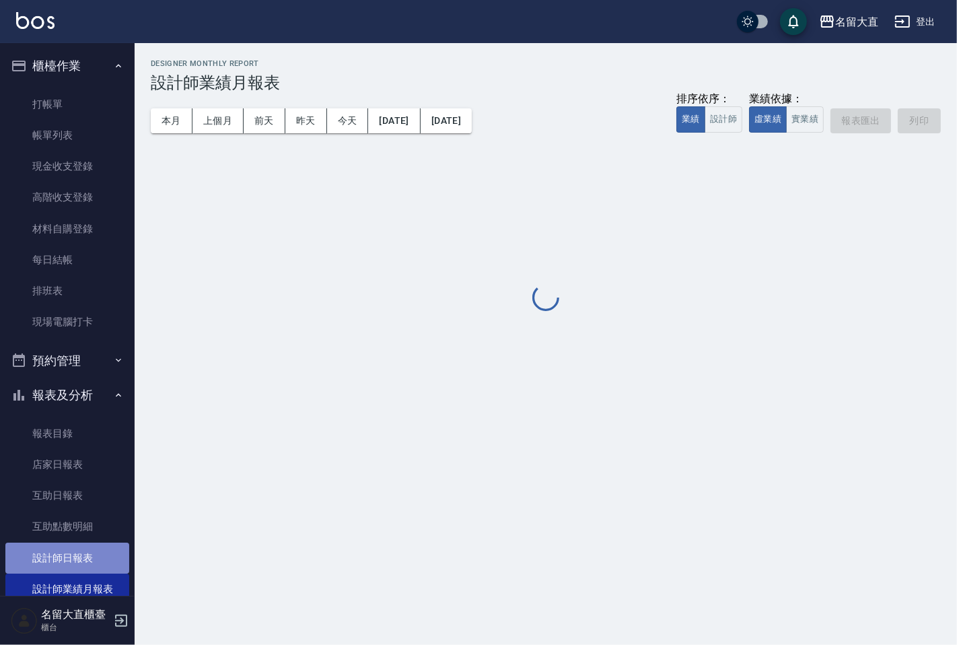
click at [92, 560] on link "設計師日報表" at bounding box center [67, 558] width 124 height 31
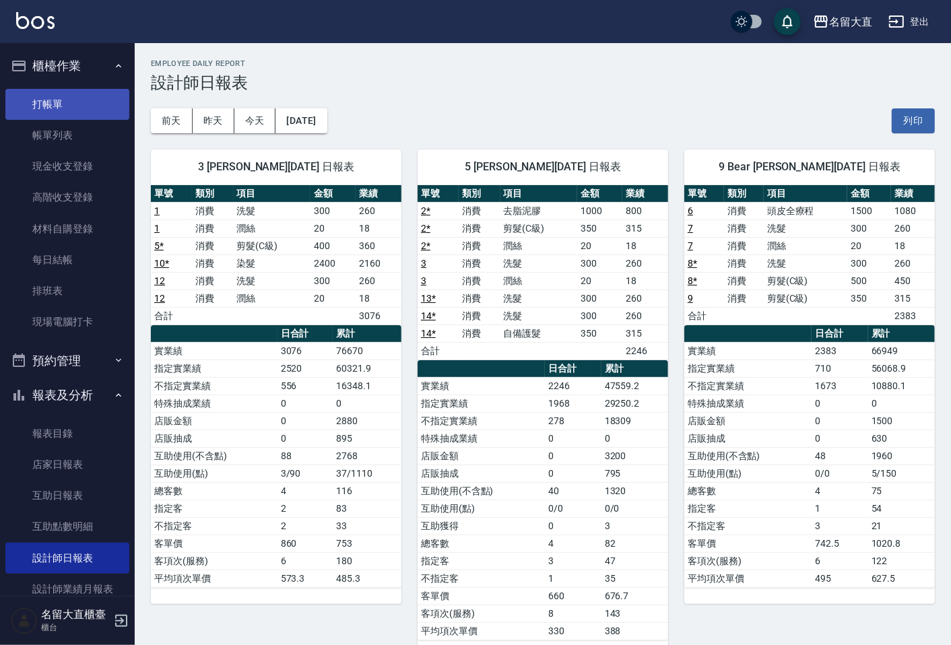
click at [38, 110] on link "打帳單" at bounding box center [67, 104] width 124 height 31
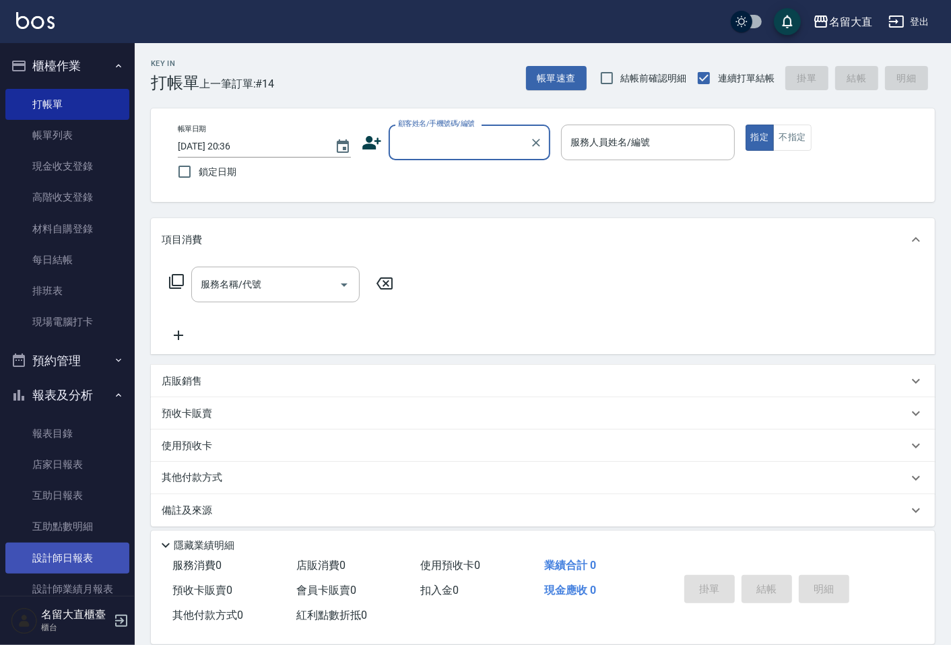
click at [70, 546] on link "設計師日報表" at bounding box center [67, 558] width 124 height 31
